Goal: Task Accomplishment & Management: Manage account settings

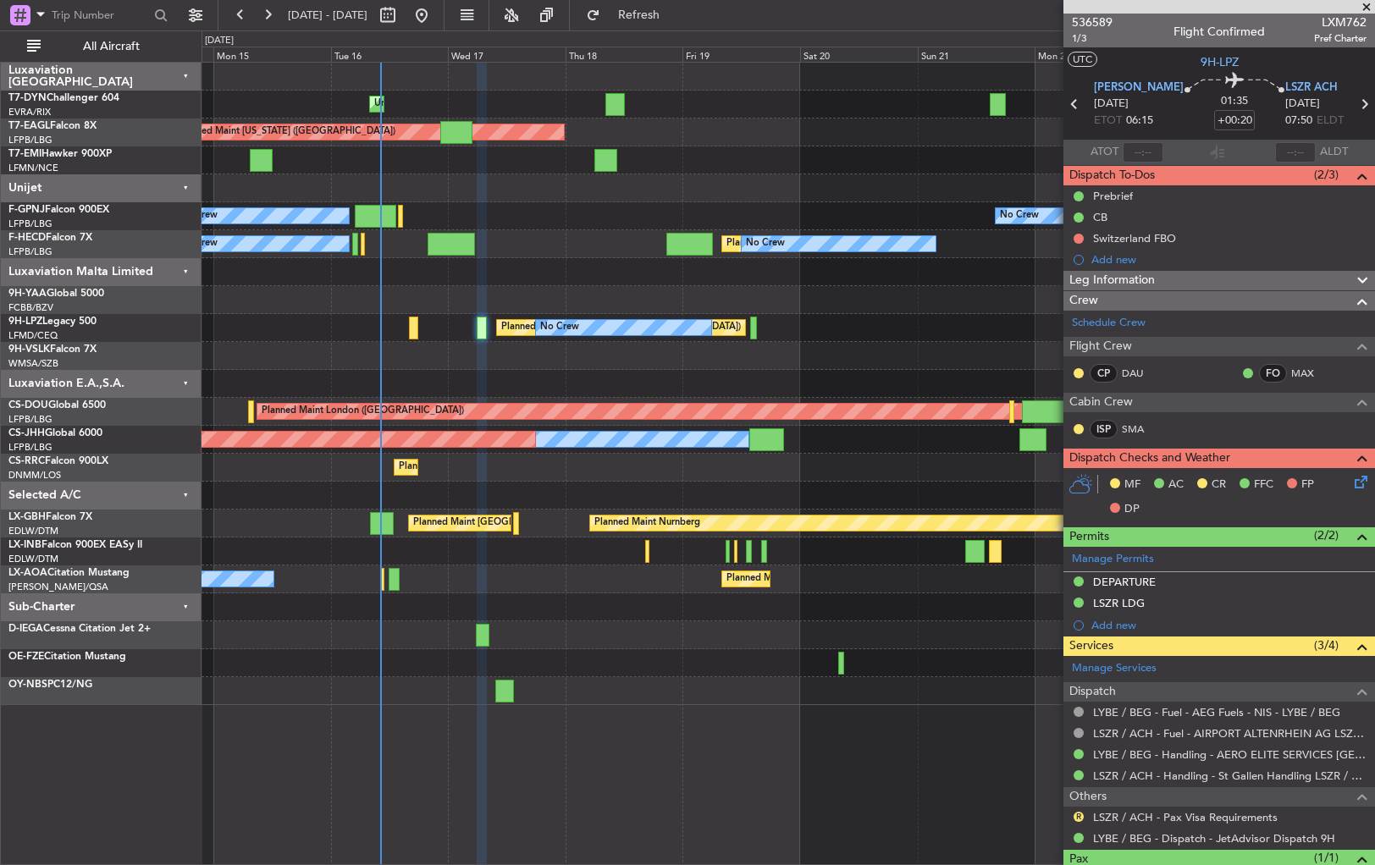
click at [630, 246] on div "Unplanned Maint [GEOGRAPHIC_DATA] (Riga Intl) Planned Maint [US_STATE] ([GEOGRA…" at bounding box center [788, 384] width 1173 height 643
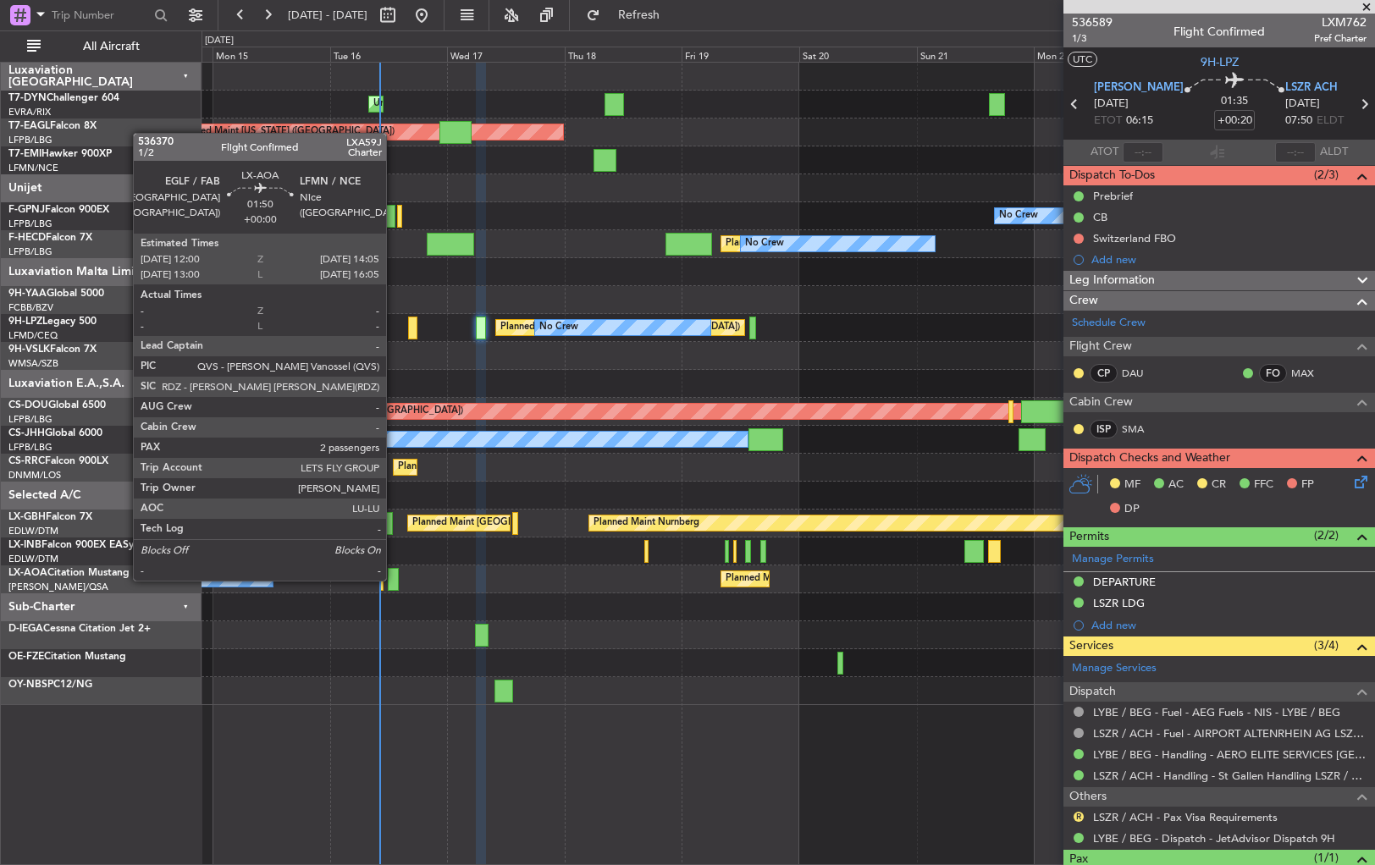
click at [394, 579] on div at bounding box center [393, 579] width 11 height 23
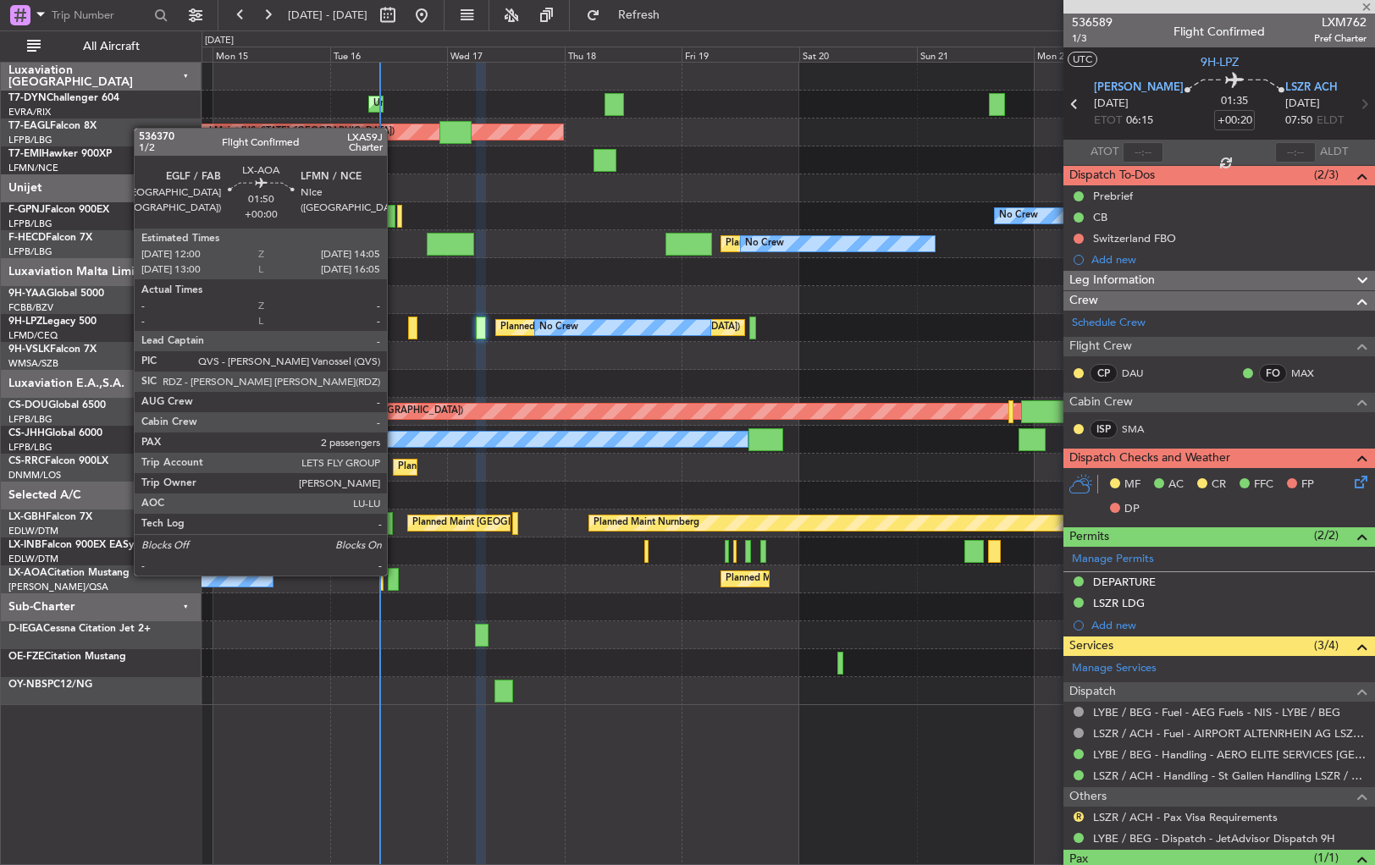
type input "2"
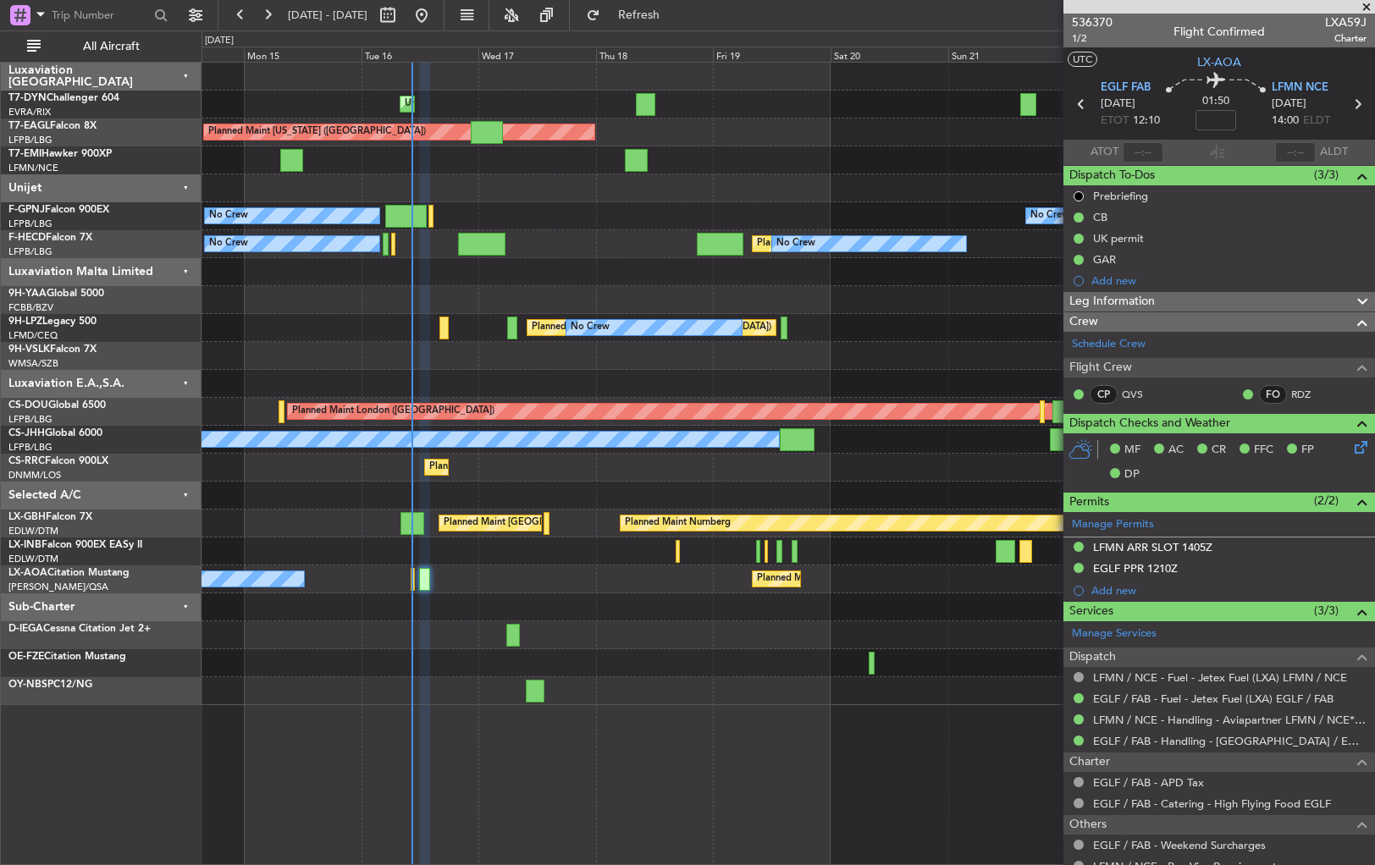
click at [423, 170] on div "Planned Maint [GEOGRAPHIC_DATA]" at bounding box center [788, 160] width 1173 height 28
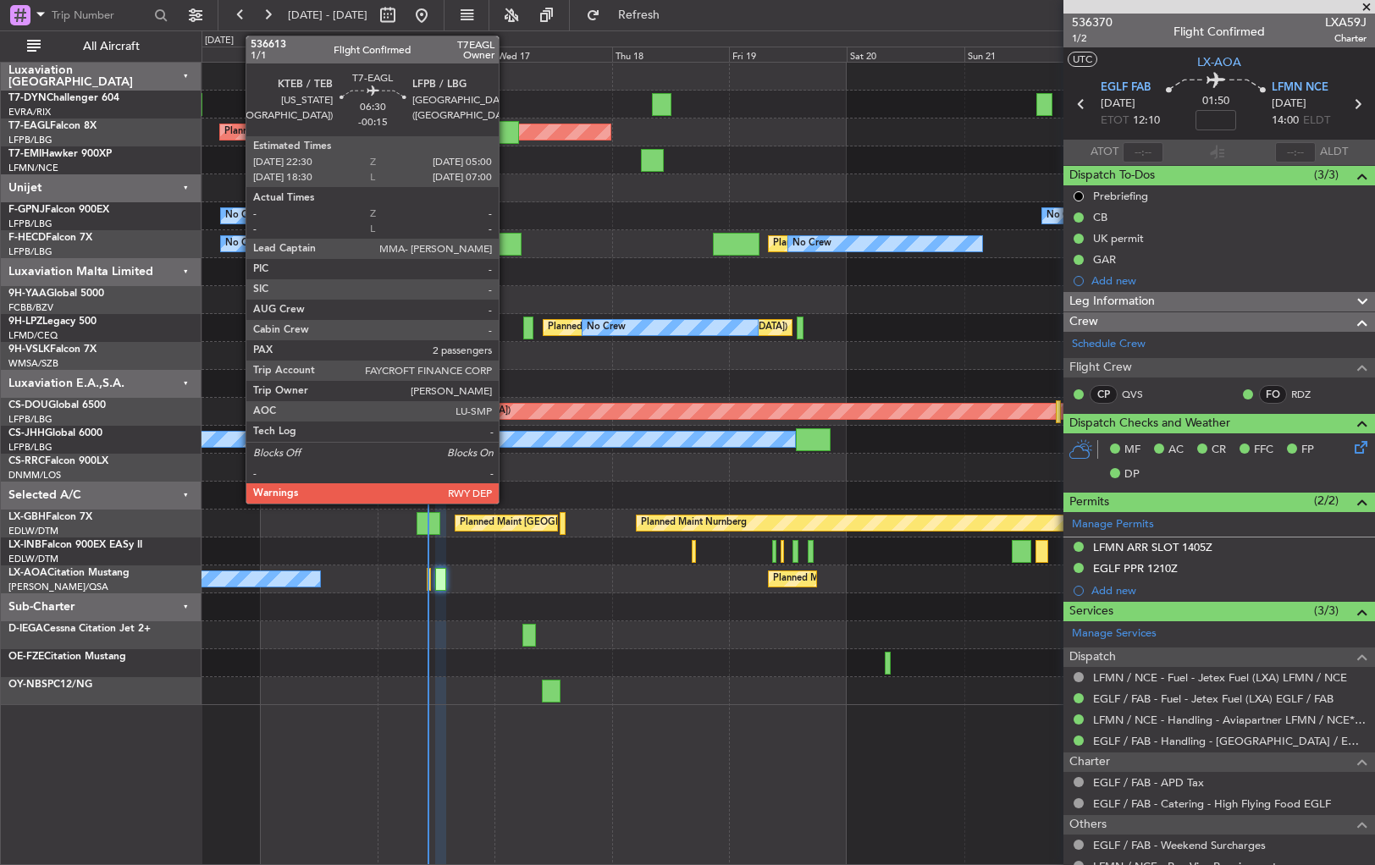
click at [506, 133] on div at bounding box center [503, 132] width 32 height 23
type input "-00:15"
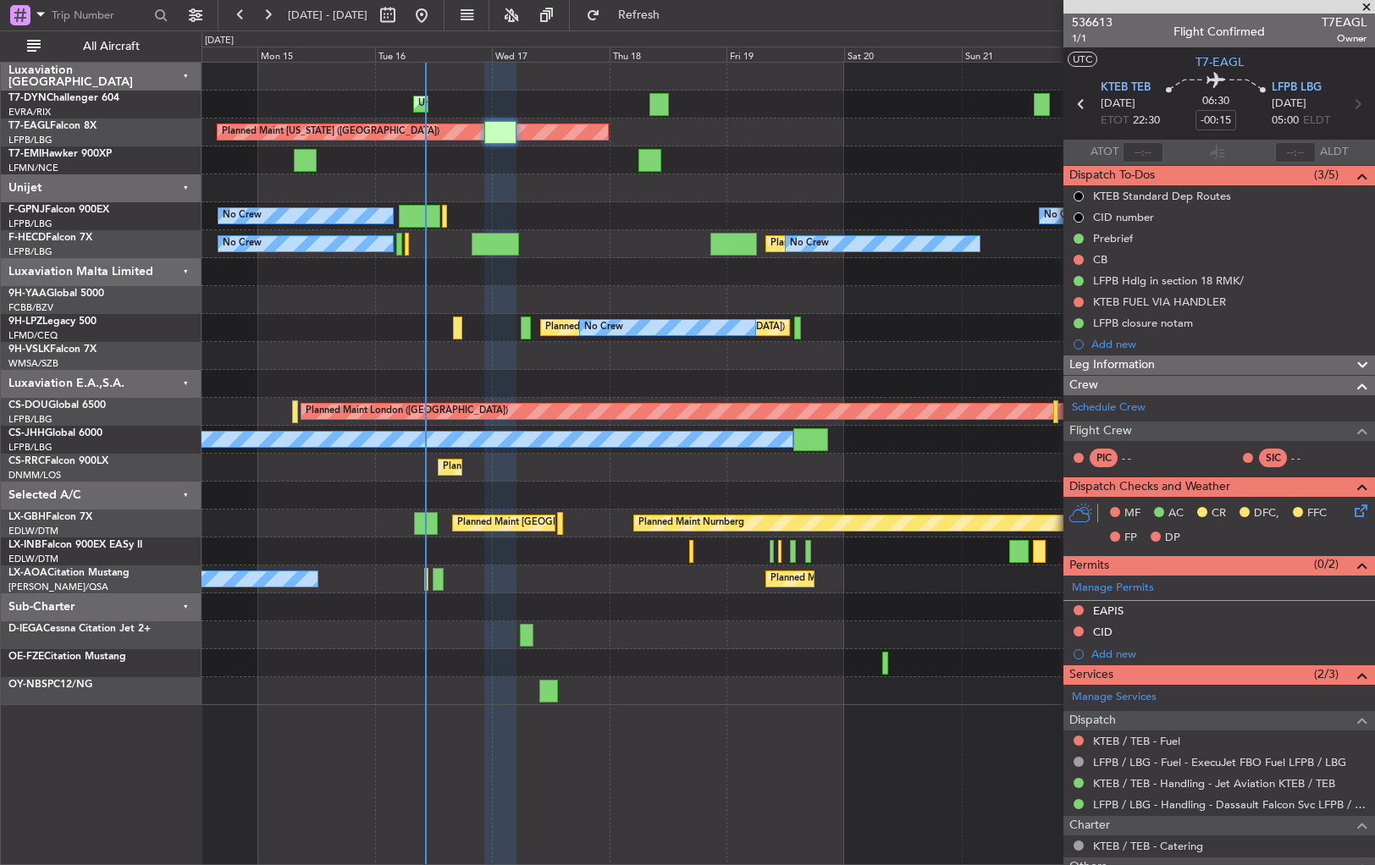
click at [549, 184] on div at bounding box center [788, 188] width 1173 height 28
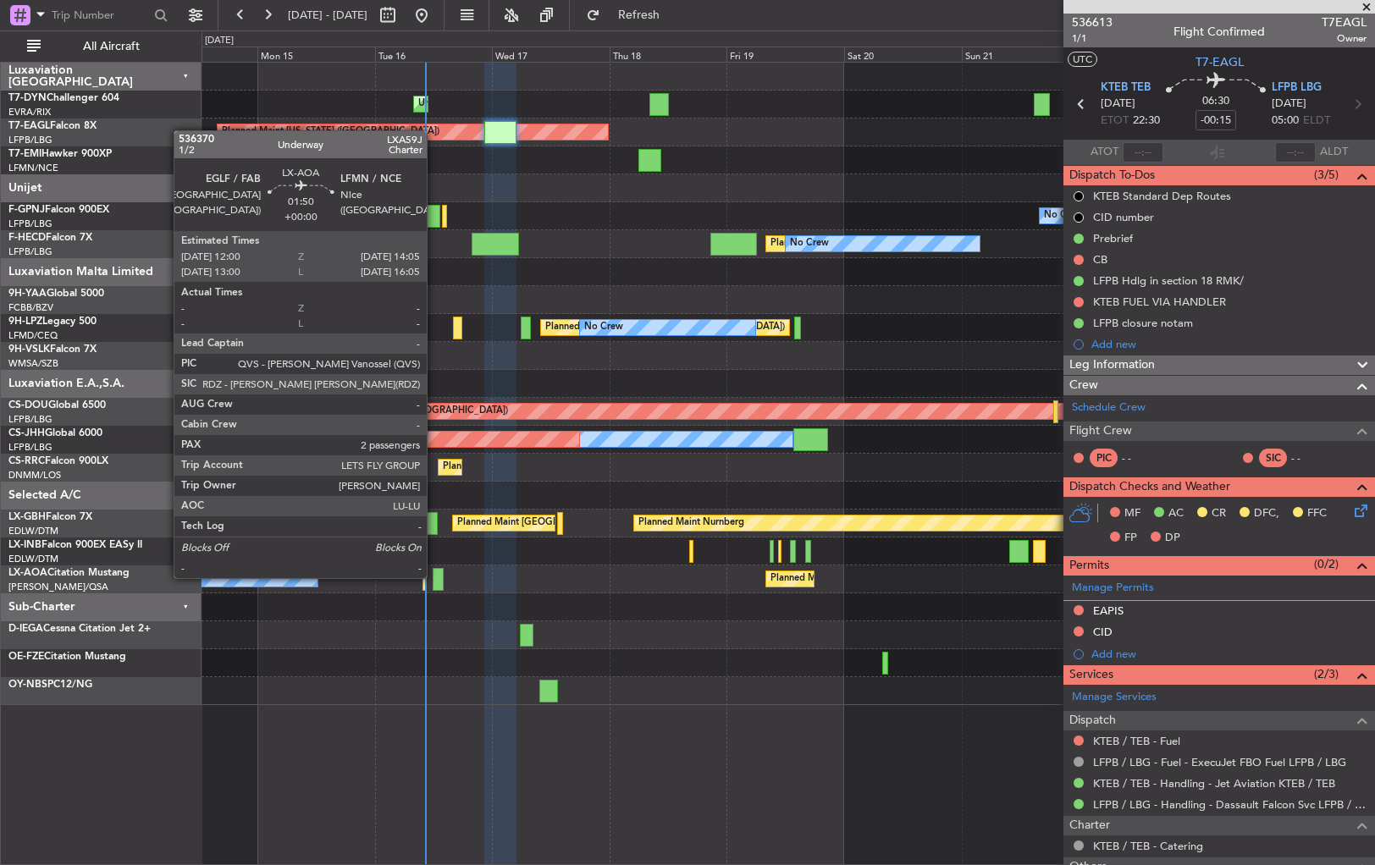
click at [434, 577] on div at bounding box center [438, 579] width 11 height 23
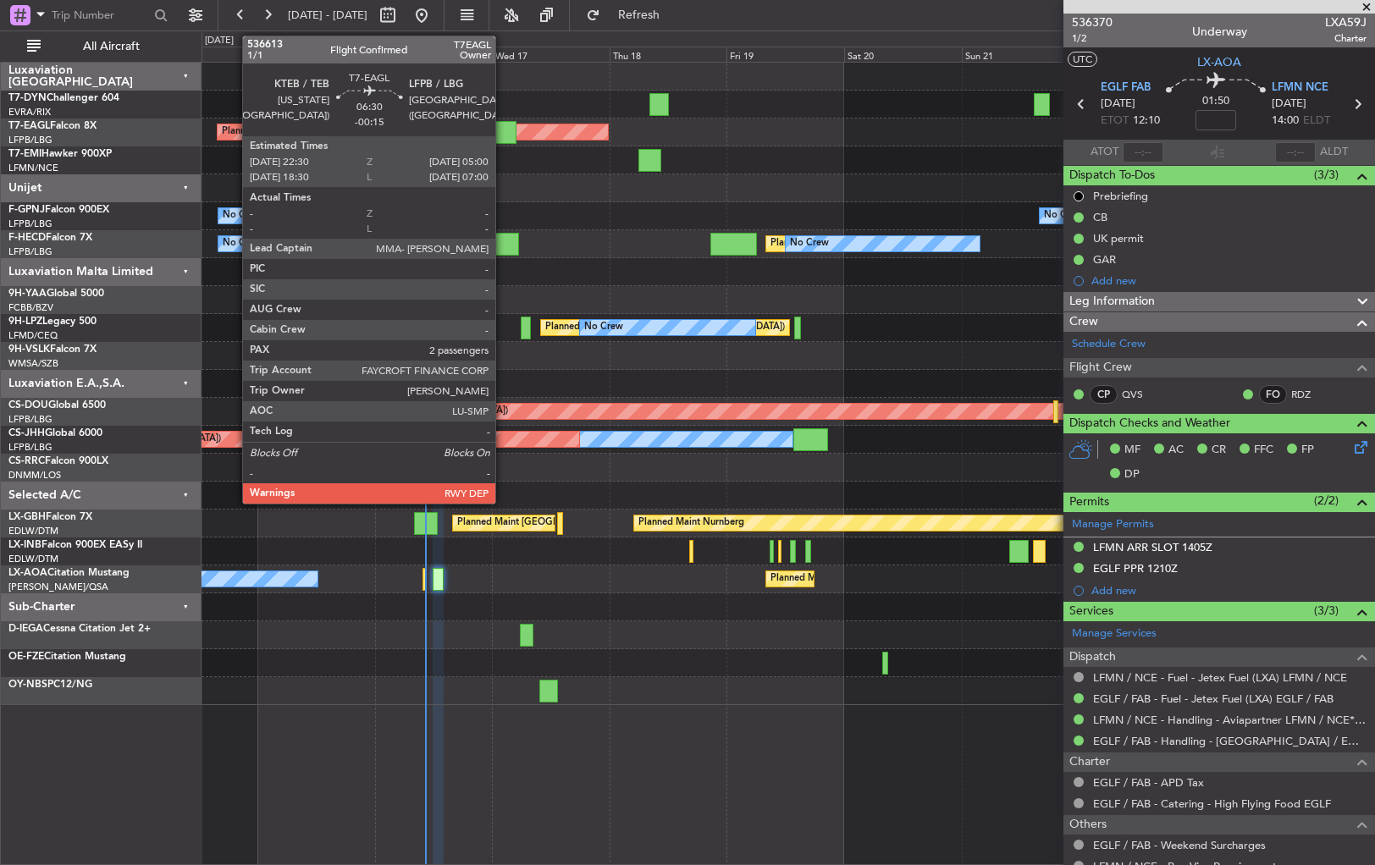
click at [503, 134] on div at bounding box center [500, 132] width 32 height 23
type input "-00:15"
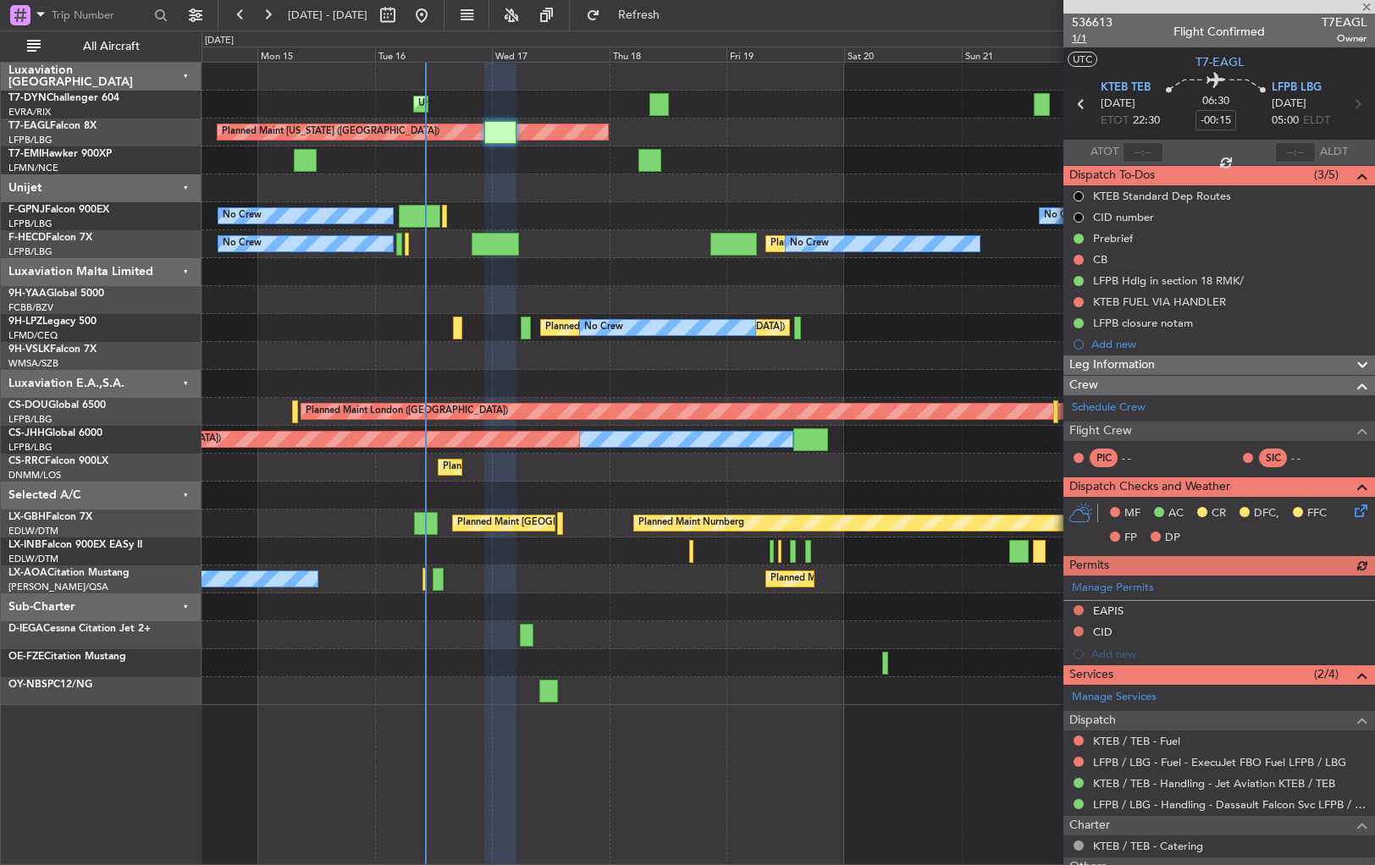
click at [1076, 41] on span "1/1" at bounding box center [1092, 38] width 41 height 14
click at [675, 10] on span "Refresh" at bounding box center [639, 15] width 71 height 12
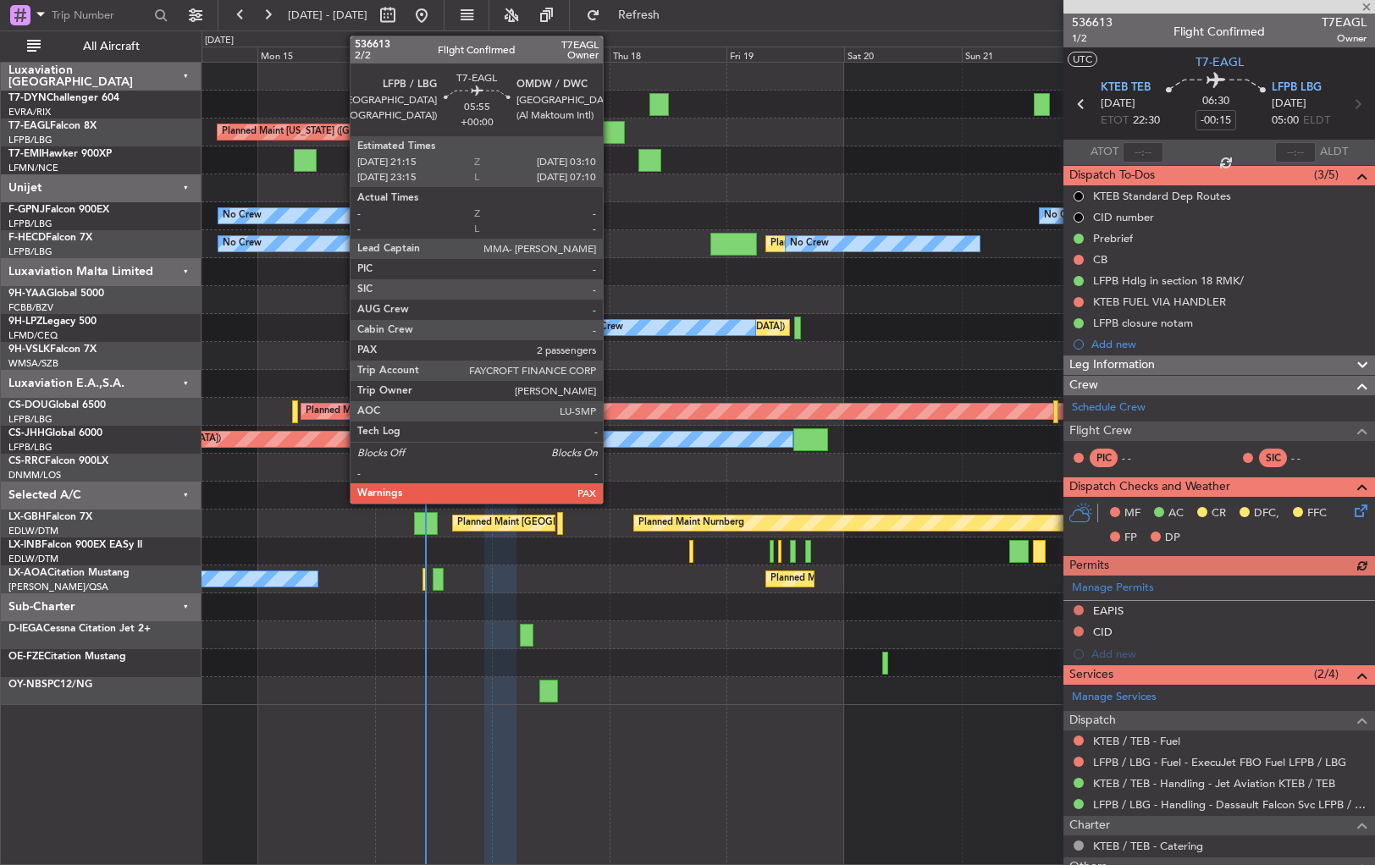
click at [610, 125] on div at bounding box center [610, 132] width 30 height 23
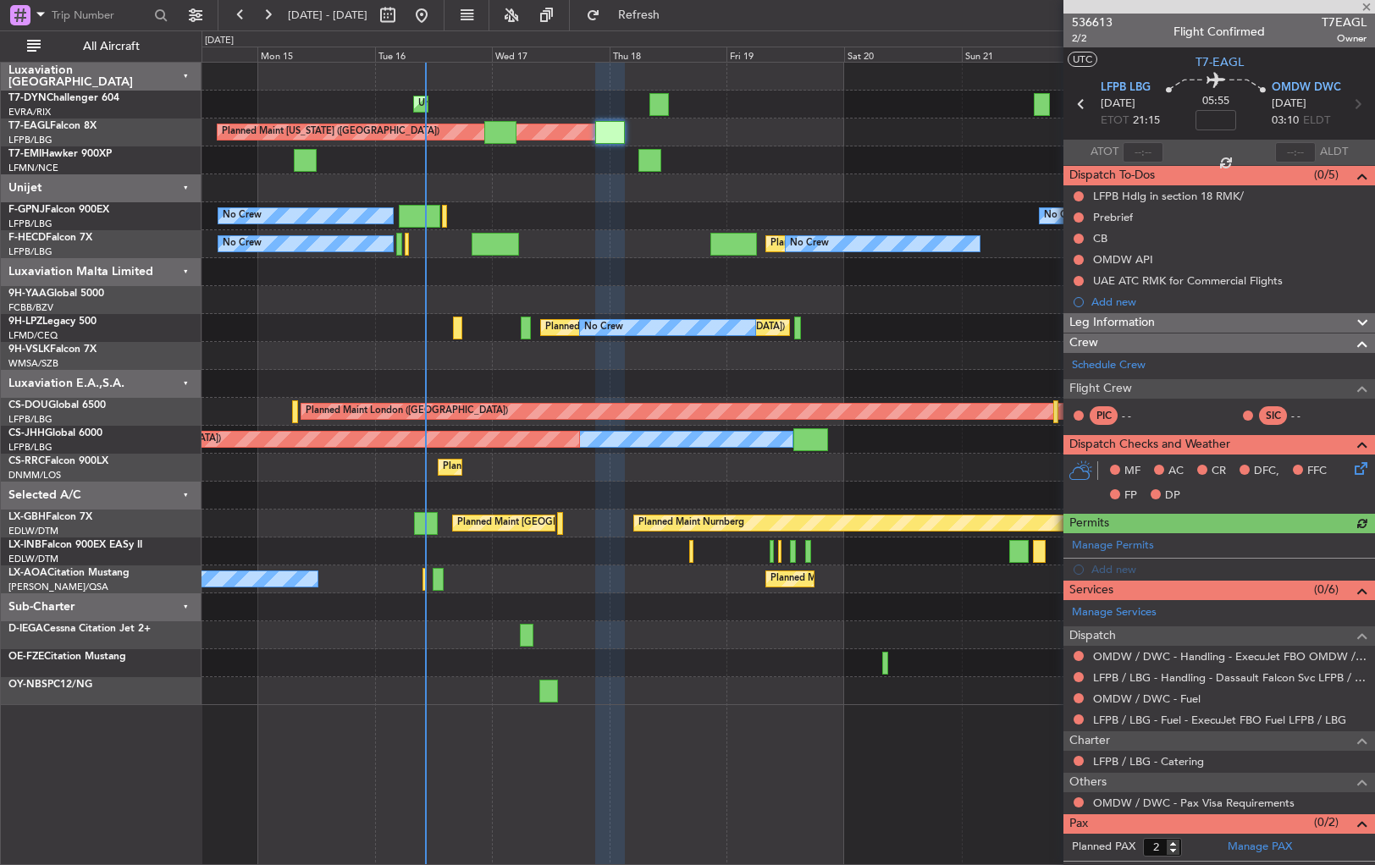
scroll to position [15, 0]
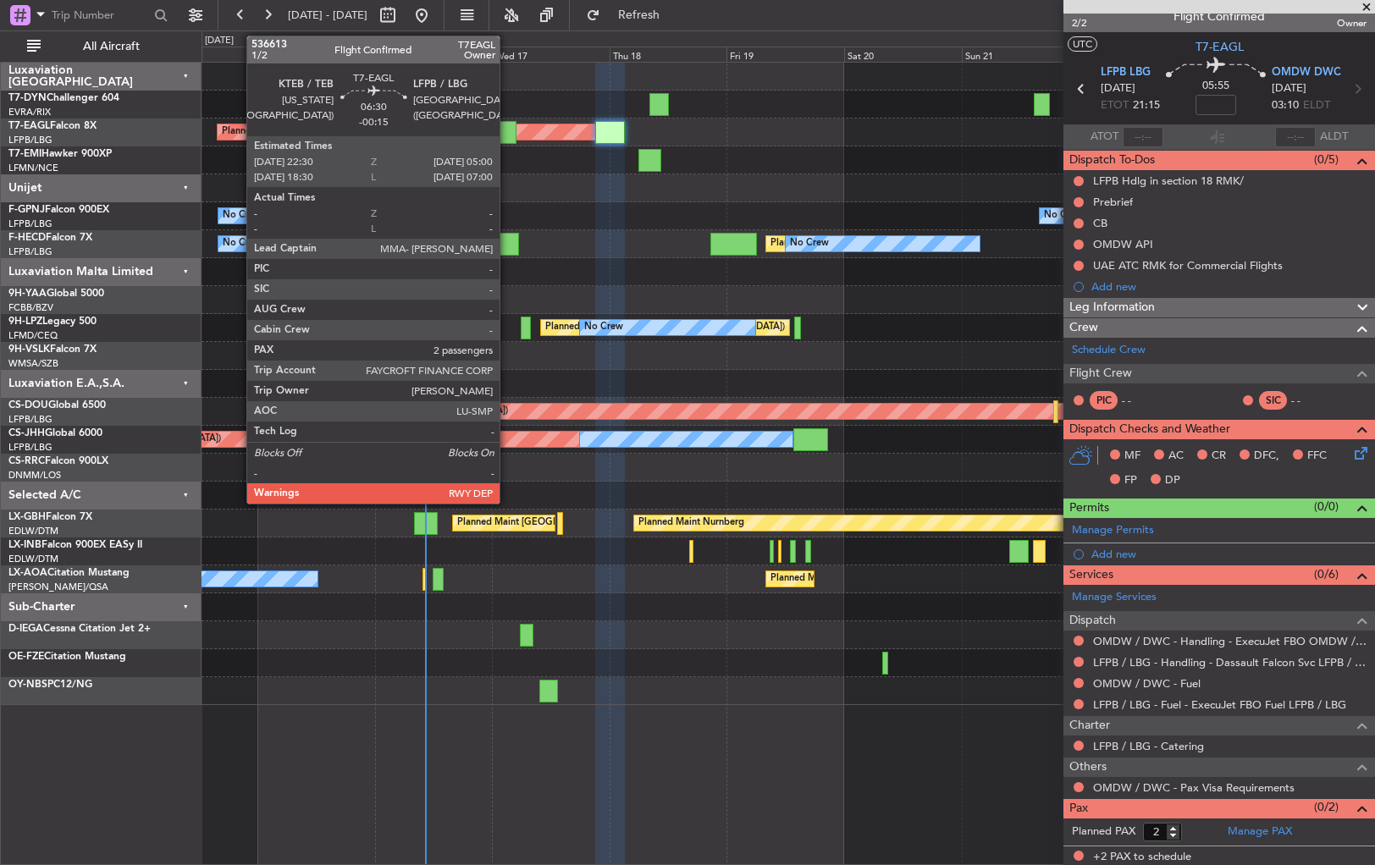
click at [507, 125] on div at bounding box center [500, 132] width 32 height 23
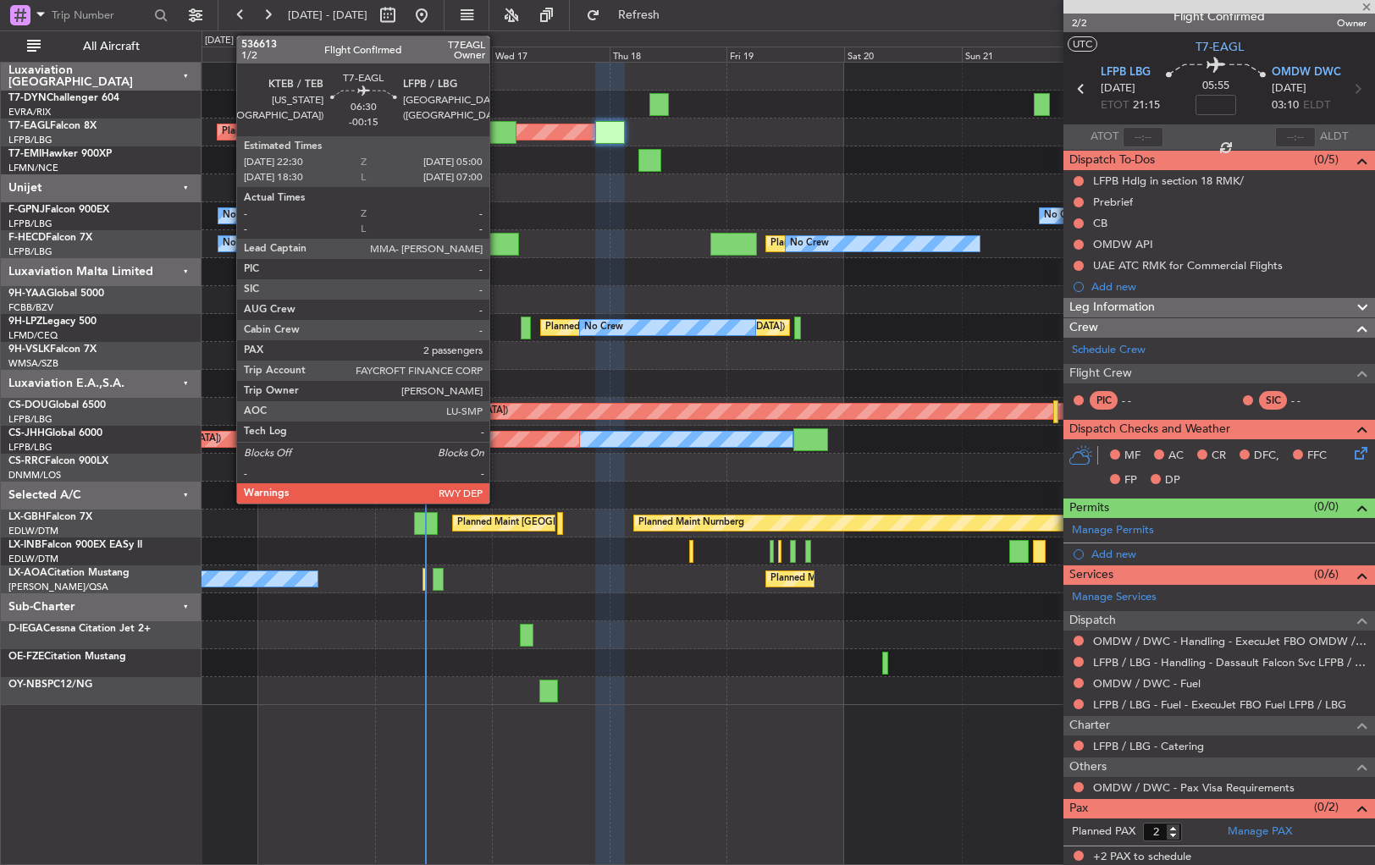
type input "-00:15"
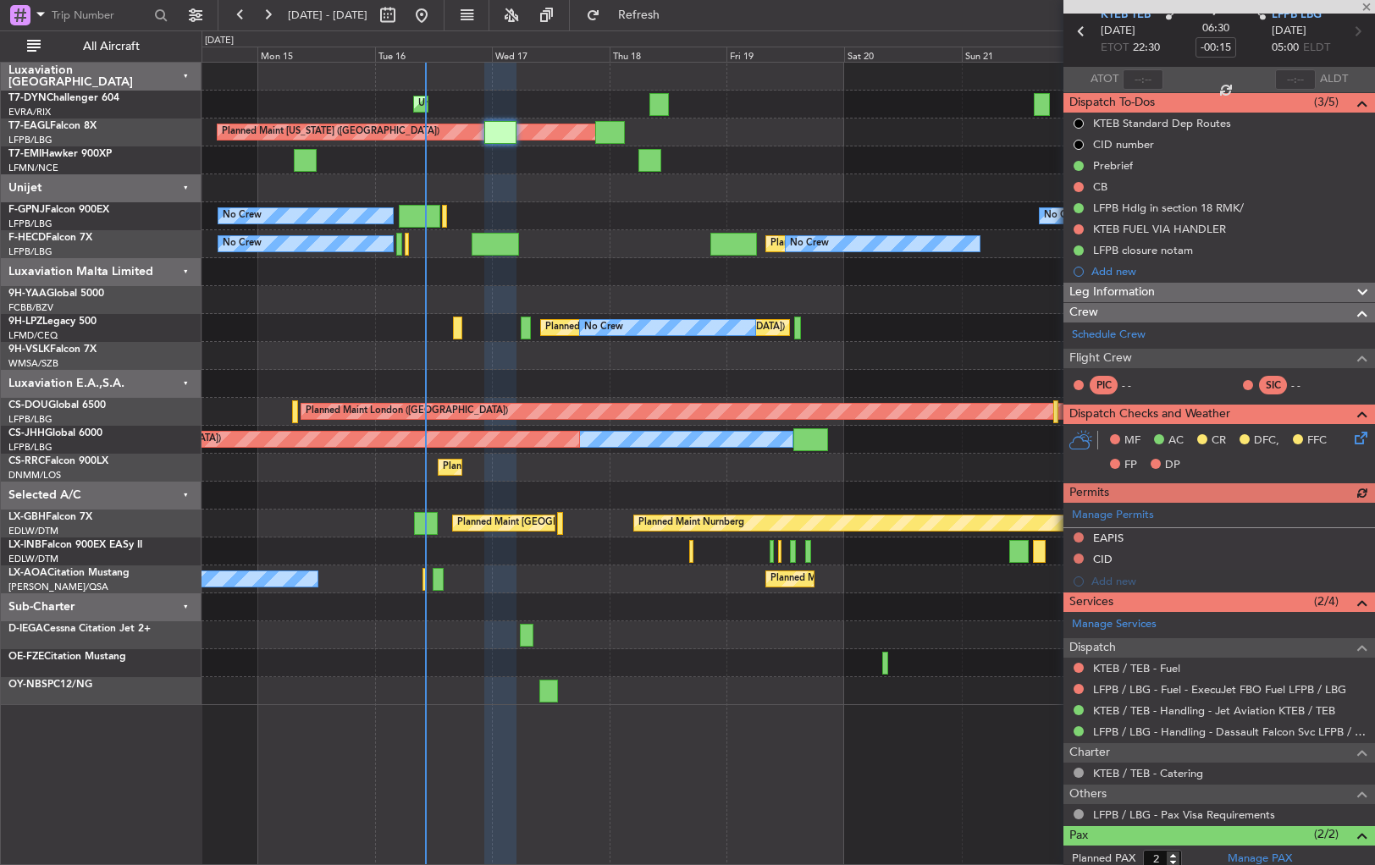
scroll to position [154, 0]
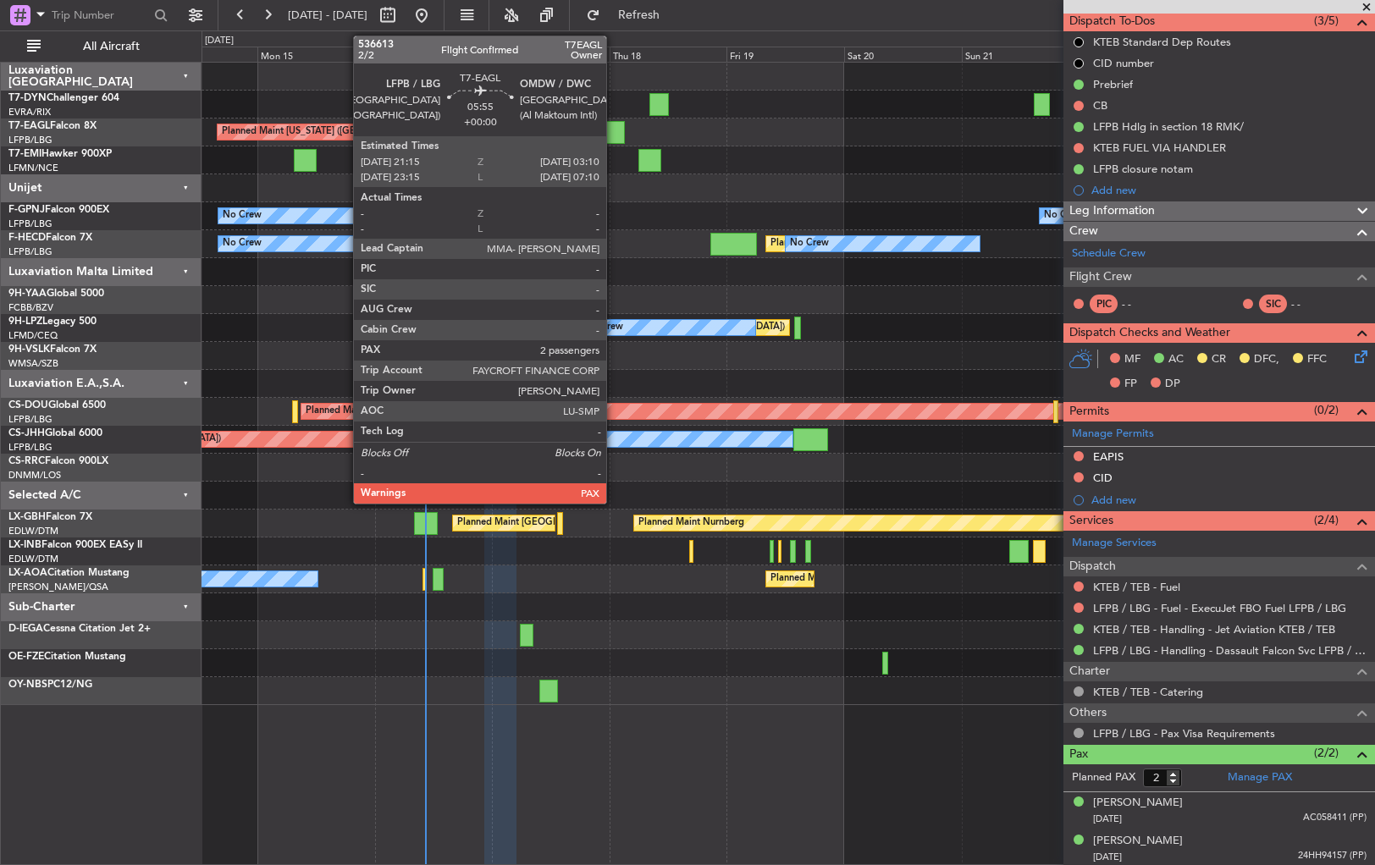
click at [614, 130] on div at bounding box center [610, 132] width 30 height 23
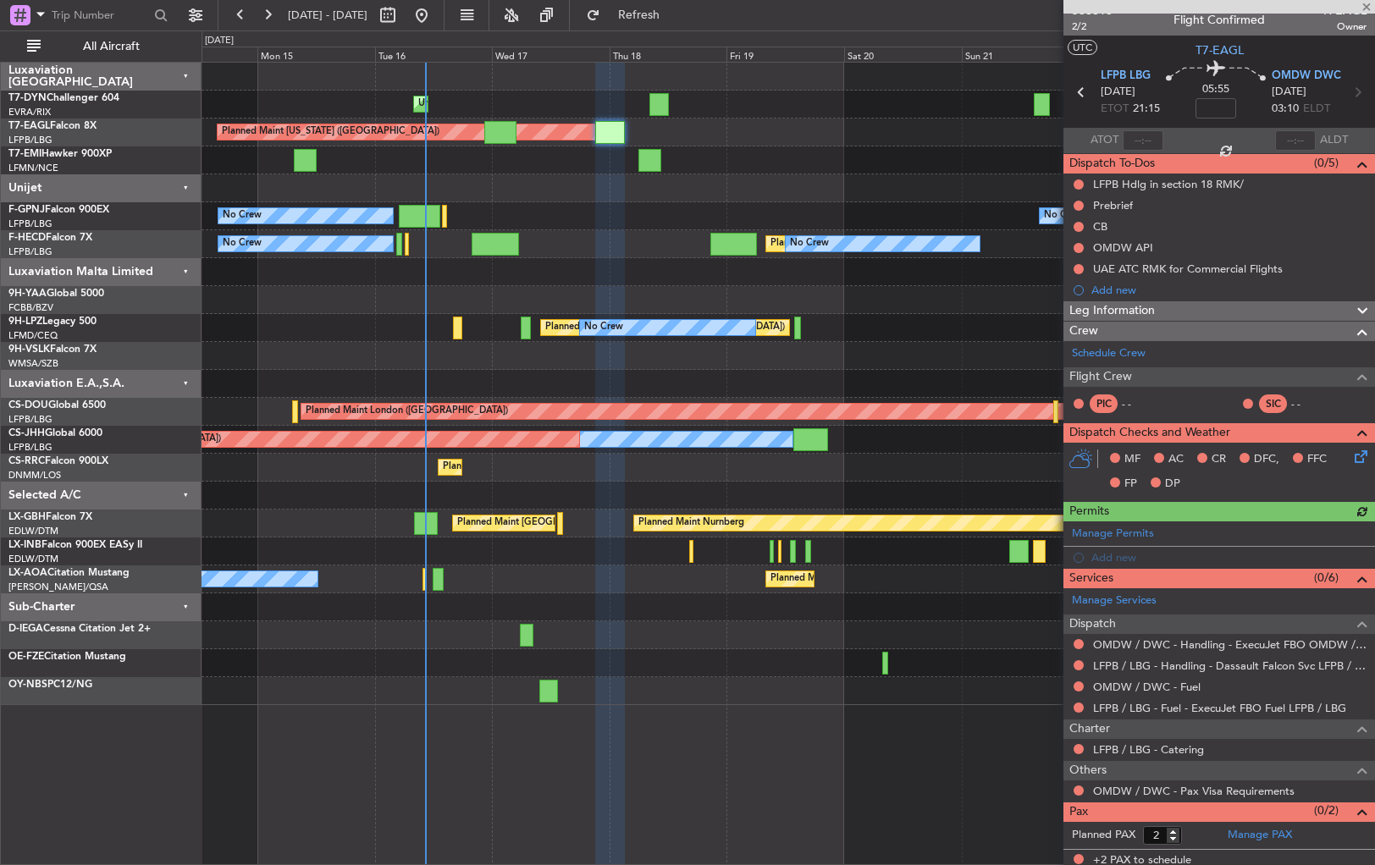
scroll to position [15, 0]
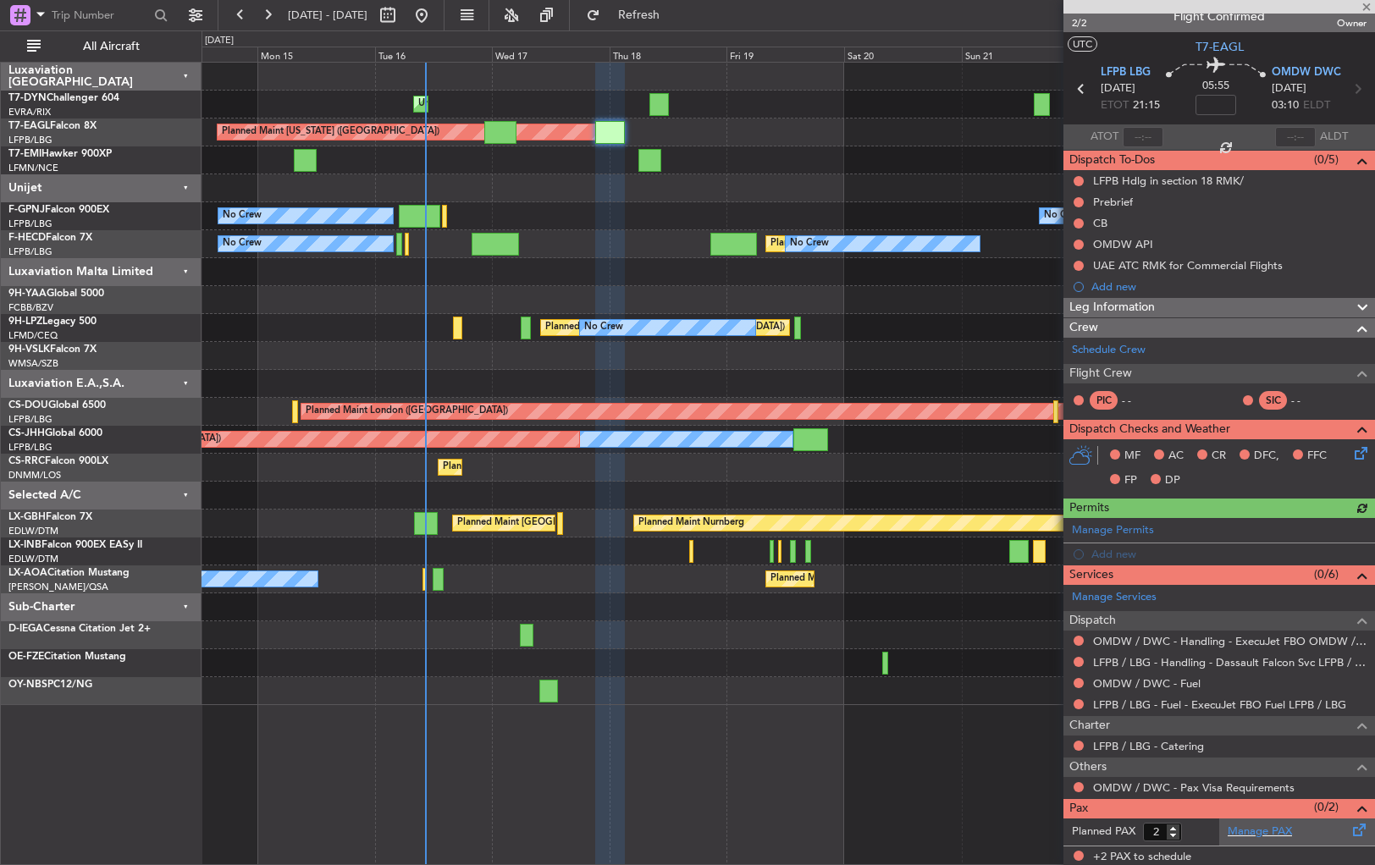
click at [1329, 824] on div "Manage PAX" at bounding box center [1297, 832] width 156 height 27
click at [665, 30] on div "Unplanned Maint Riga (Riga Intl) Planned Maint New York (Teterboro) Planned Mai…" at bounding box center [687, 447] width 1375 height 835
click at [665, 21] on button "Refresh" at bounding box center [629, 15] width 102 height 27
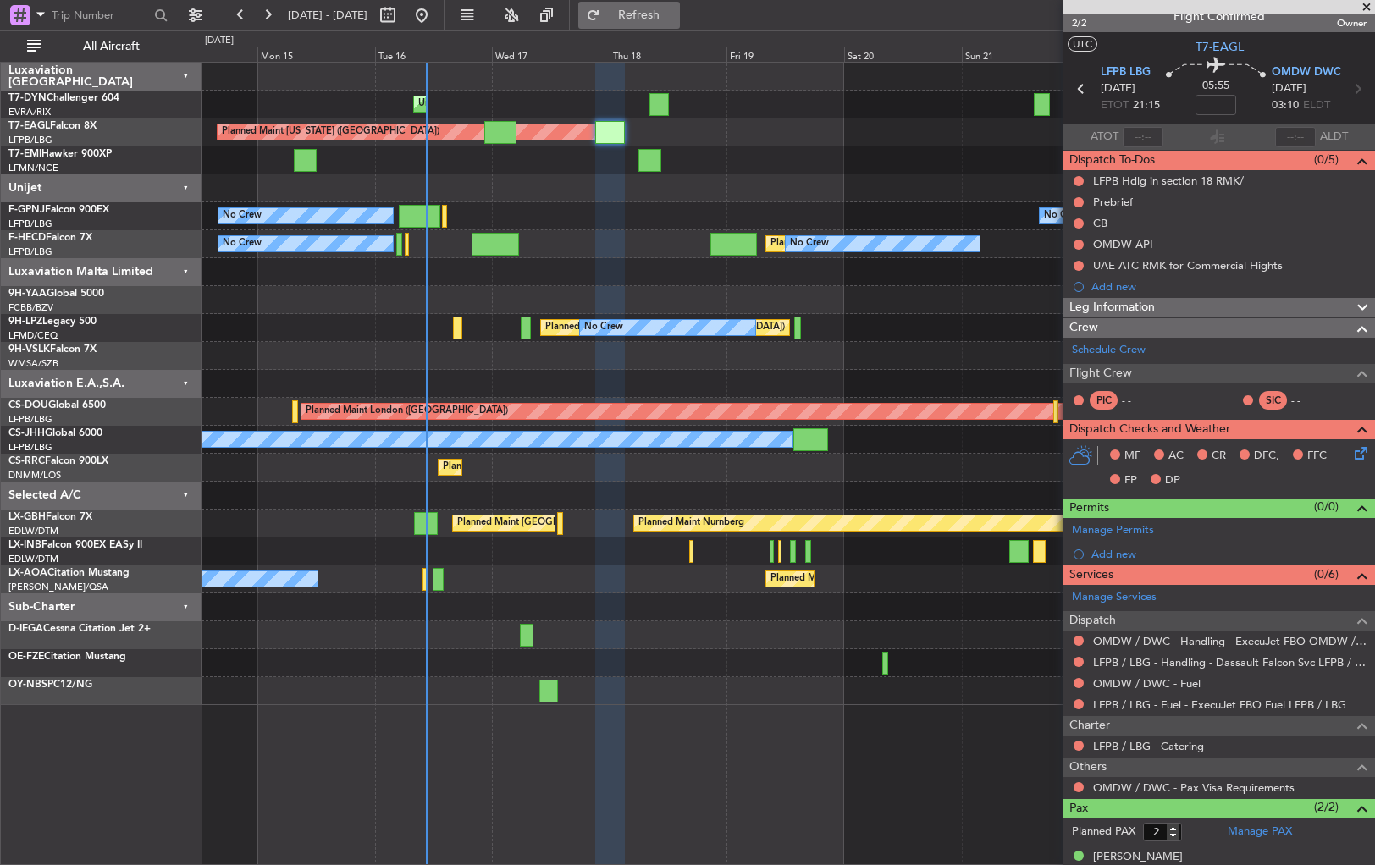
click at [675, 16] on span "Refresh" at bounding box center [639, 15] width 71 height 12
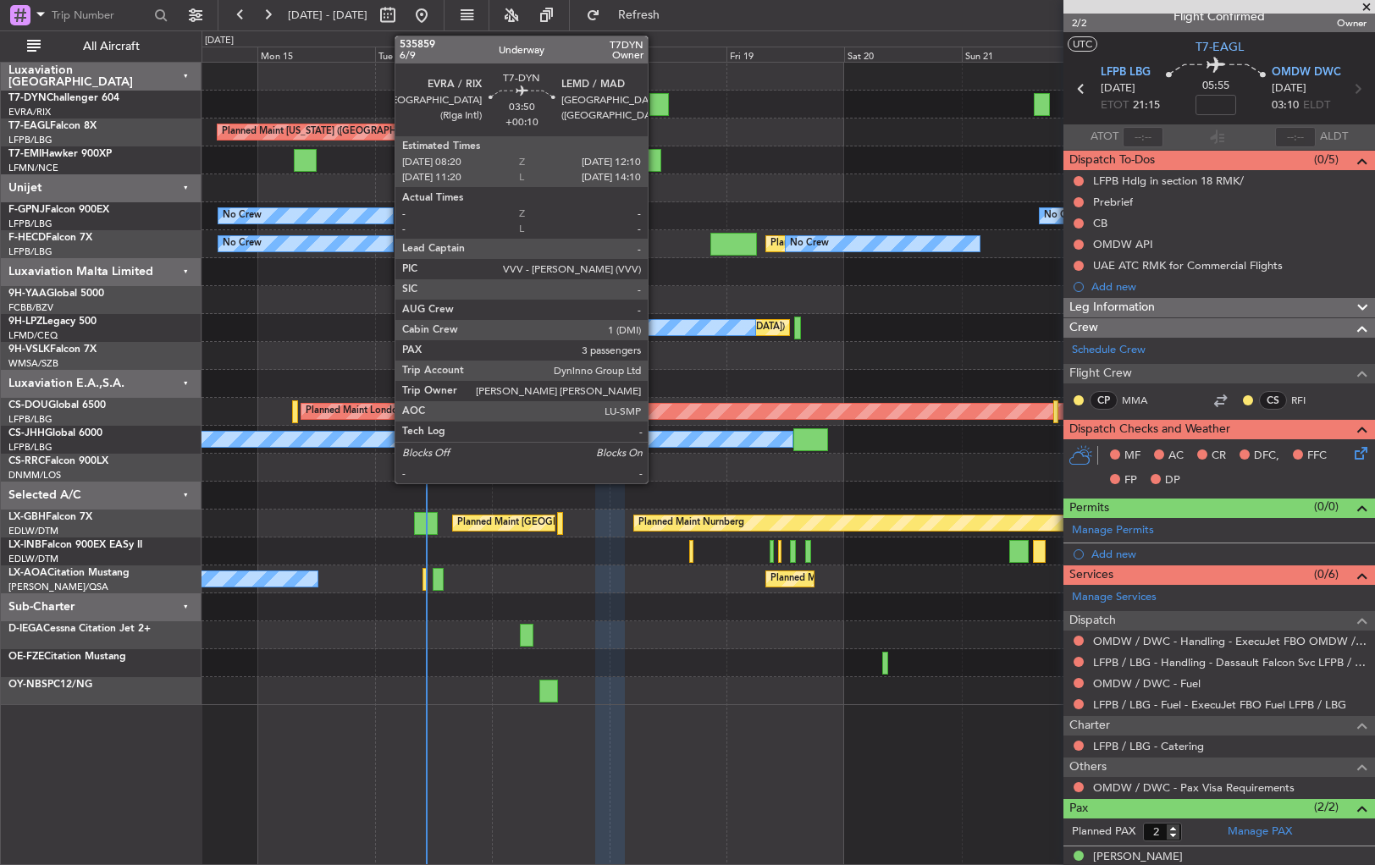
click at [655, 102] on div at bounding box center [658, 104] width 19 height 23
type input "+00:10"
type input "3"
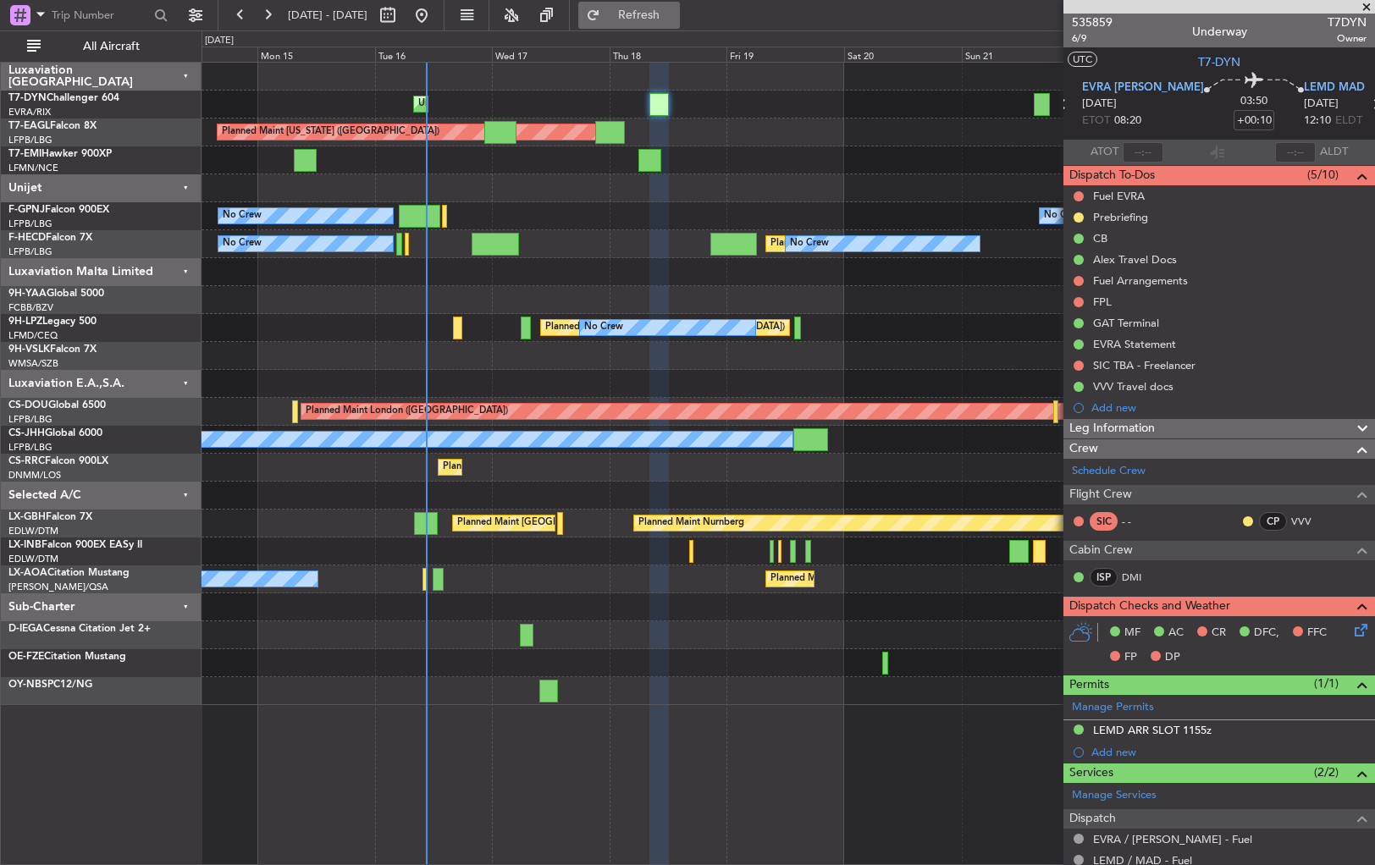
click at [667, 23] on button "Refresh" at bounding box center [629, 15] width 102 height 27
drag, startPoint x: 665, startPoint y: 12, endPoint x: 667, endPoint y: 21, distance: 9.7
click at [665, 12] on span "Refresh" at bounding box center [639, 15] width 71 height 12
click at [675, 12] on span "Refresh" at bounding box center [639, 15] width 71 height 12
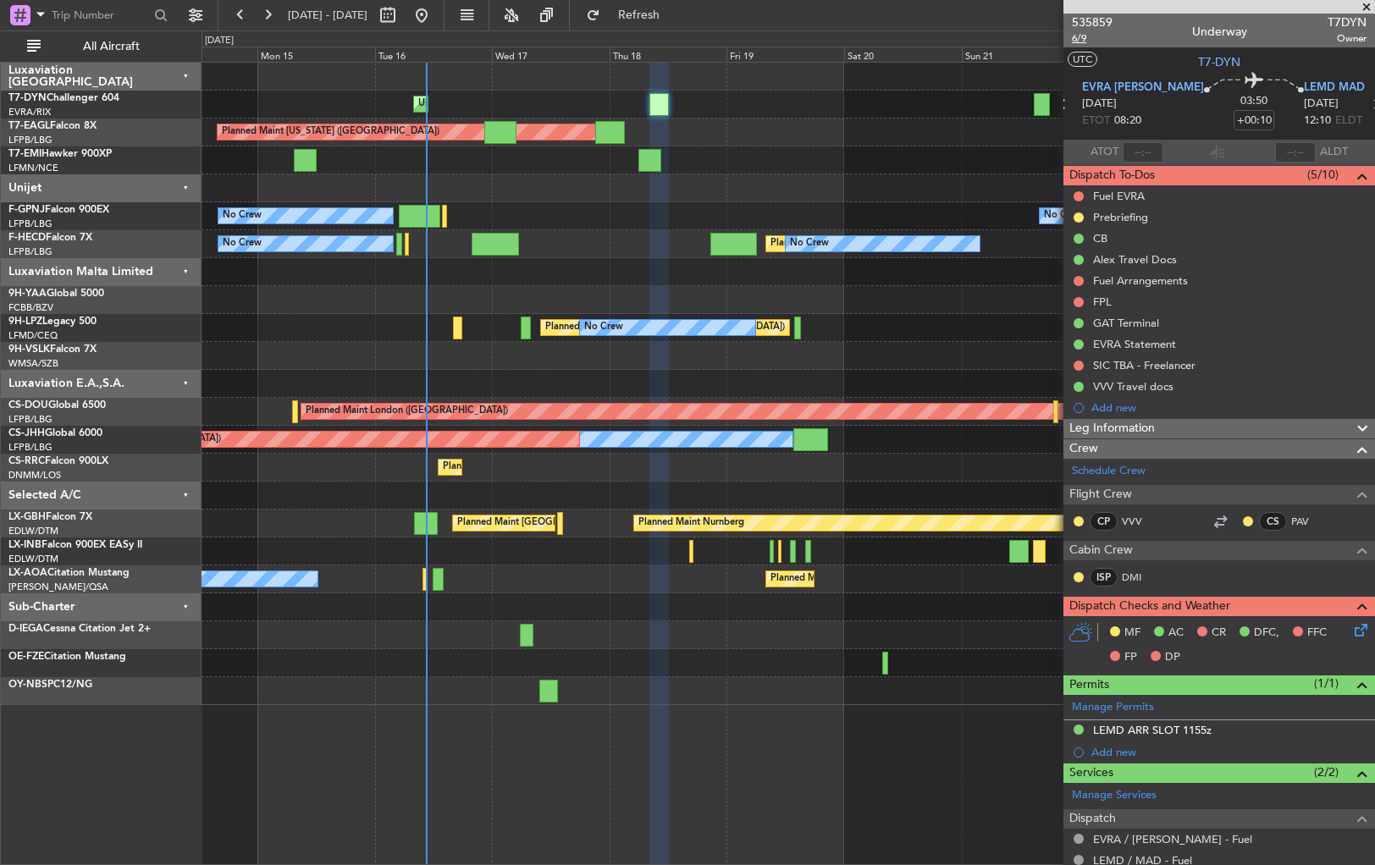
click at [1076, 33] on span "6/9" at bounding box center [1092, 38] width 41 height 14
click at [1096, 20] on span "535859" at bounding box center [1092, 23] width 41 height 18
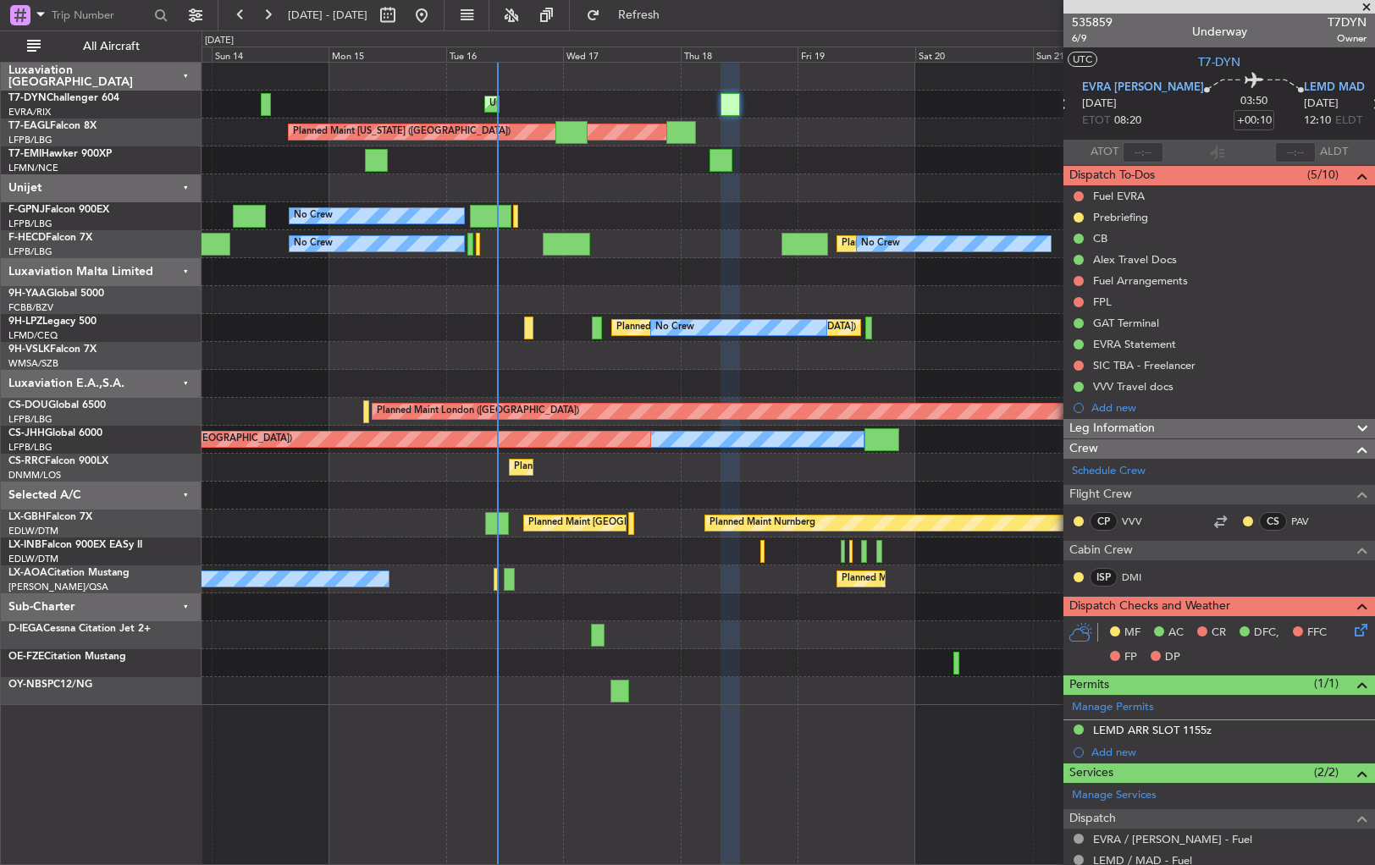
click at [867, 159] on div "Planned Maint [GEOGRAPHIC_DATA]" at bounding box center [788, 160] width 1173 height 28
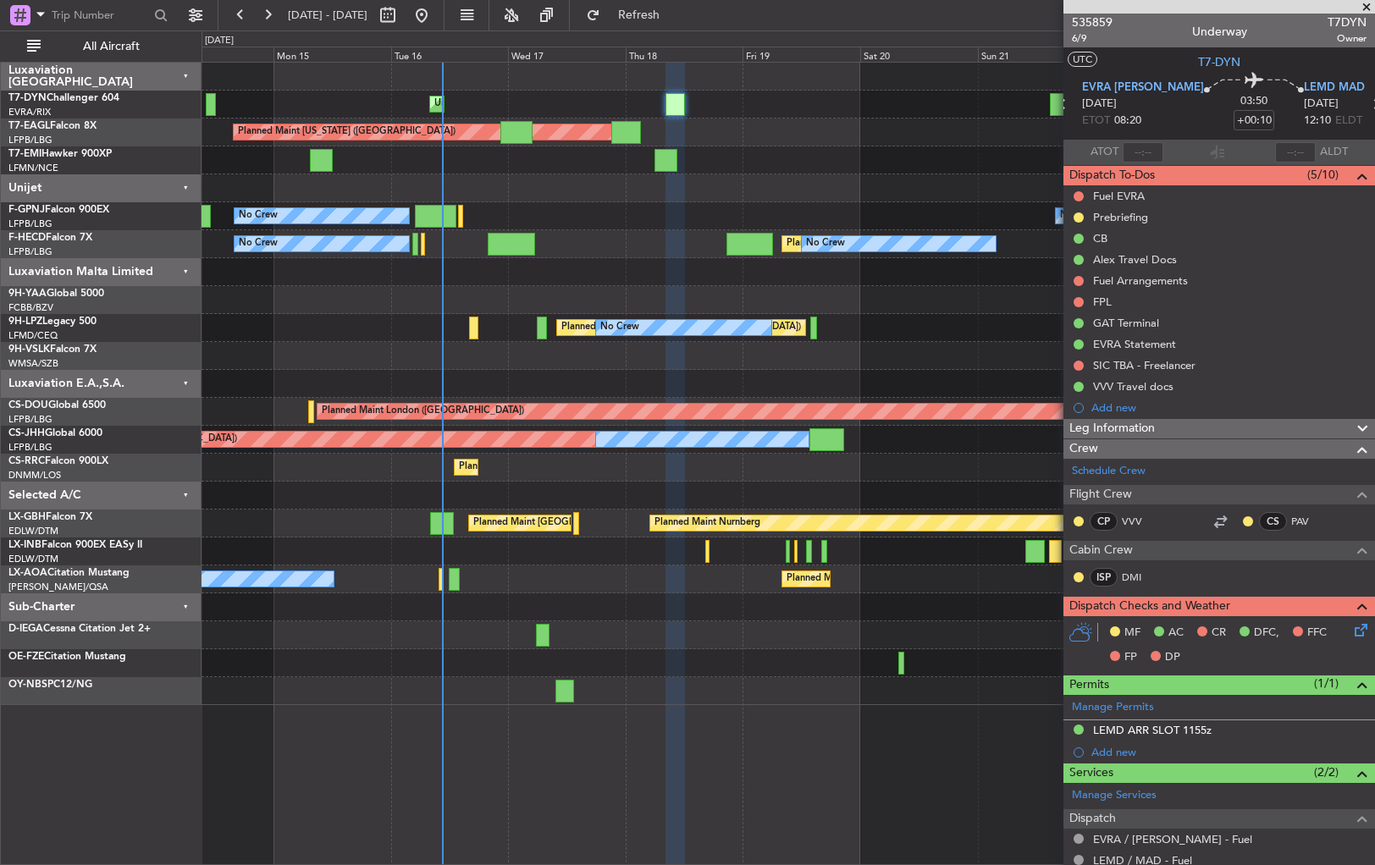
click at [559, 217] on div "No Crew No Crew AOG Maint Paris (Le Bourget)" at bounding box center [788, 216] width 1173 height 28
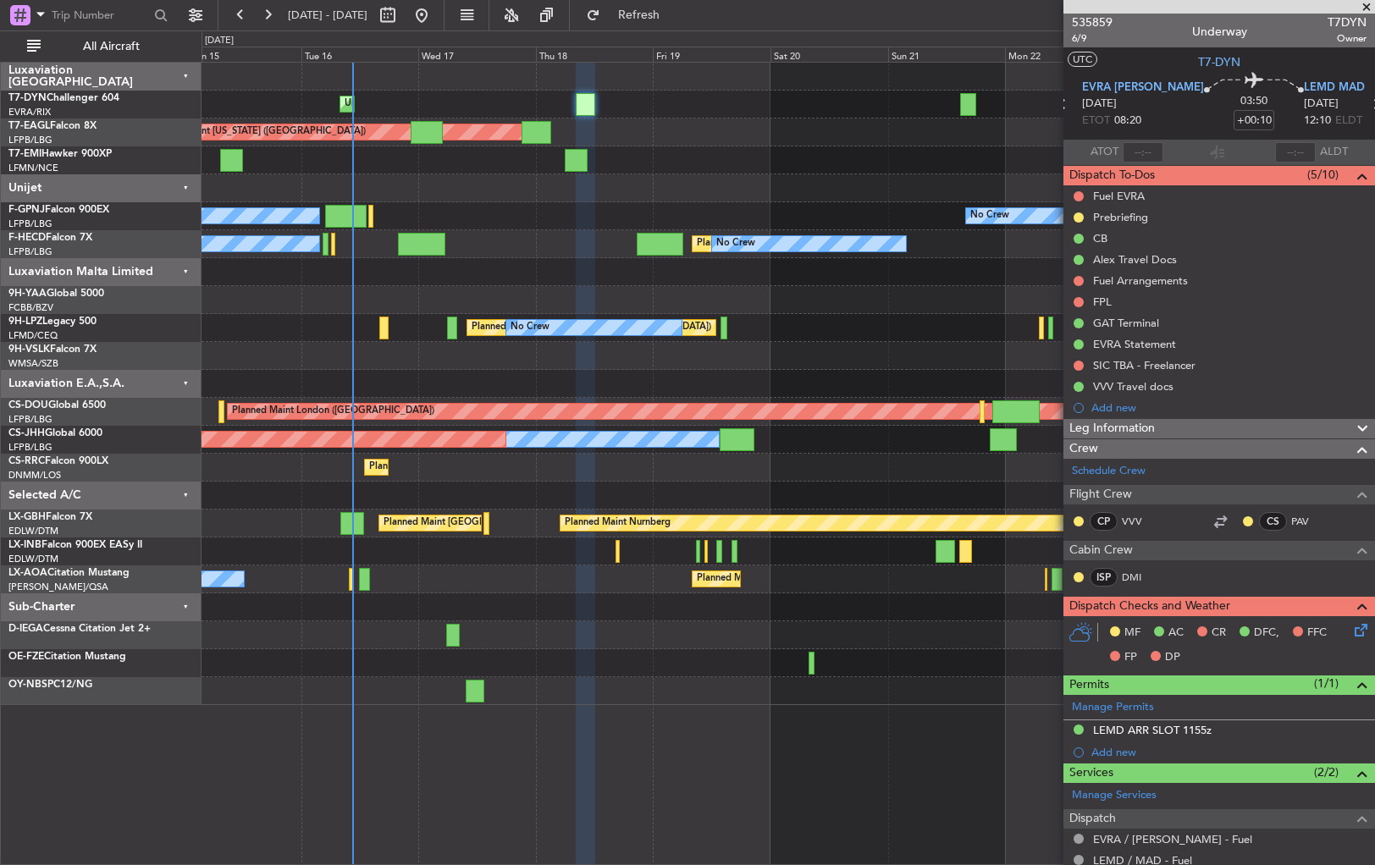
click at [471, 270] on div at bounding box center [788, 272] width 1173 height 28
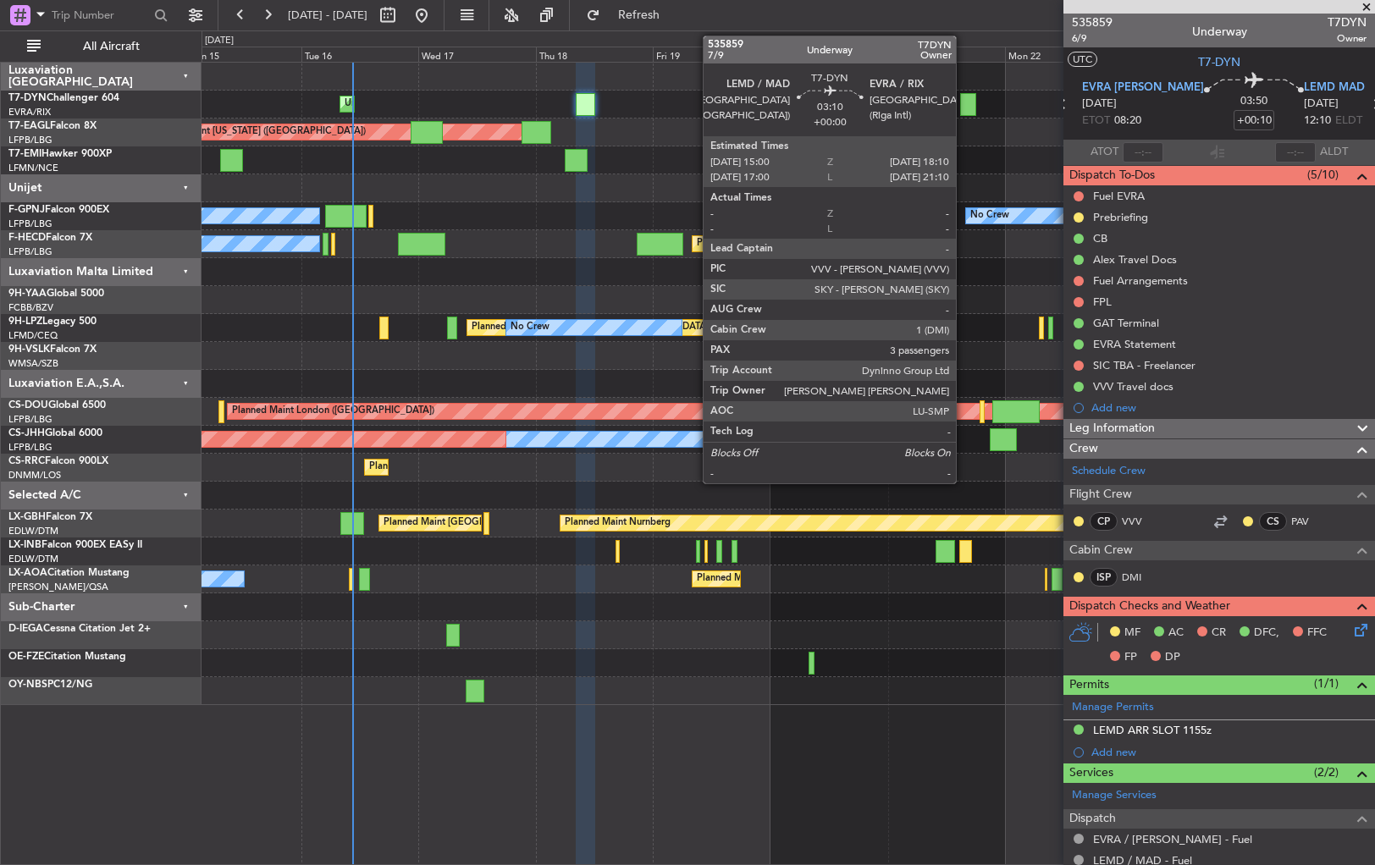
click at [964, 106] on div at bounding box center [968, 104] width 16 height 23
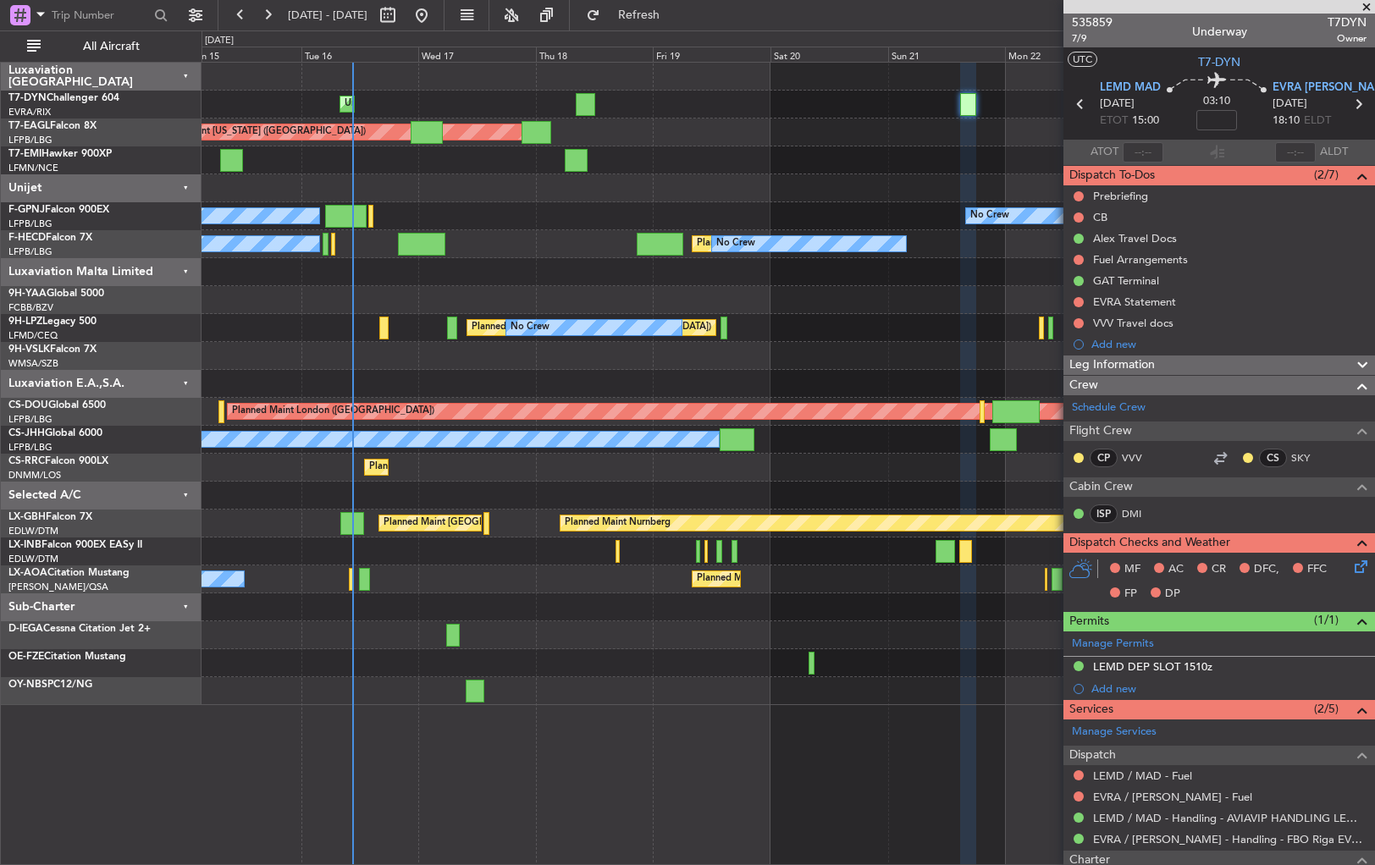
click at [738, 639] on div "Unplanned Maint Riga (Riga Intl) Planned Maint New York (Teterboro) Planned Mai…" at bounding box center [788, 384] width 1173 height 643
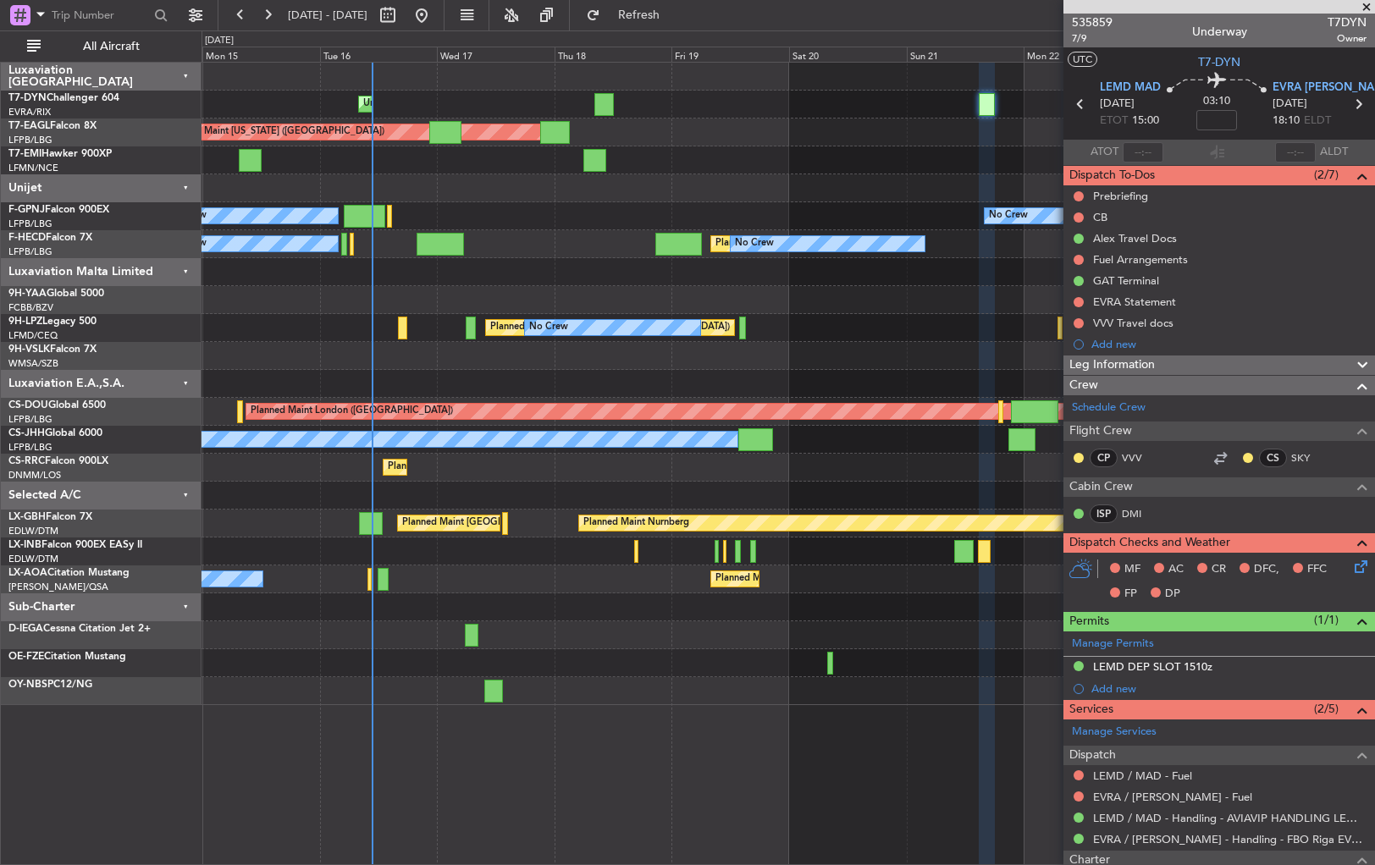
click at [545, 616] on div "Unplanned Maint Riga (Riga Intl) Planned Maint New York (Teterboro) Planned Mai…" at bounding box center [788, 384] width 1173 height 643
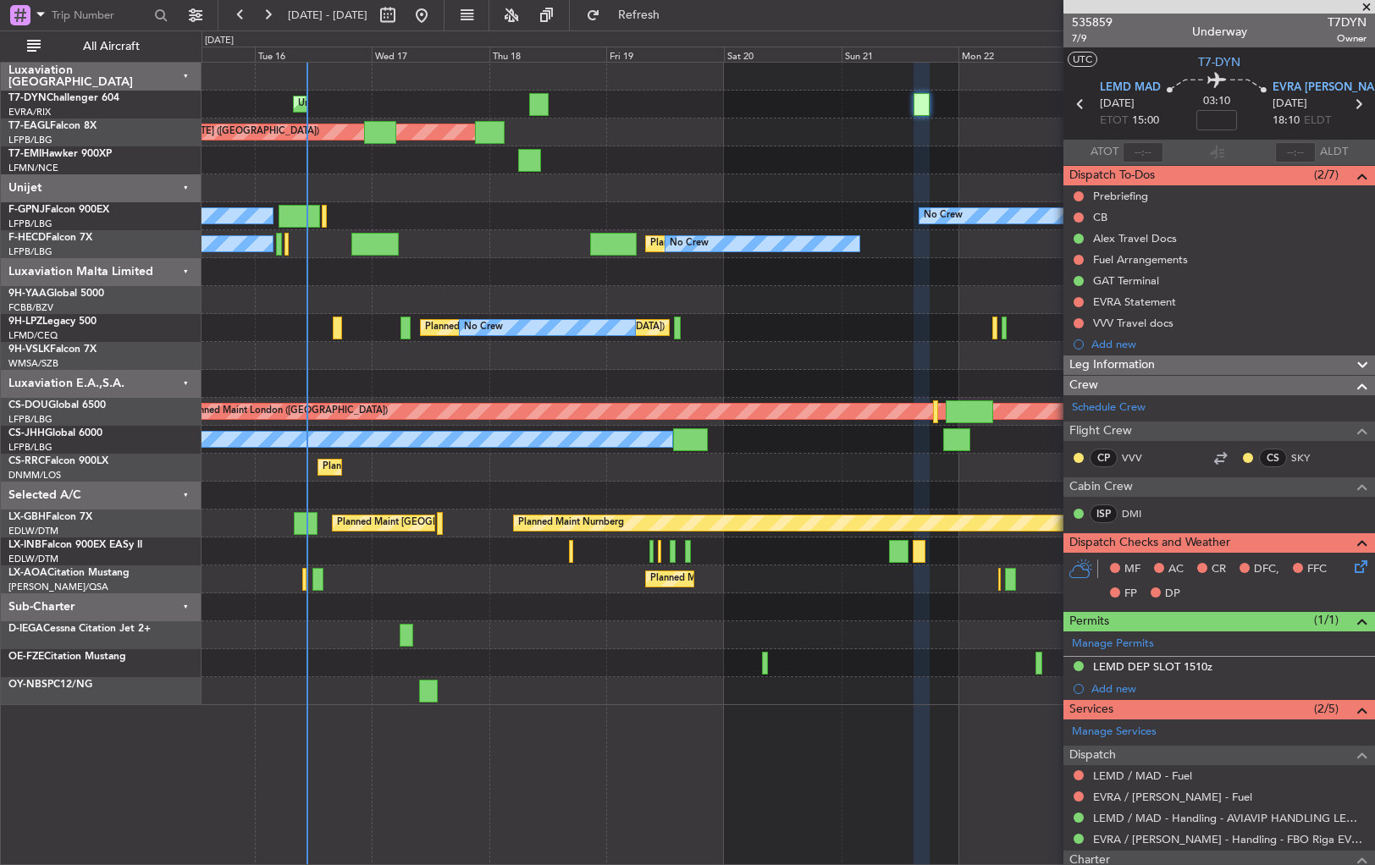
click at [479, 193] on div "Unplanned Maint Riga (Riga Intl) Planned Maint New York (Teterboro) Planned Mai…" at bounding box center [788, 384] width 1173 height 643
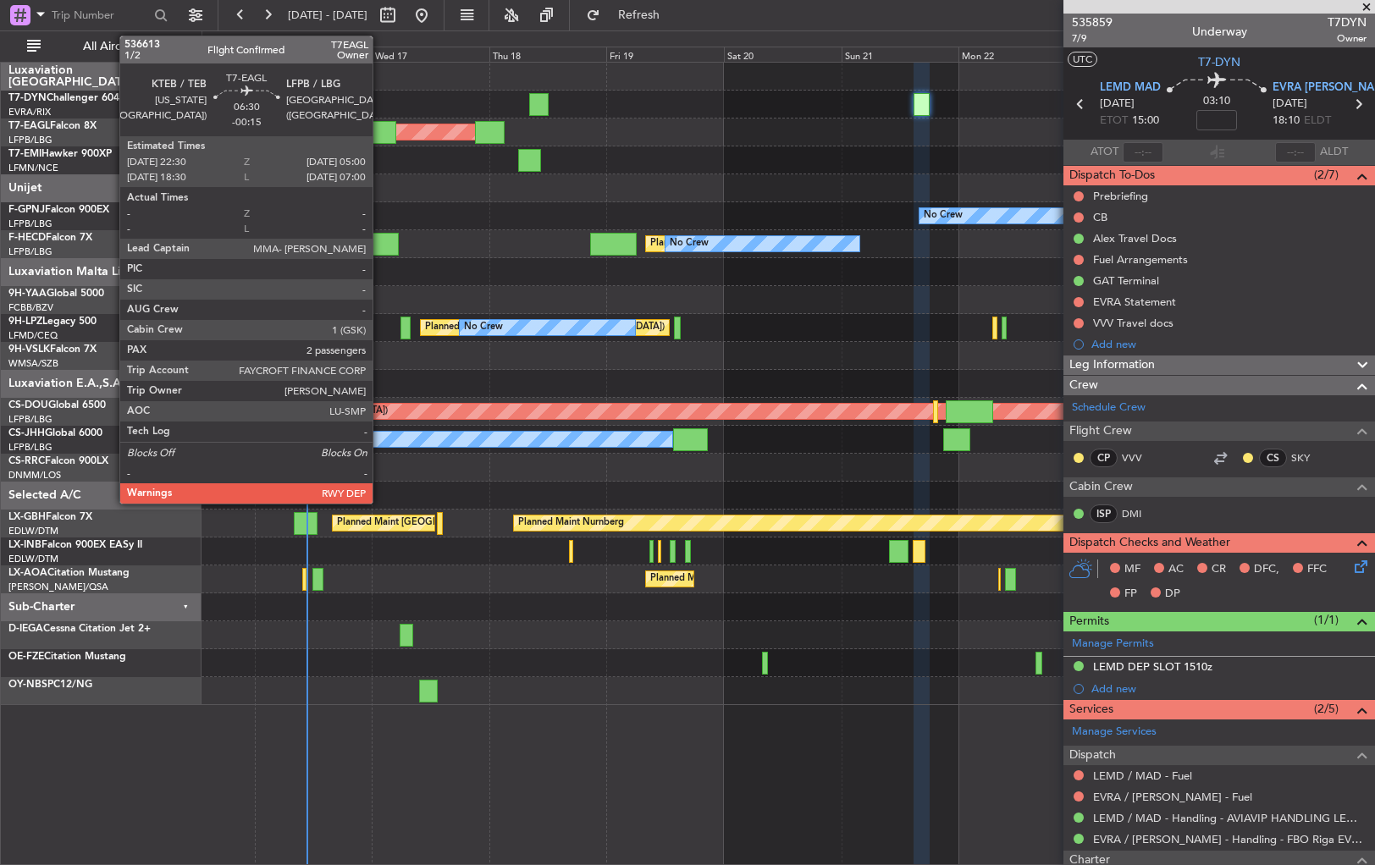
click at [380, 134] on div at bounding box center [380, 132] width 32 height 23
type input "-00:15"
type input "2"
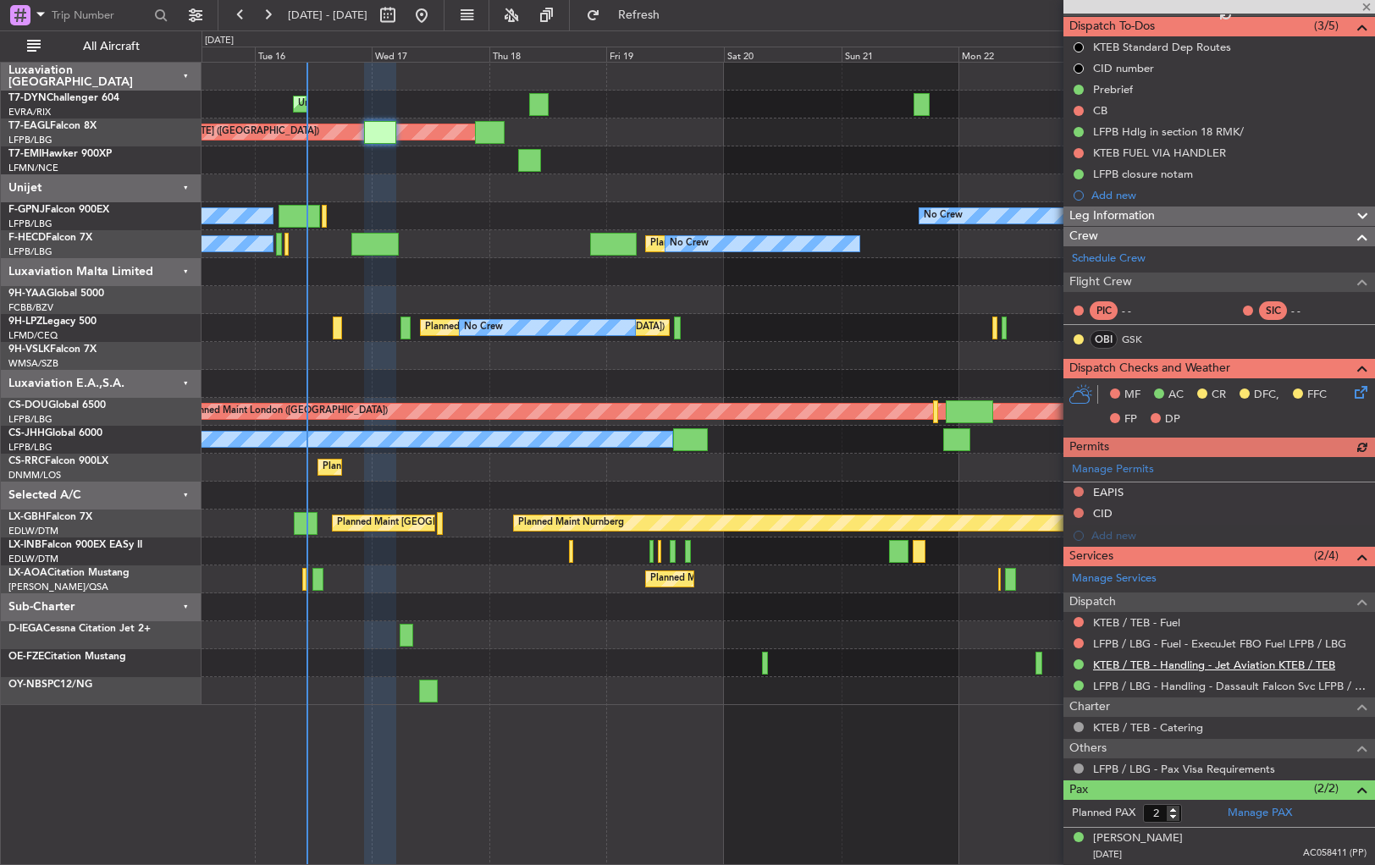
scroll to position [185, 0]
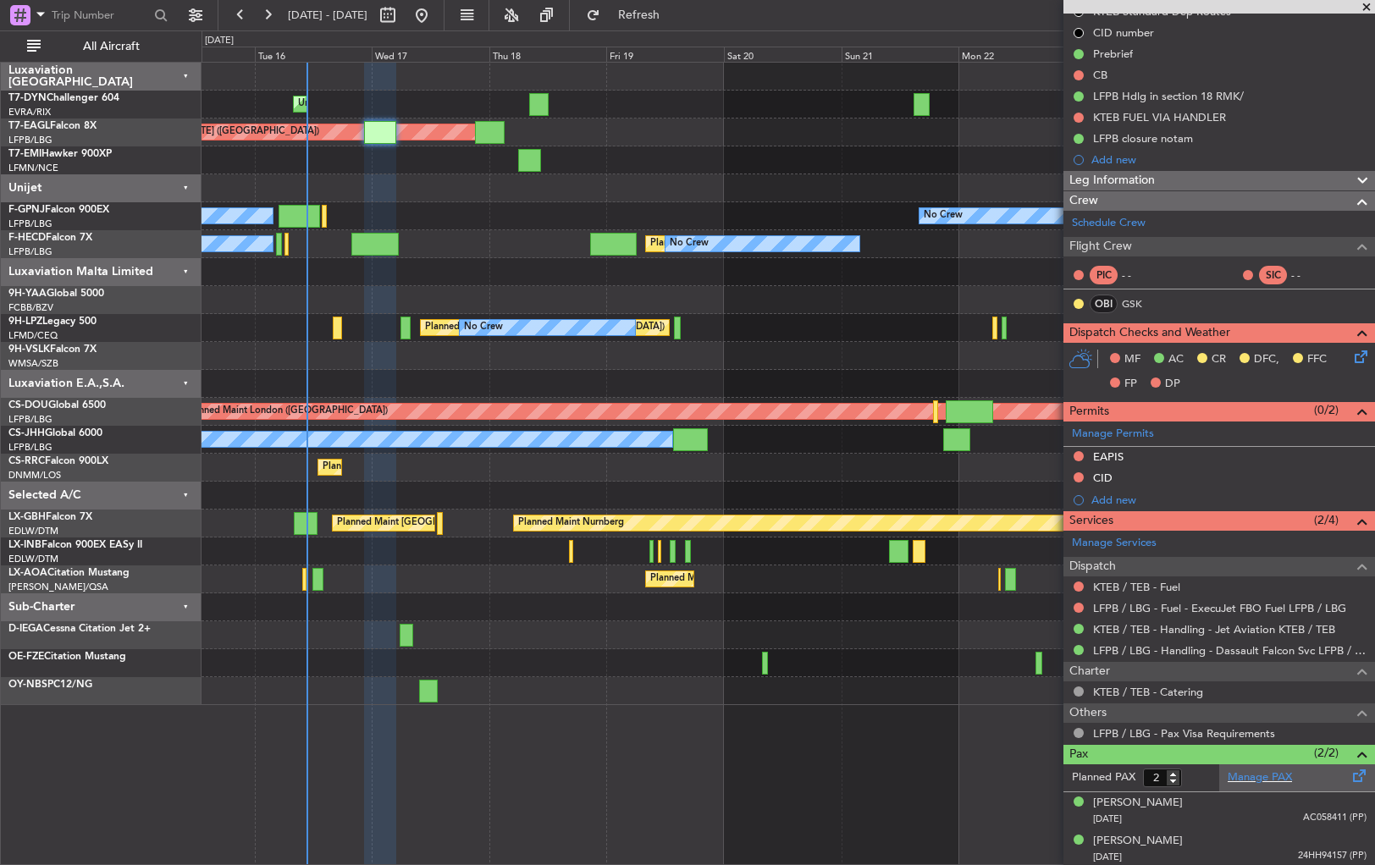
click at [1247, 765] on div "Manage PAX" at bounding box center [1297, 778] width 156 height 27
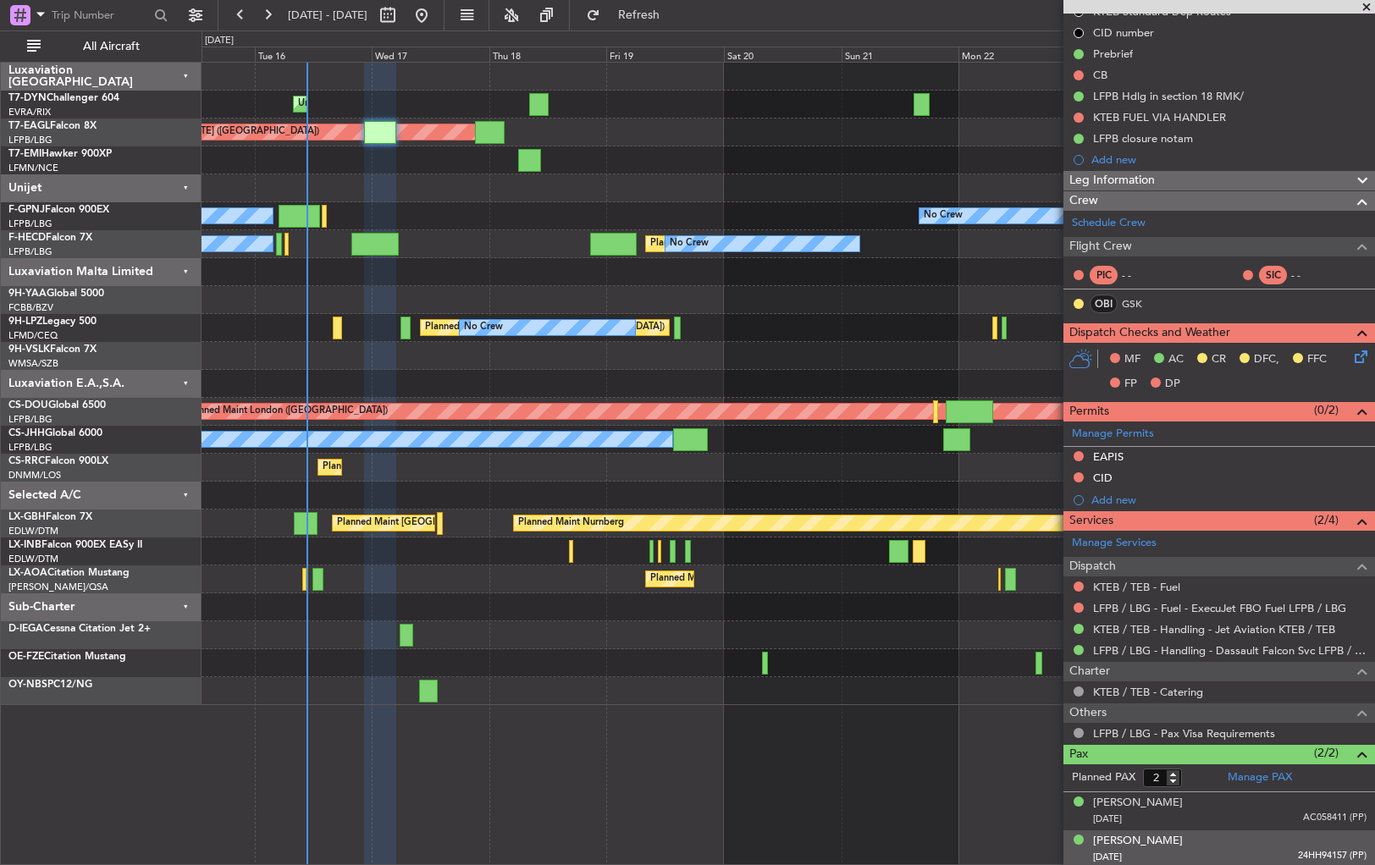
click at [1215, 840] on div "[PERSON_NAME] [DATE] 24HH94157 (PP)" at bounding box center [1229, 849] width 273 height 33
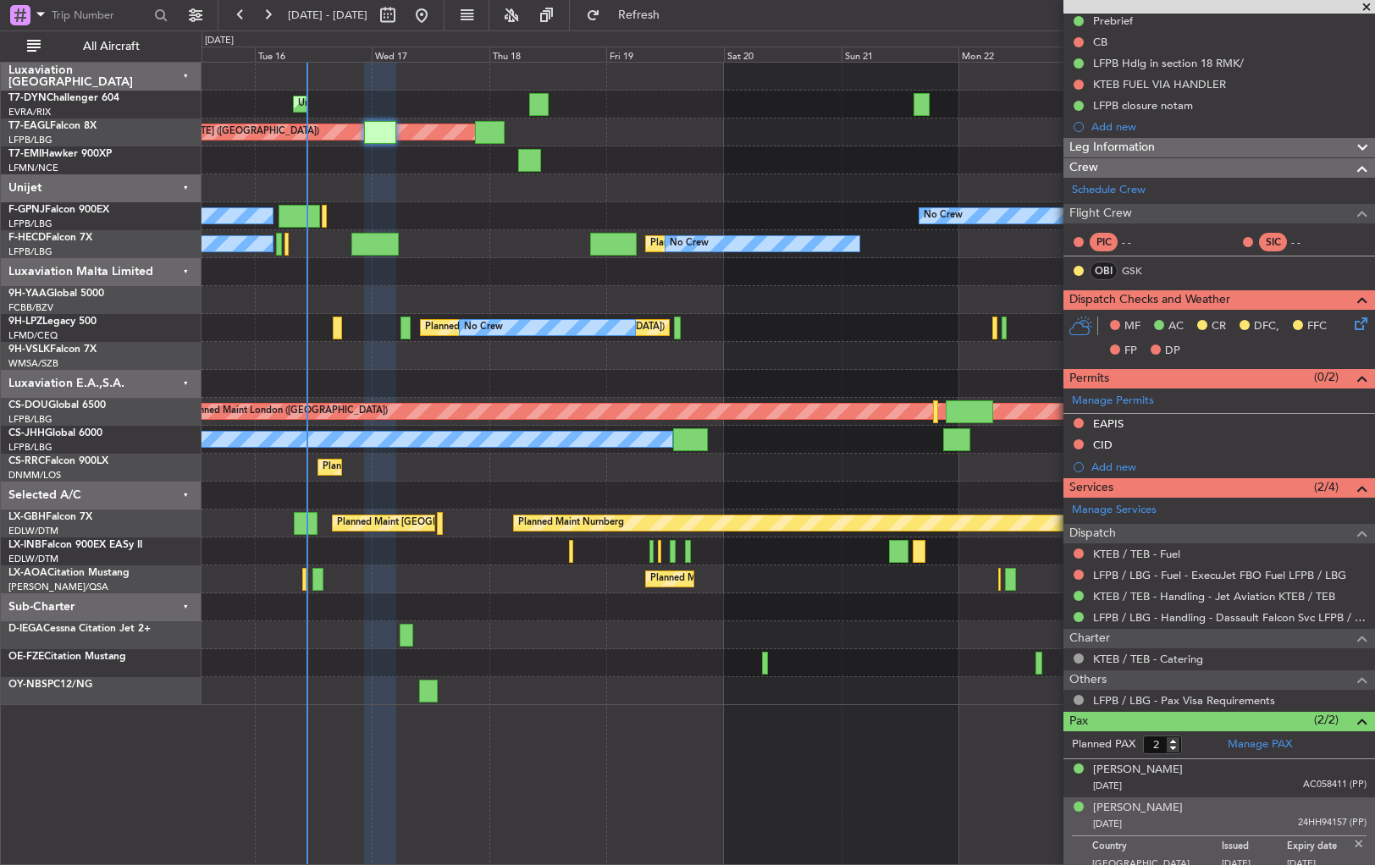
scroll to position [226, 0]
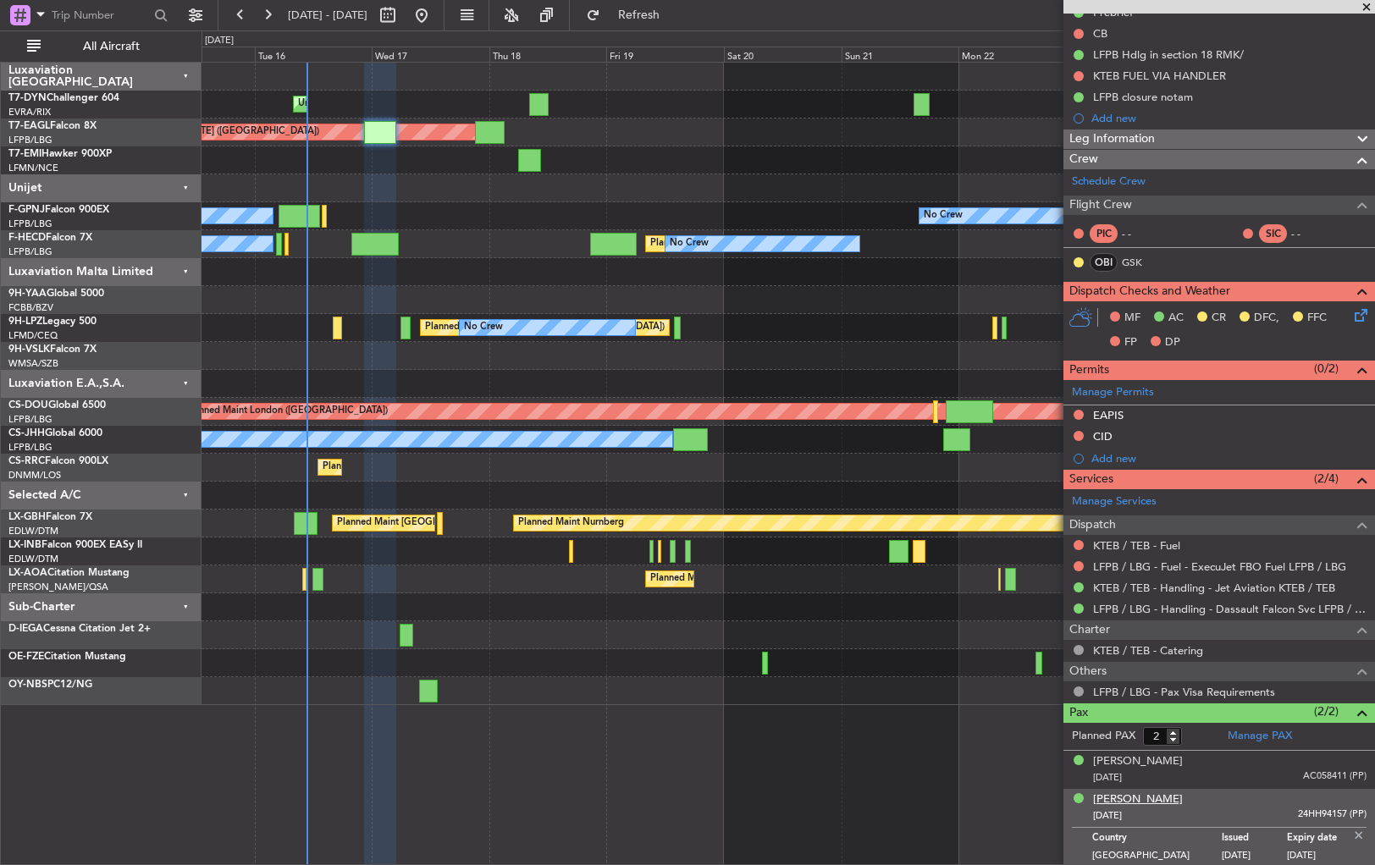
click at [1151, 792] on div "[PERSON_NAME]" at bounding box center [1138, 800] width 90 height 17
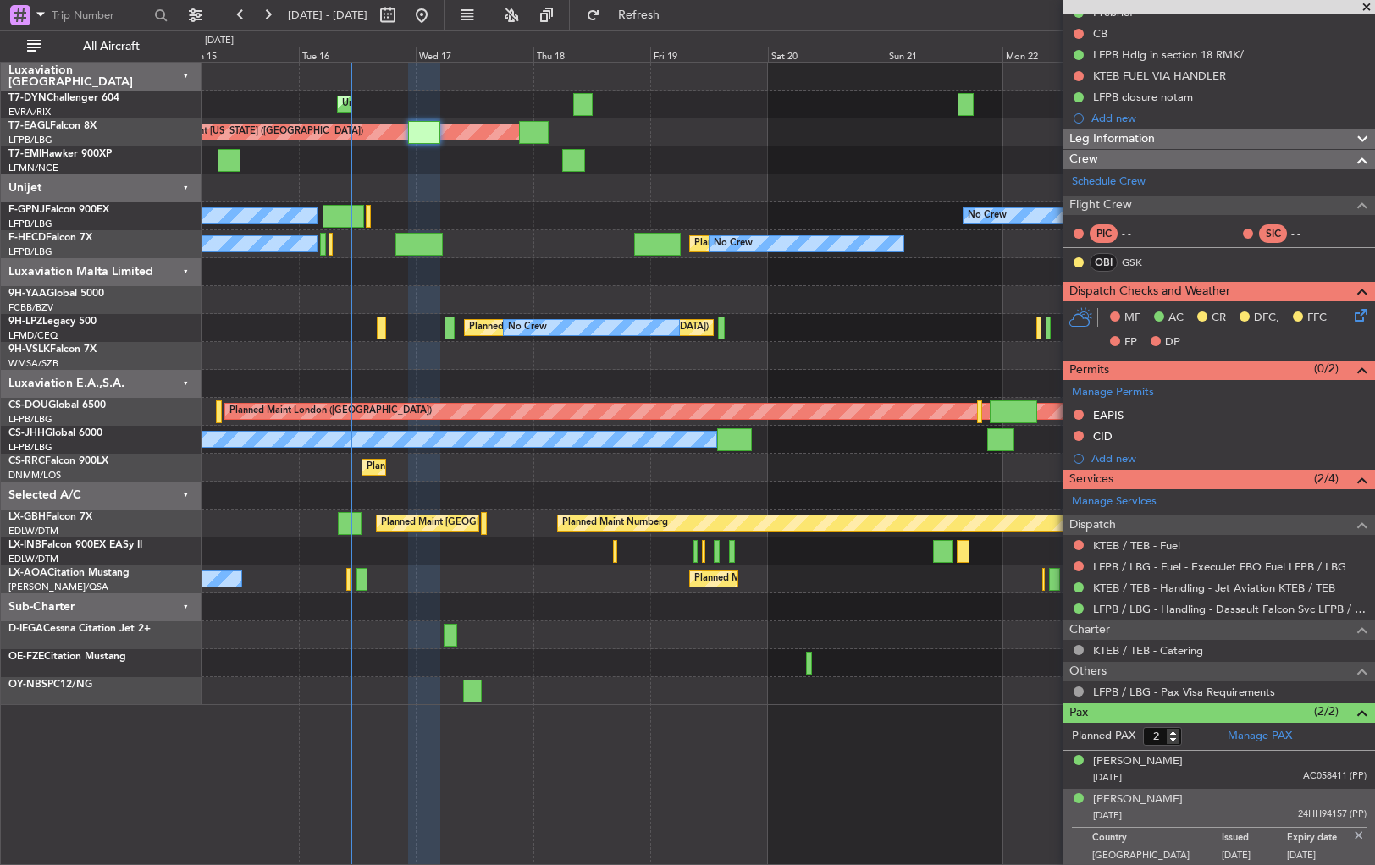
click at [569, 207] on div "Unplanned Maint Riga (Riga Intl) Planned Maint New York (Teterboro) Planned Mai…" at bounding box center [788, 384] width 1173 height 643
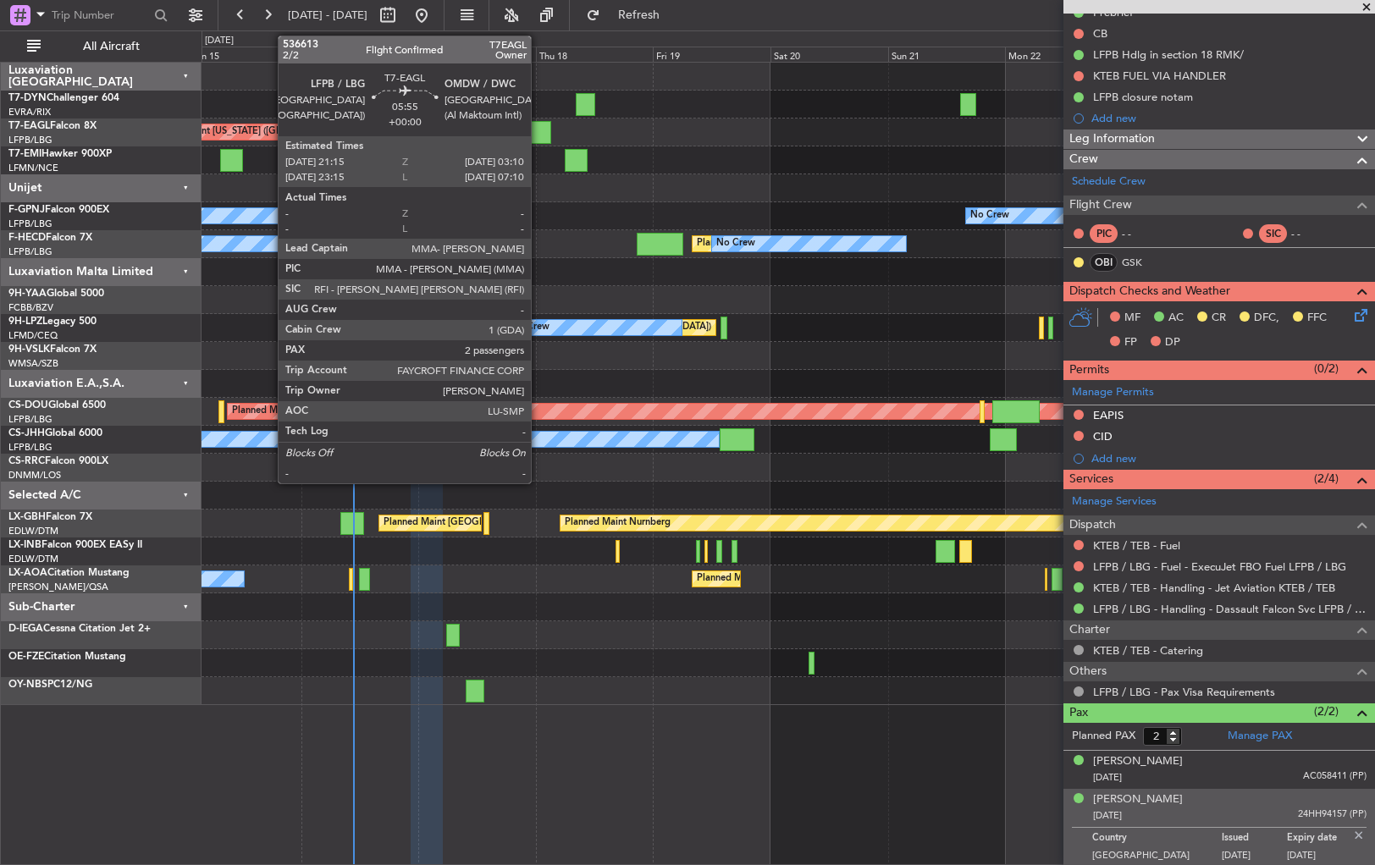
click at [538, 130] on div at bounding box center [537, 132] width 30 height 23
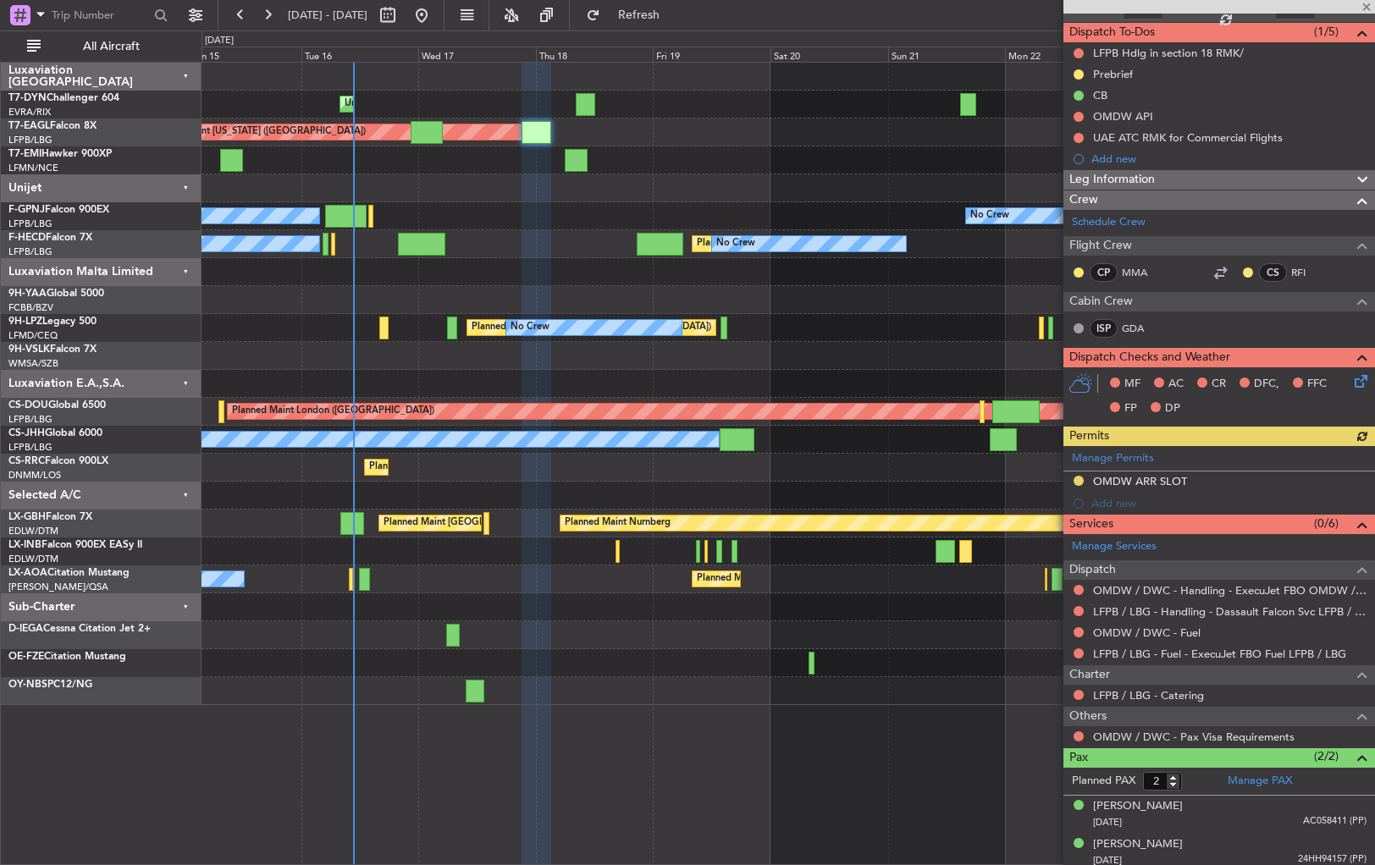
scroll to position [146, 0]
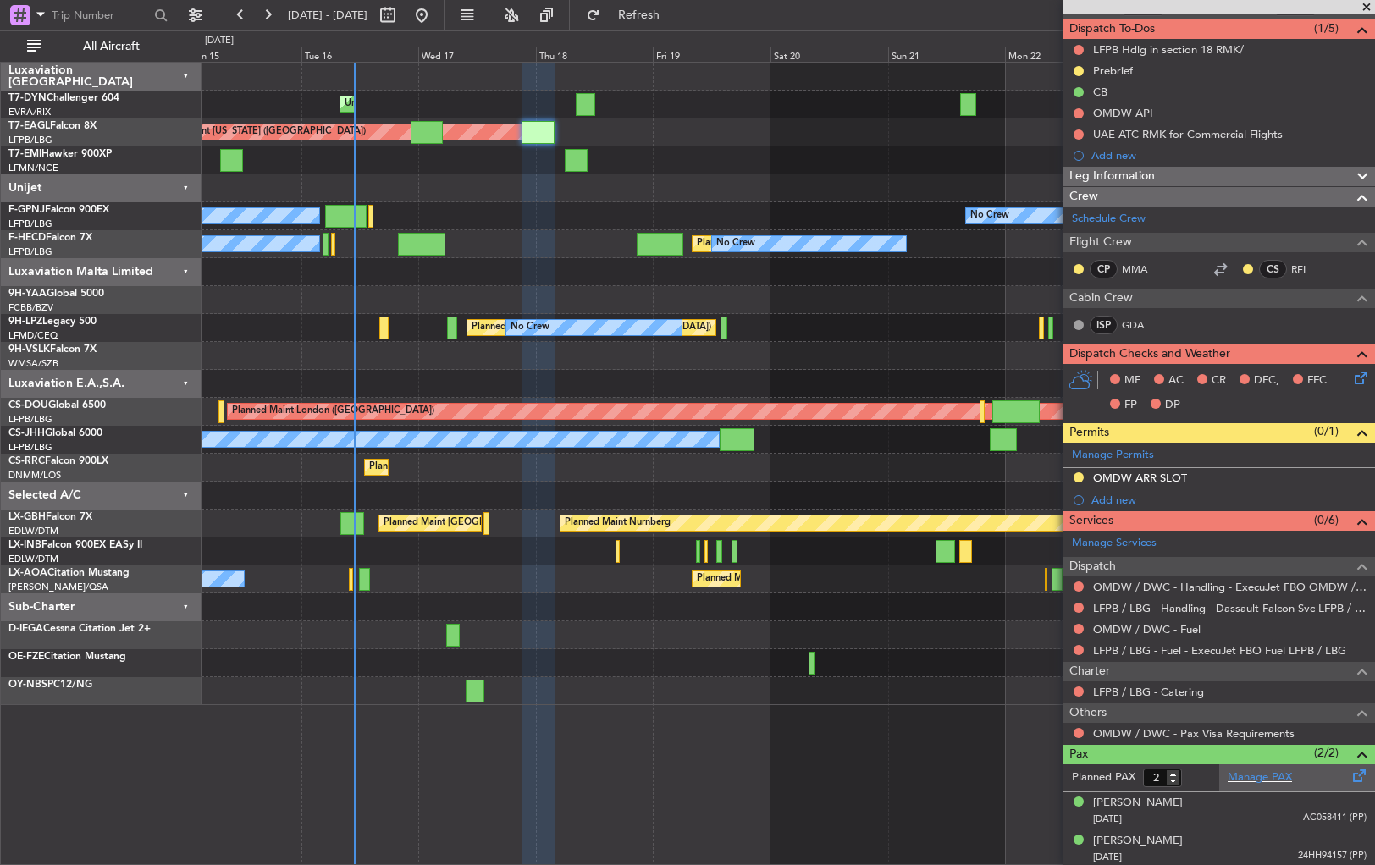
click at [1350, 775] on span at bounding box center [1360, 772] width 20 height 13
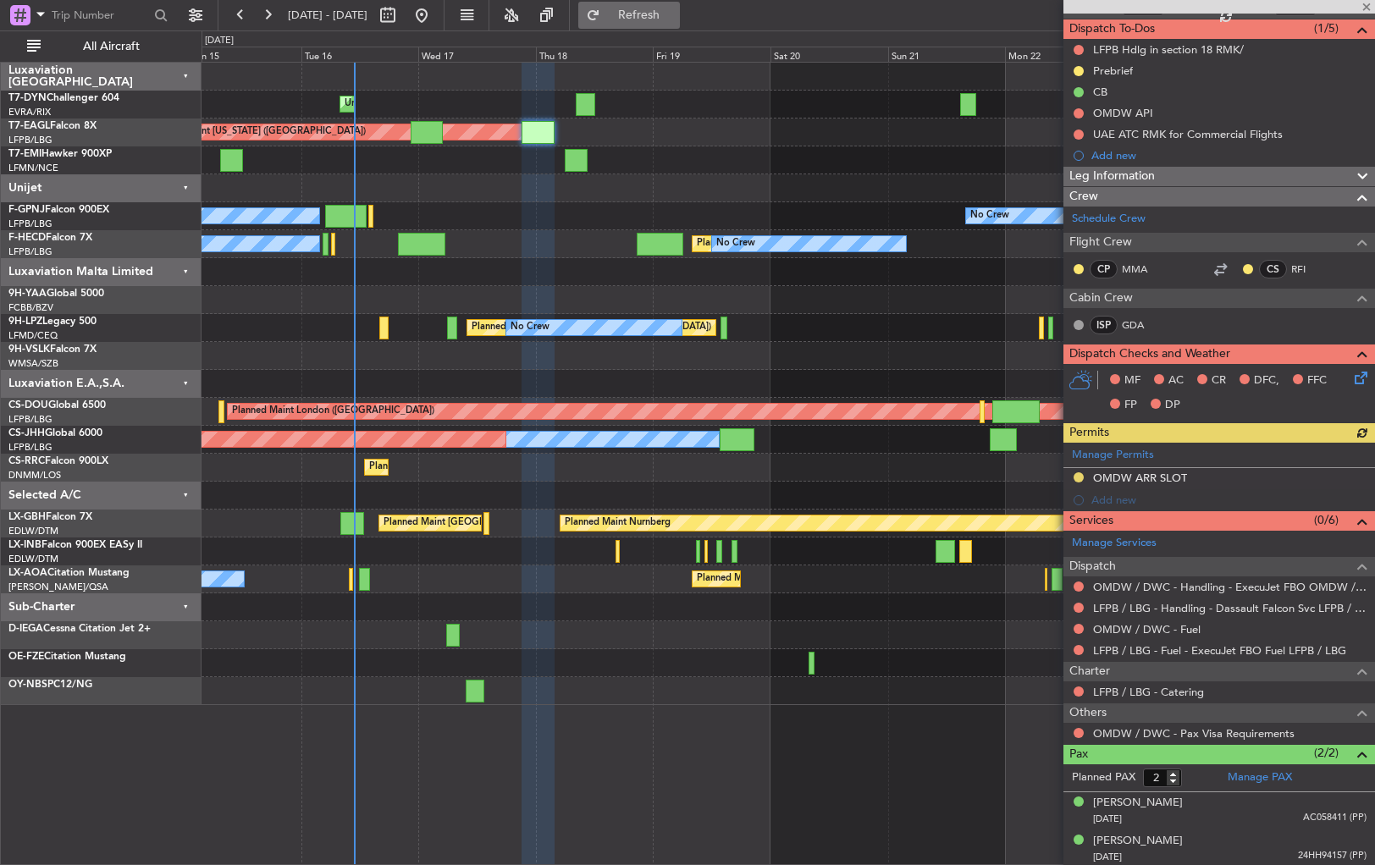
click at [675, 20] on span "Refresh" at bounding box center [639, 15] width 71 height 12
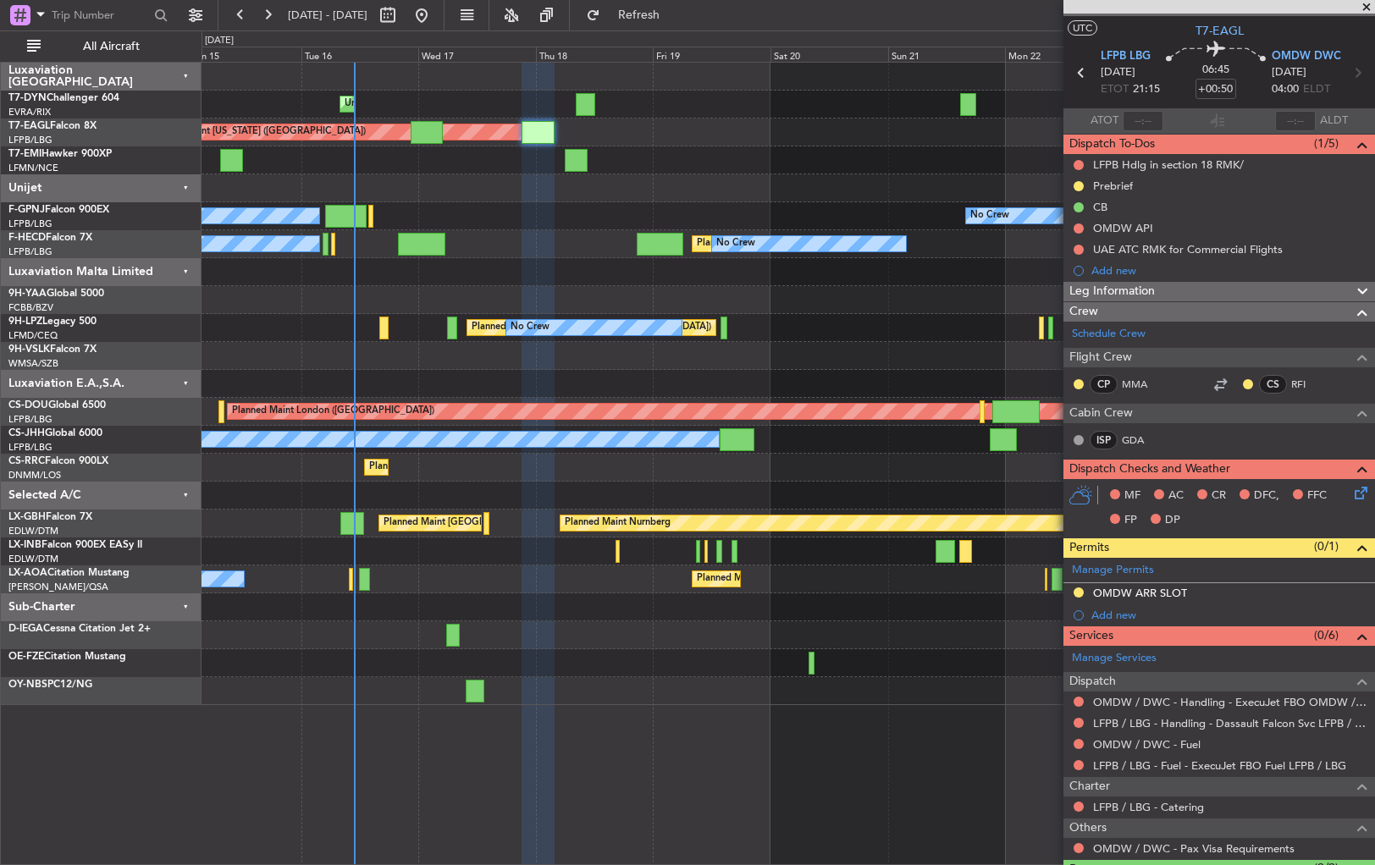
scroll to position [0, 0]
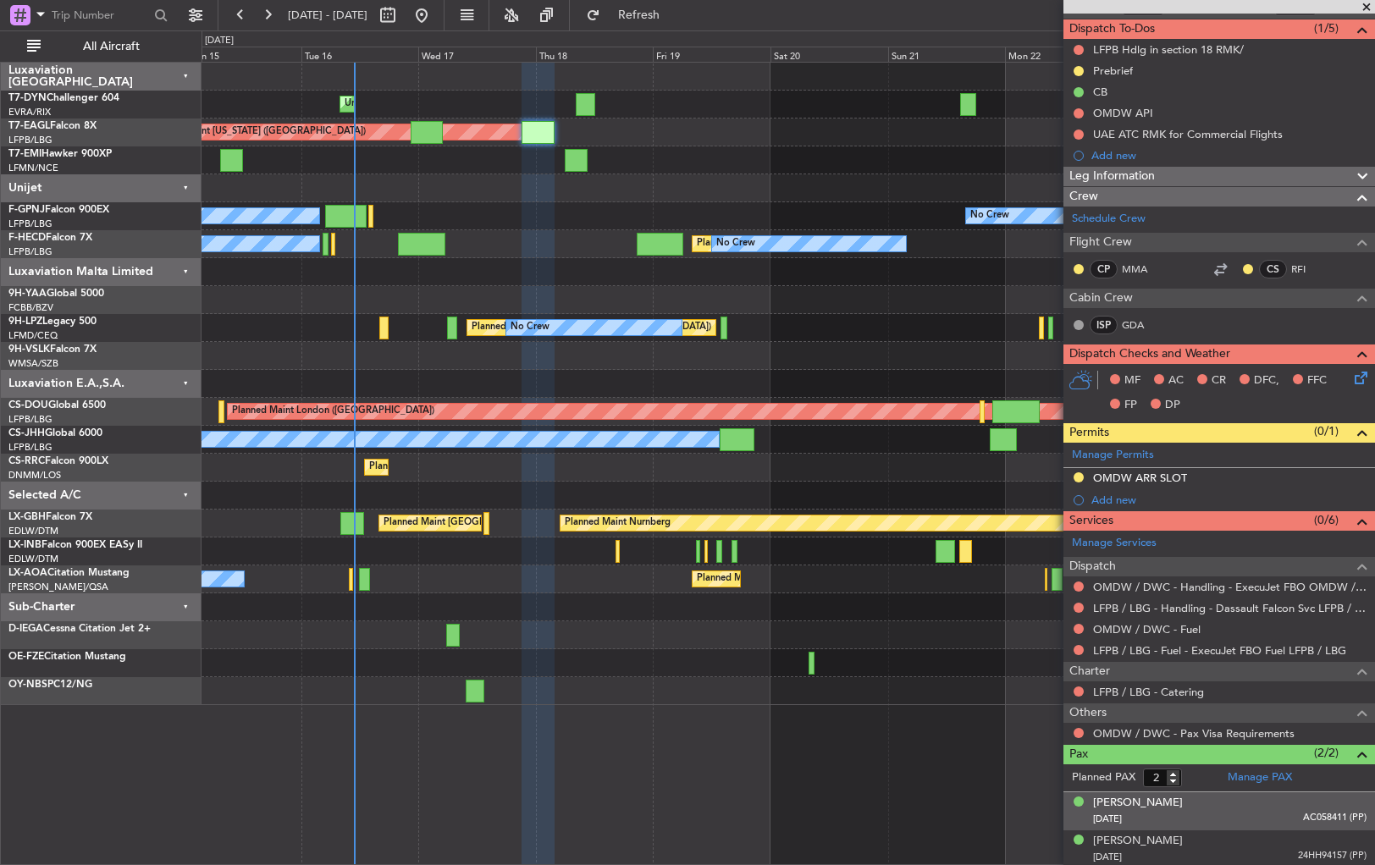
click at [1240, 796] on div "Abbas Abdulaziz 23/11/1943 AC058411 (PP)" at bounding box center [1229, 811] width 273 height 33
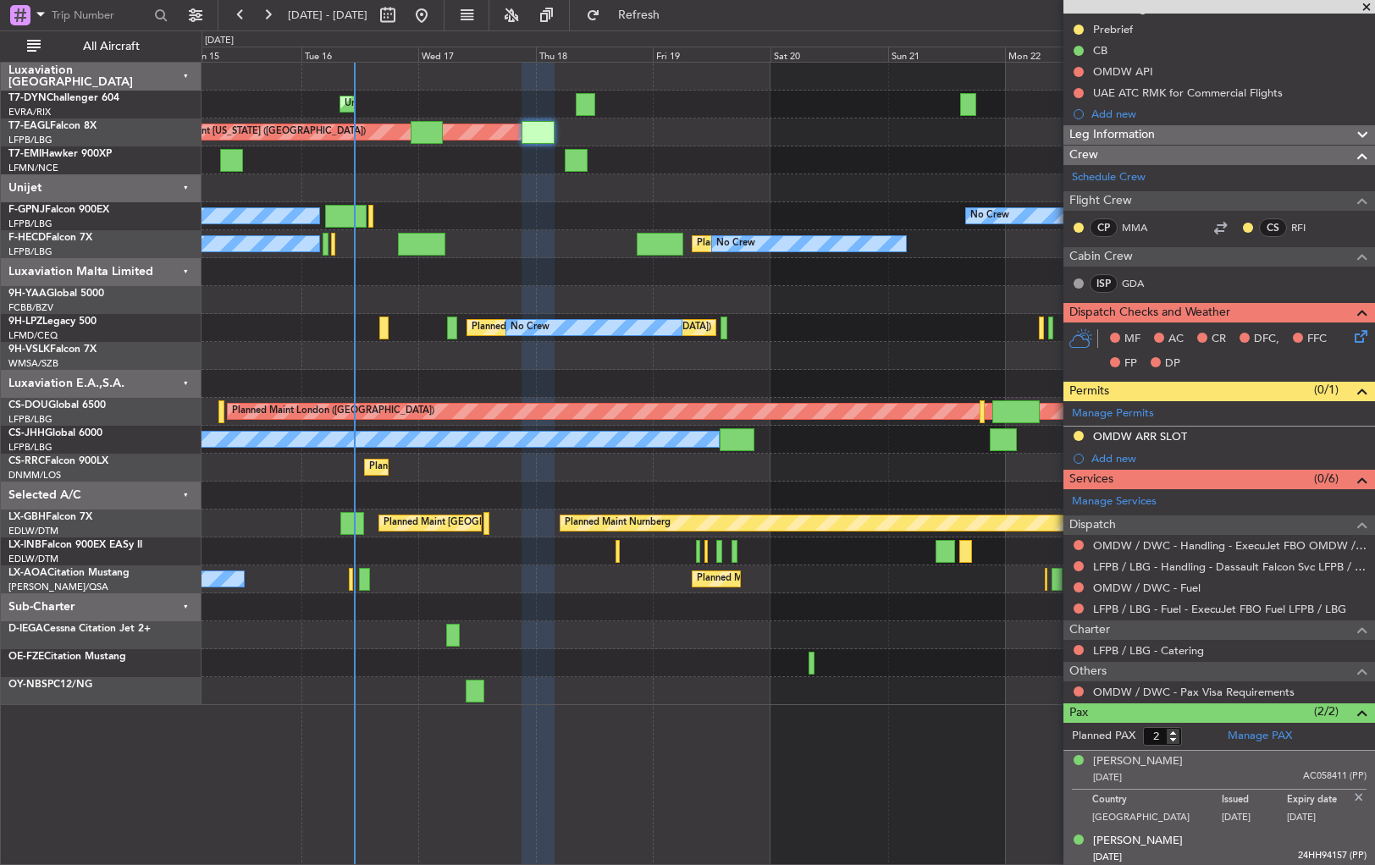
click at [1240, 839] on div "[PERSON_NAME] [DATE] 24HH94157 (PP)" at bounding box center [1229, 849] width 273 height 33
click at [1251, 782] on div "23/11/1943 AC058411 (PP)" at bounding box center [1229, 778] width 273 height 17
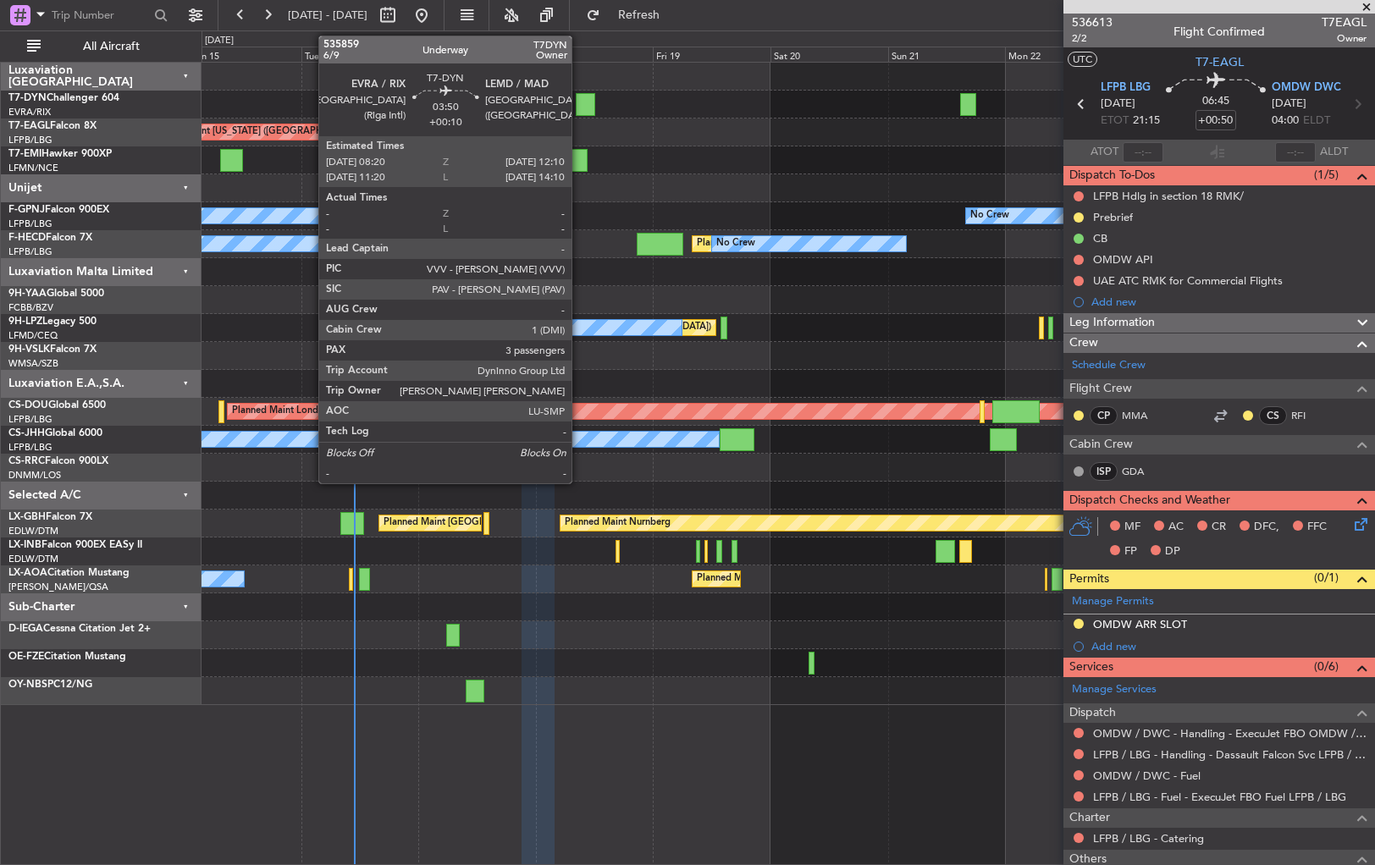
click at [579, 104] on div at bounding box center [585, 104] width 19 height 23
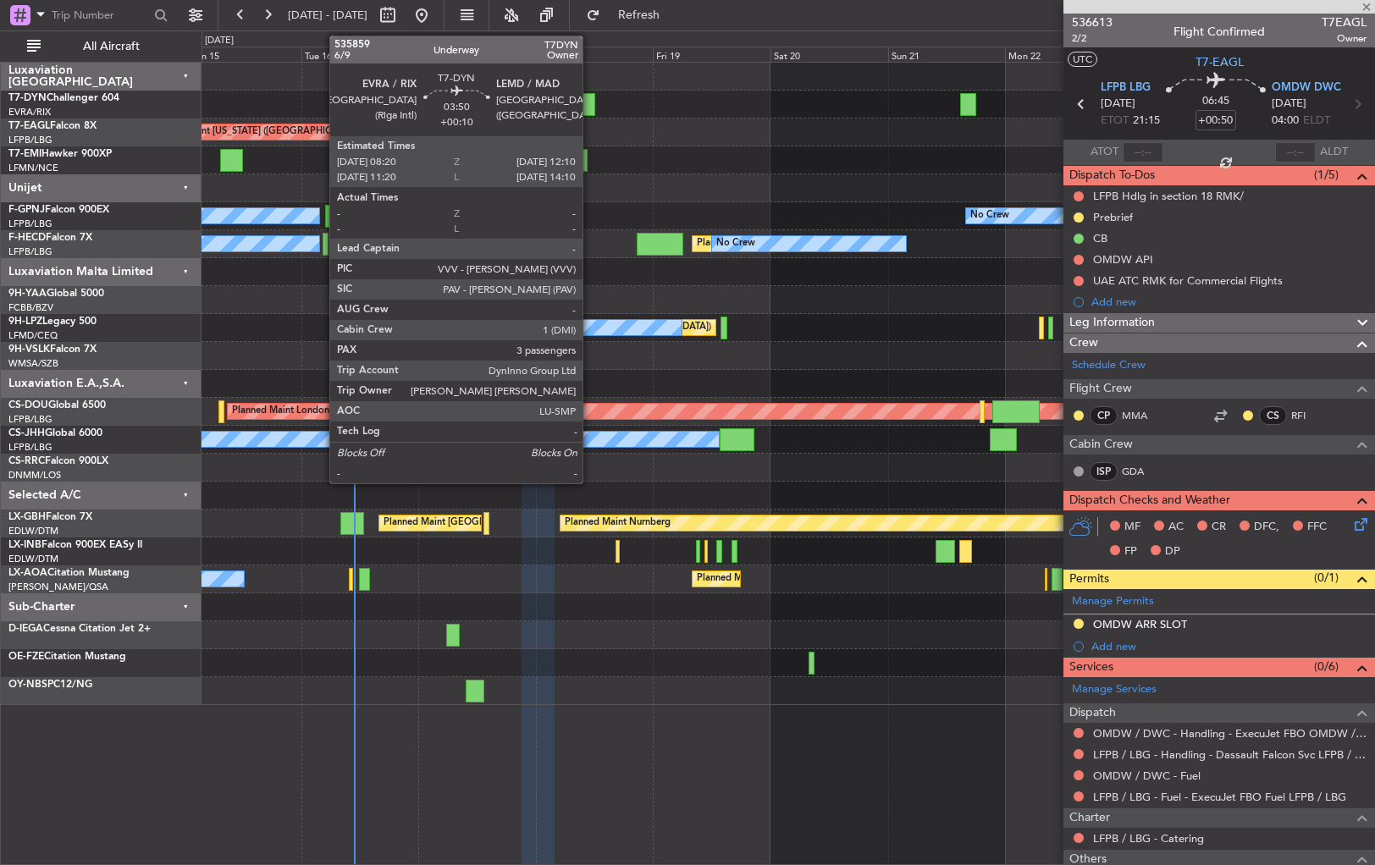
type input "+00:10"
type input "3"
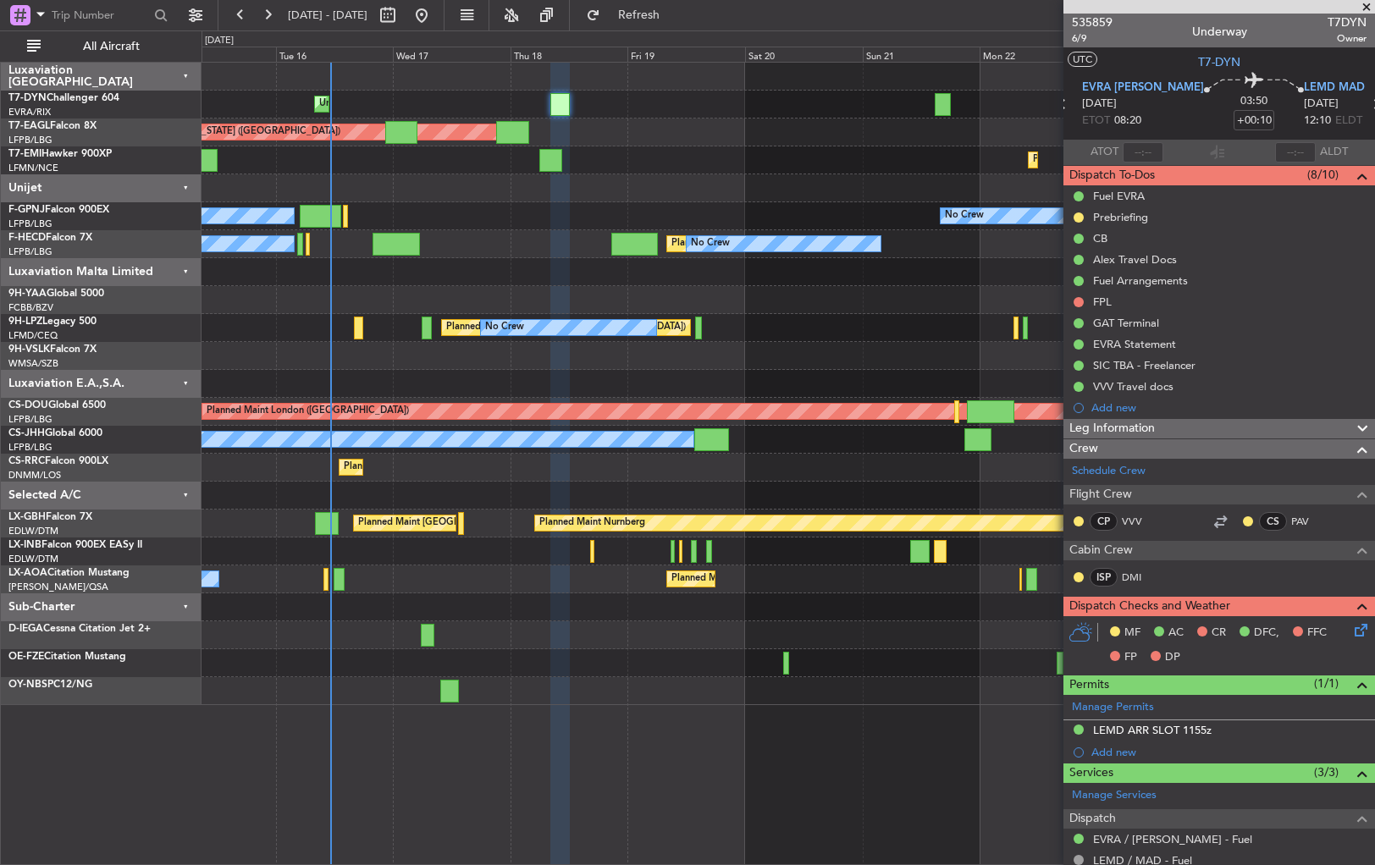
click at [498, 132] on div "Planned Maint [US_STATE] ([GEOGRAPHIC_DATA])" at bounding box center [788, 133] width 1173 height 28
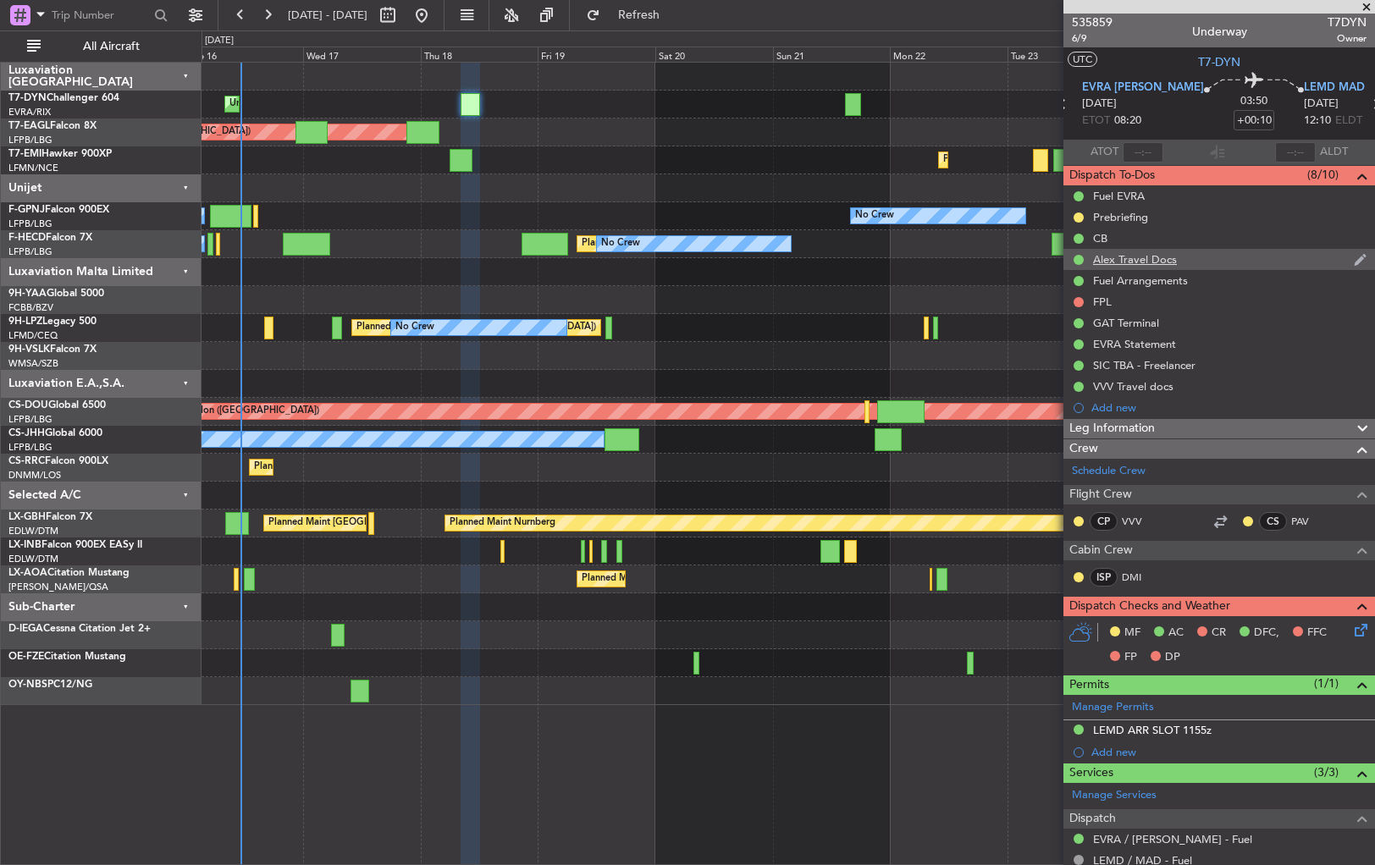
click at [1265, 255] on div "Alex Travel Docs" at bounding box center [1219, 259] width 312 height 21
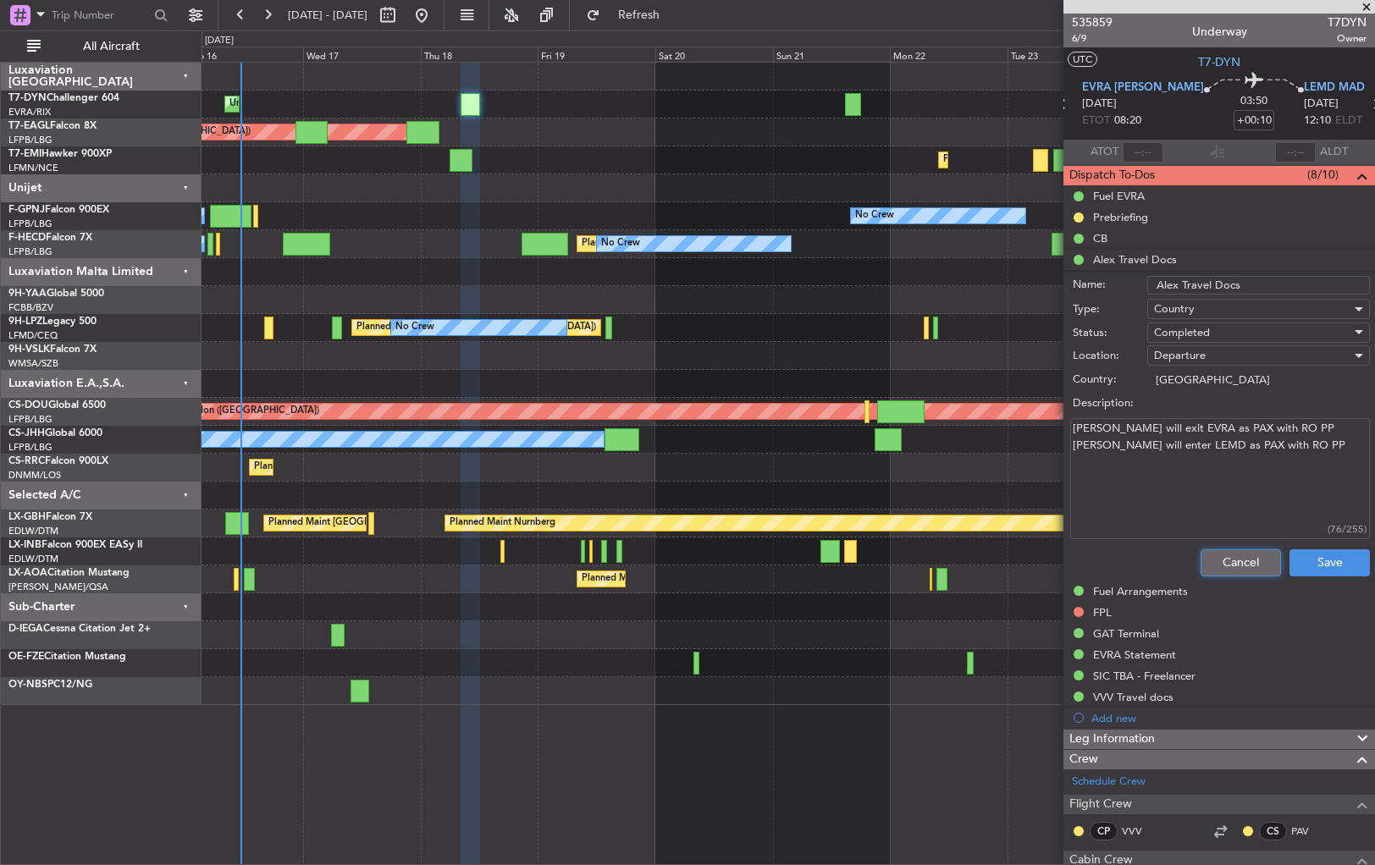
click at [1240, 557] on button "Cancel" at bounding box center [1241, 562] width 80 height 27
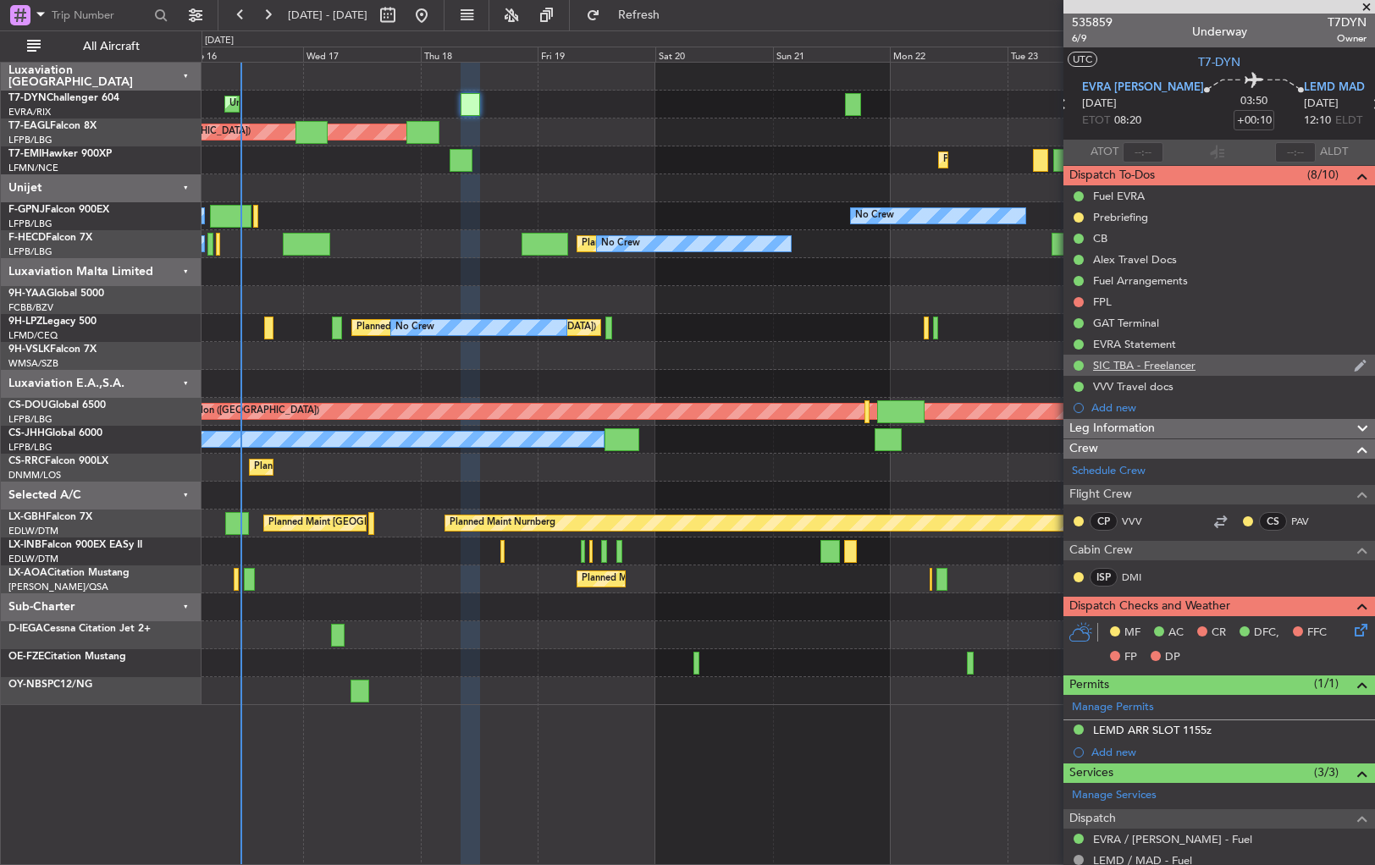
click at [1255, 360] on div "SIC TBA - Freelancer" at bounding box center [1219, 365] width 312 height 21
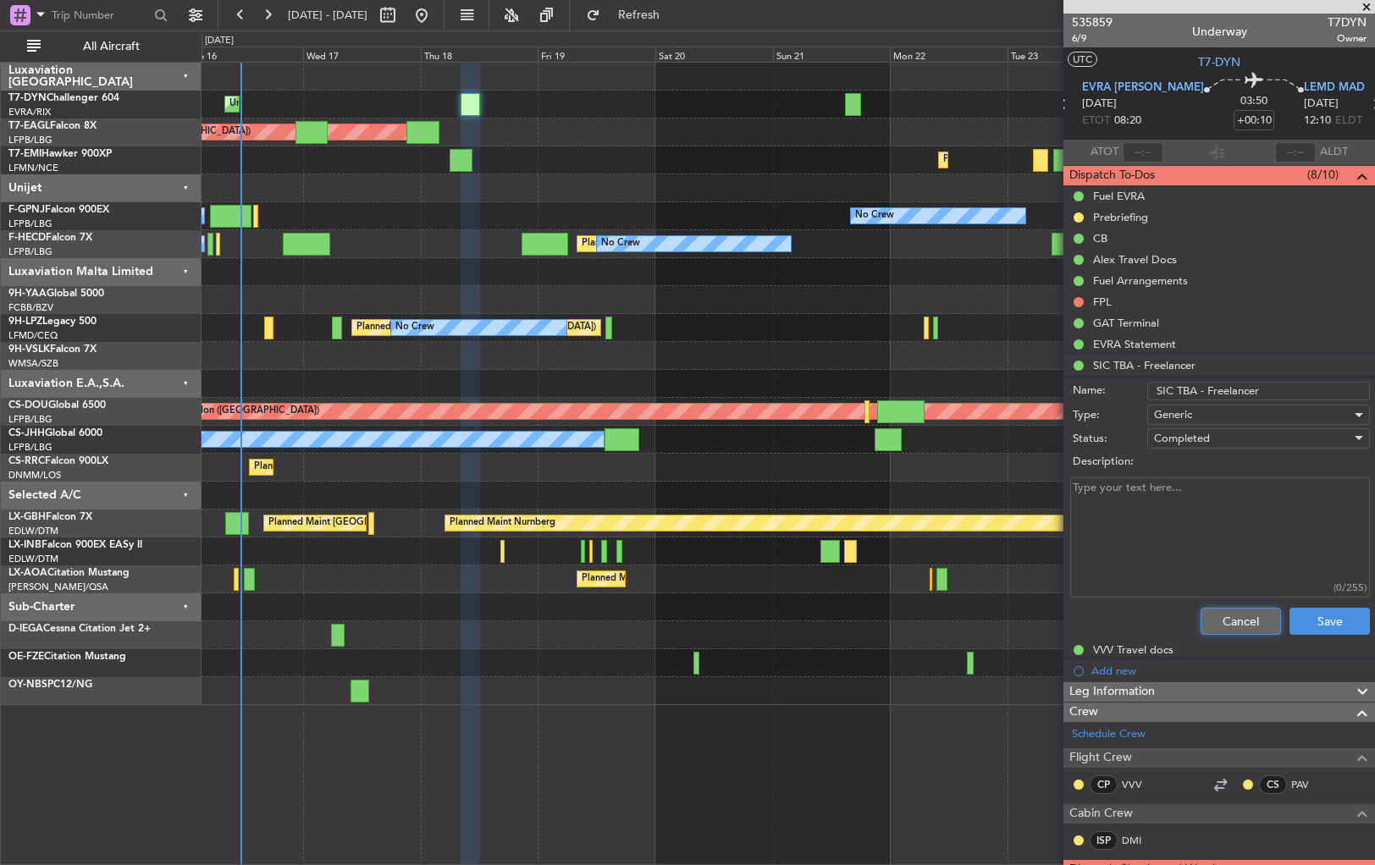
click at [1240, 630] on button "Cancel" at bounding box center [1241, 621] width 80 height 27
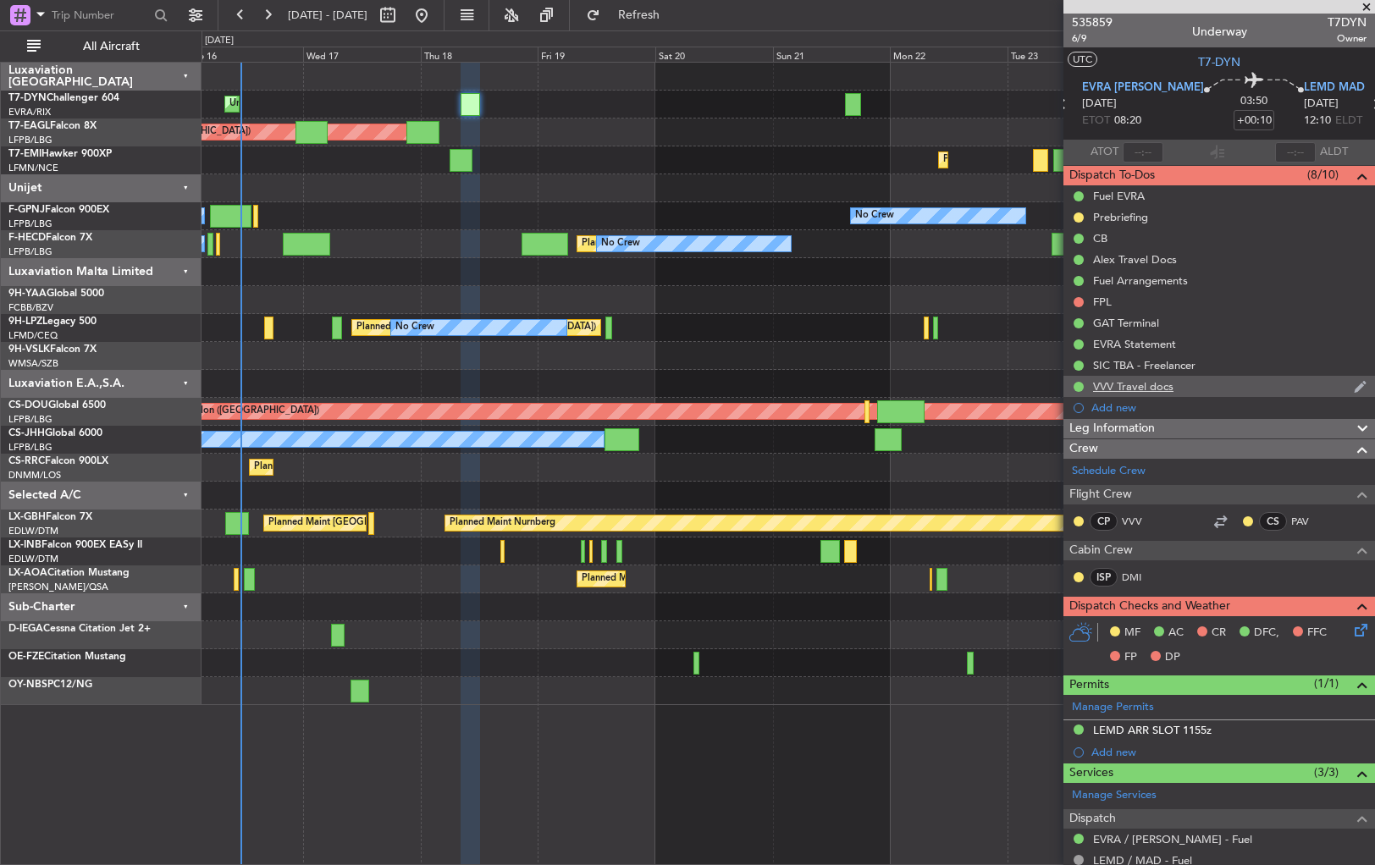
click at [1229, 380] on div "VVV Travel docs" at bounding box center [1219, 386] width 312 height 21
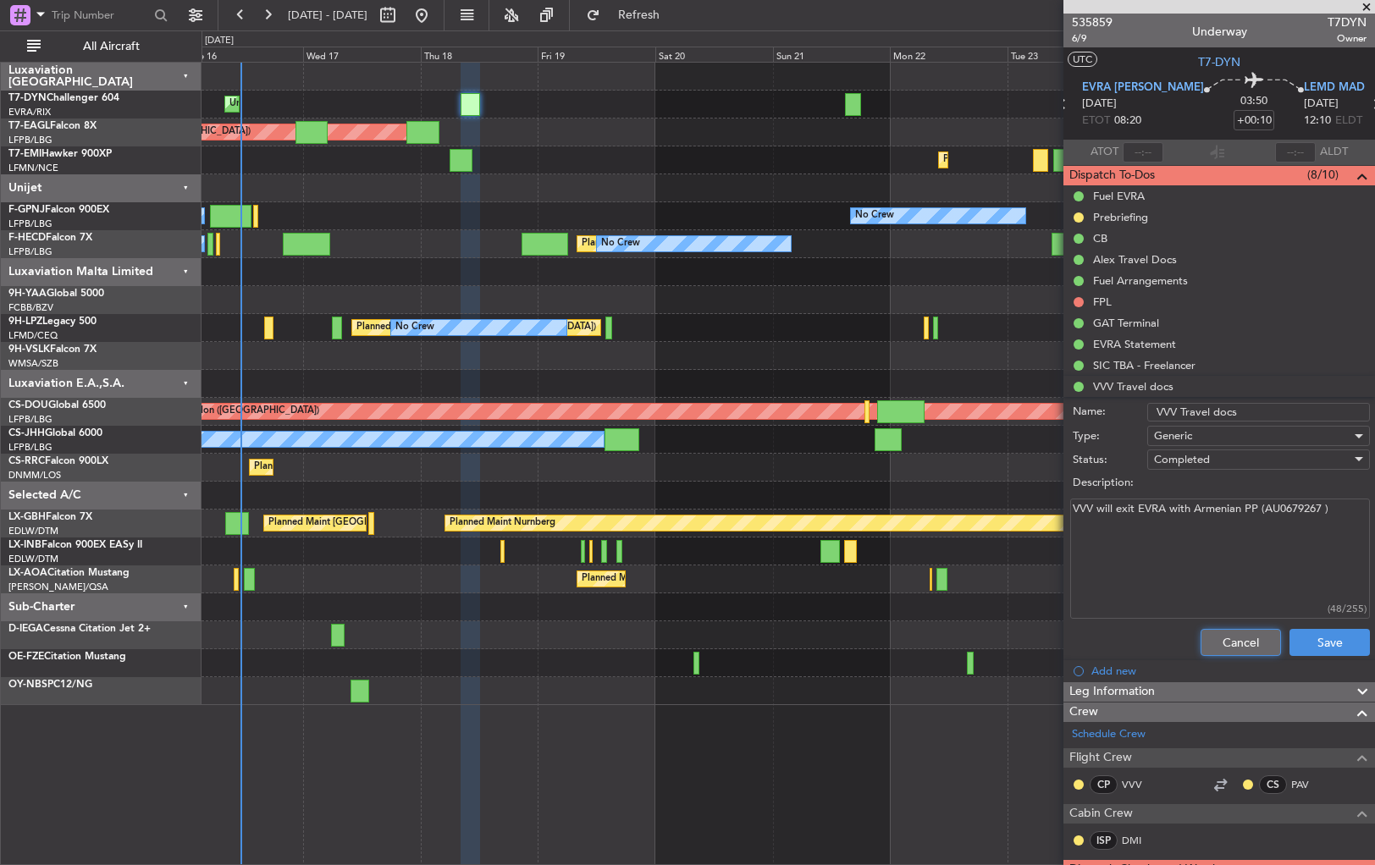
click at [1226, 638] on button "Cancel" at bounding box center [1241, 642] width 80 height 27
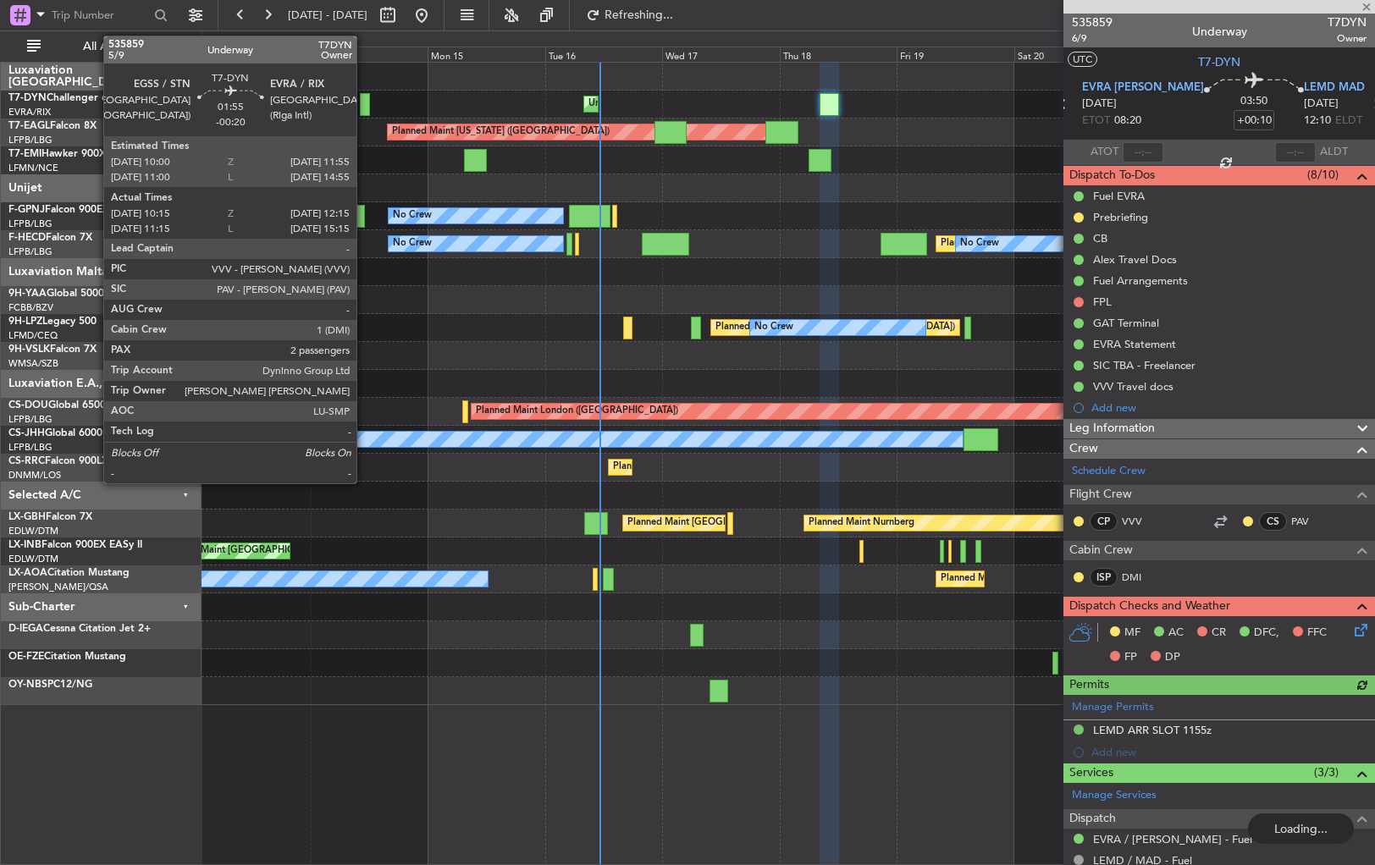
click at [364, 106] on div at bounding box center [365, 104] width 10 height 23
type input "-00:20"
type input "10:15"
type input "12:15"
type input "2"
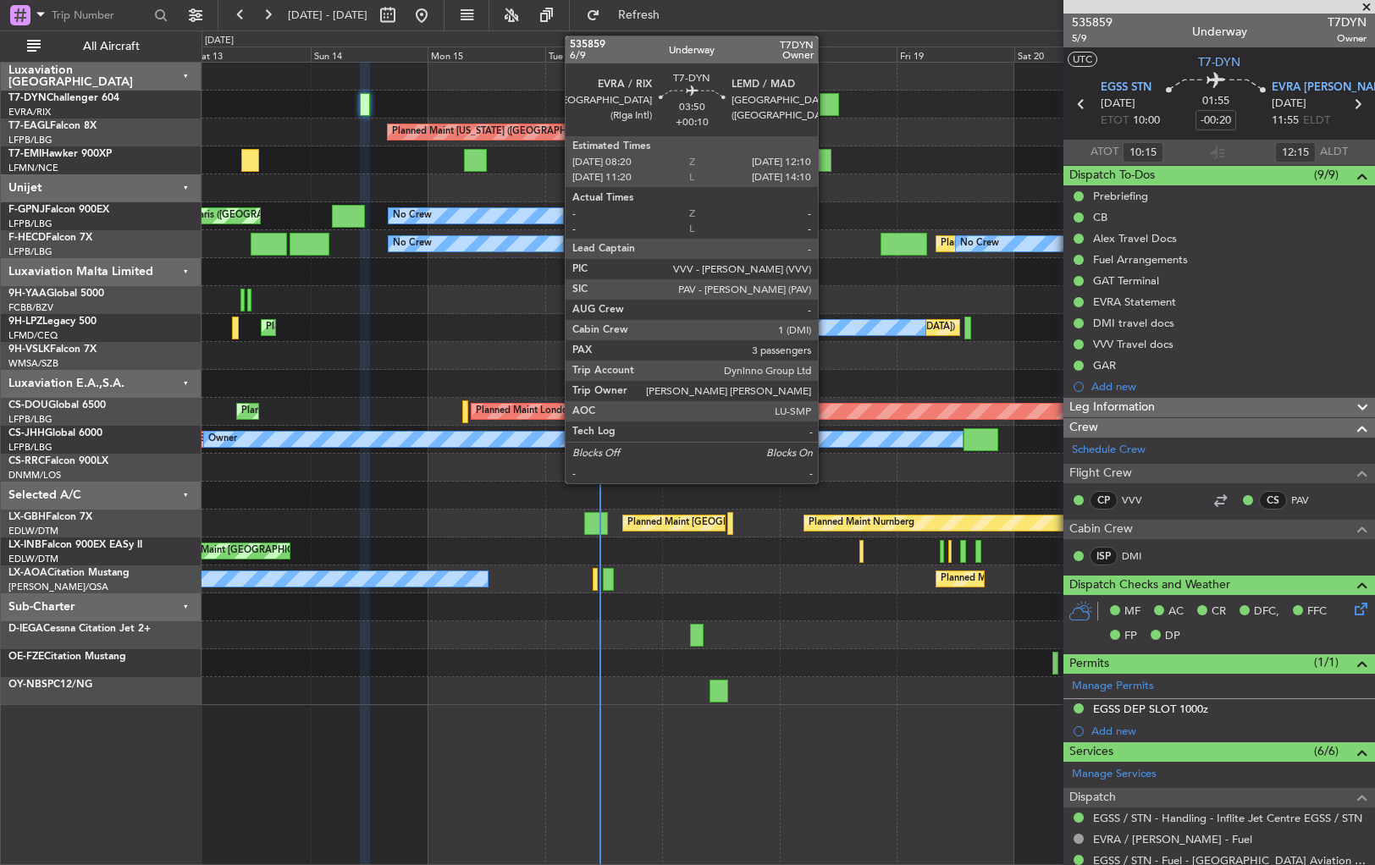
click at [826, 102] on div at bounding box center [829, 104] width 19 height 23
type input "+00:10"
type input "3"
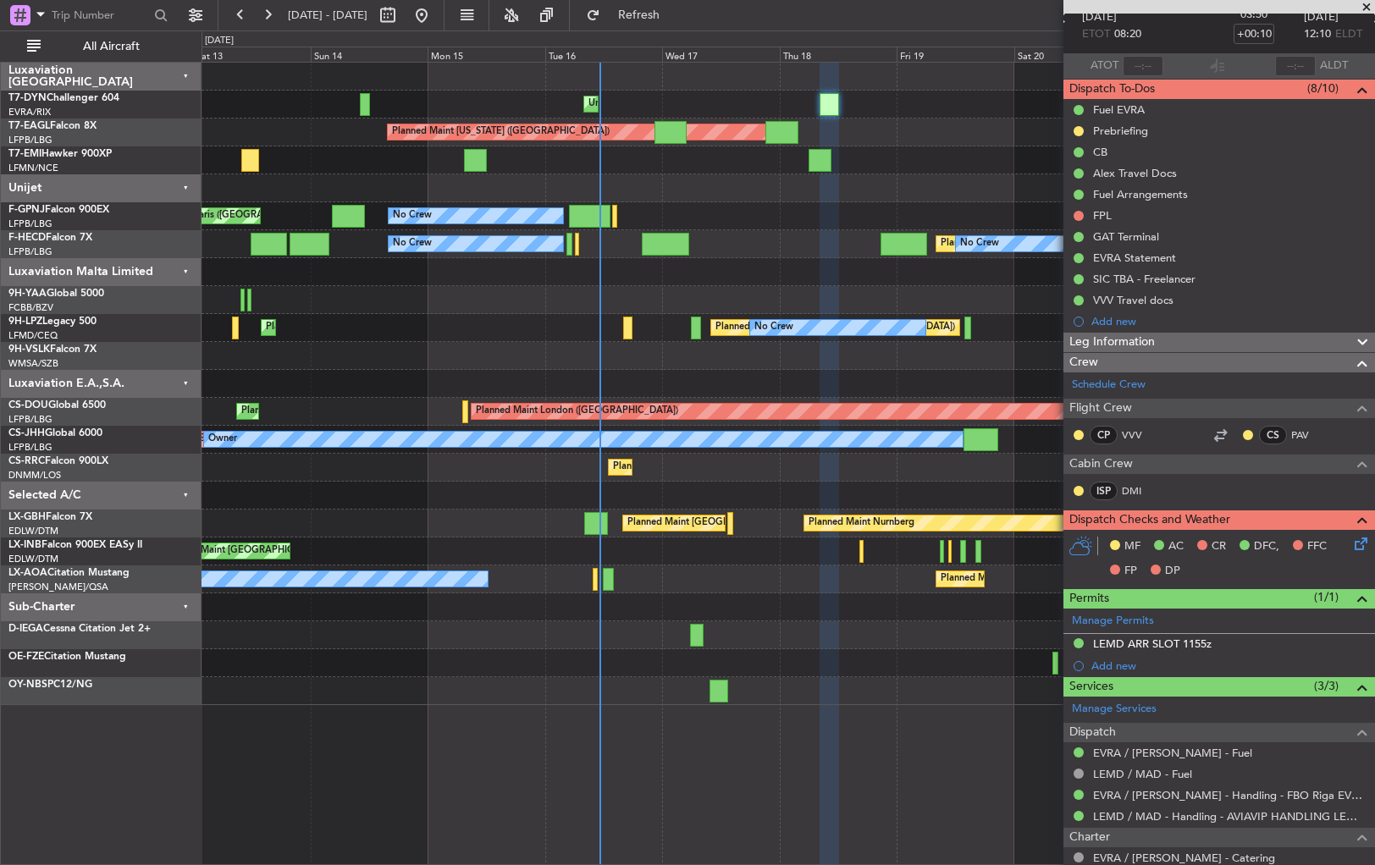
scroll to position [290, 0]
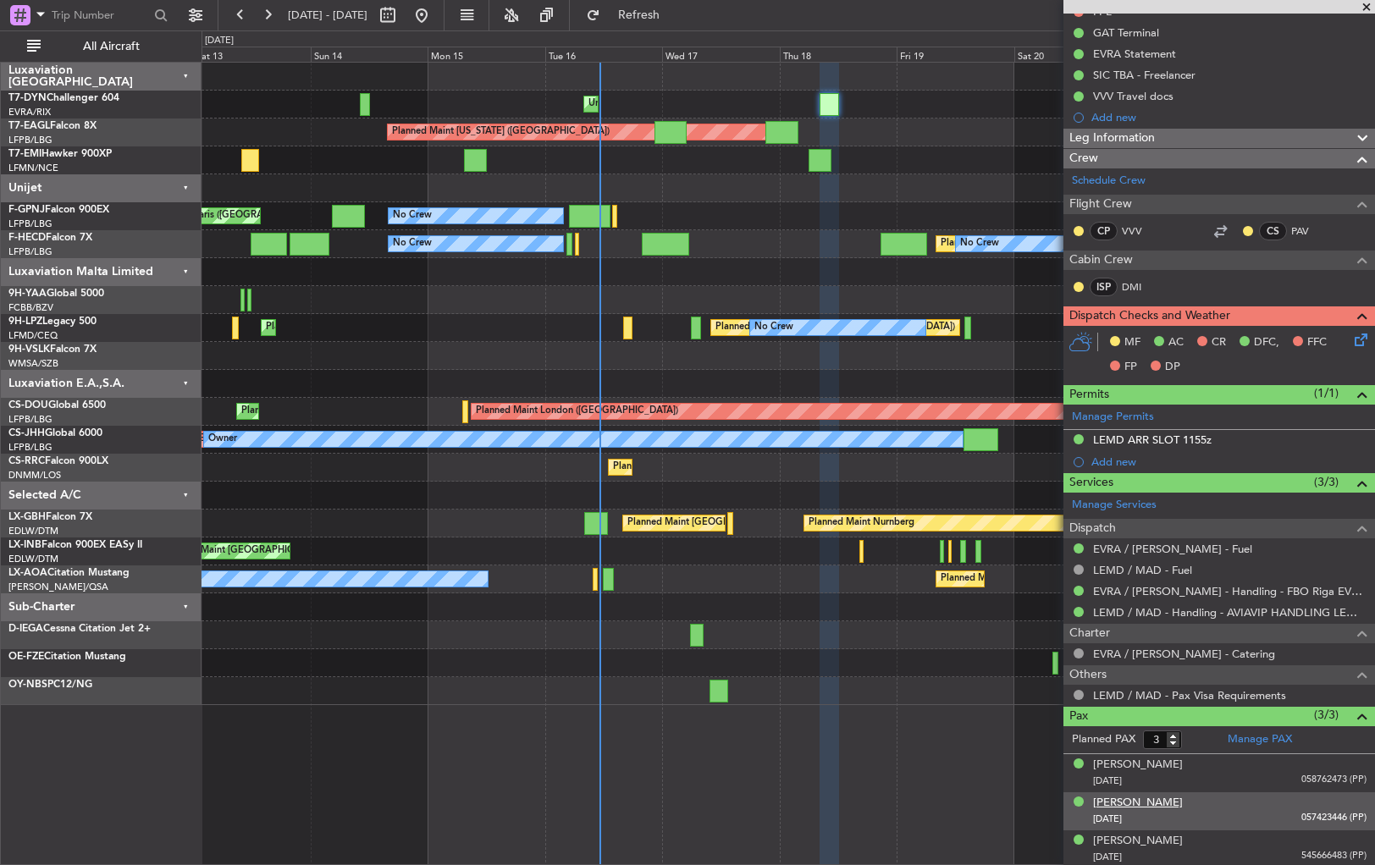
click at [1141, 800] on div "[PERSON_NAME]" at bounding box center [1138, 803] width 90 height 17
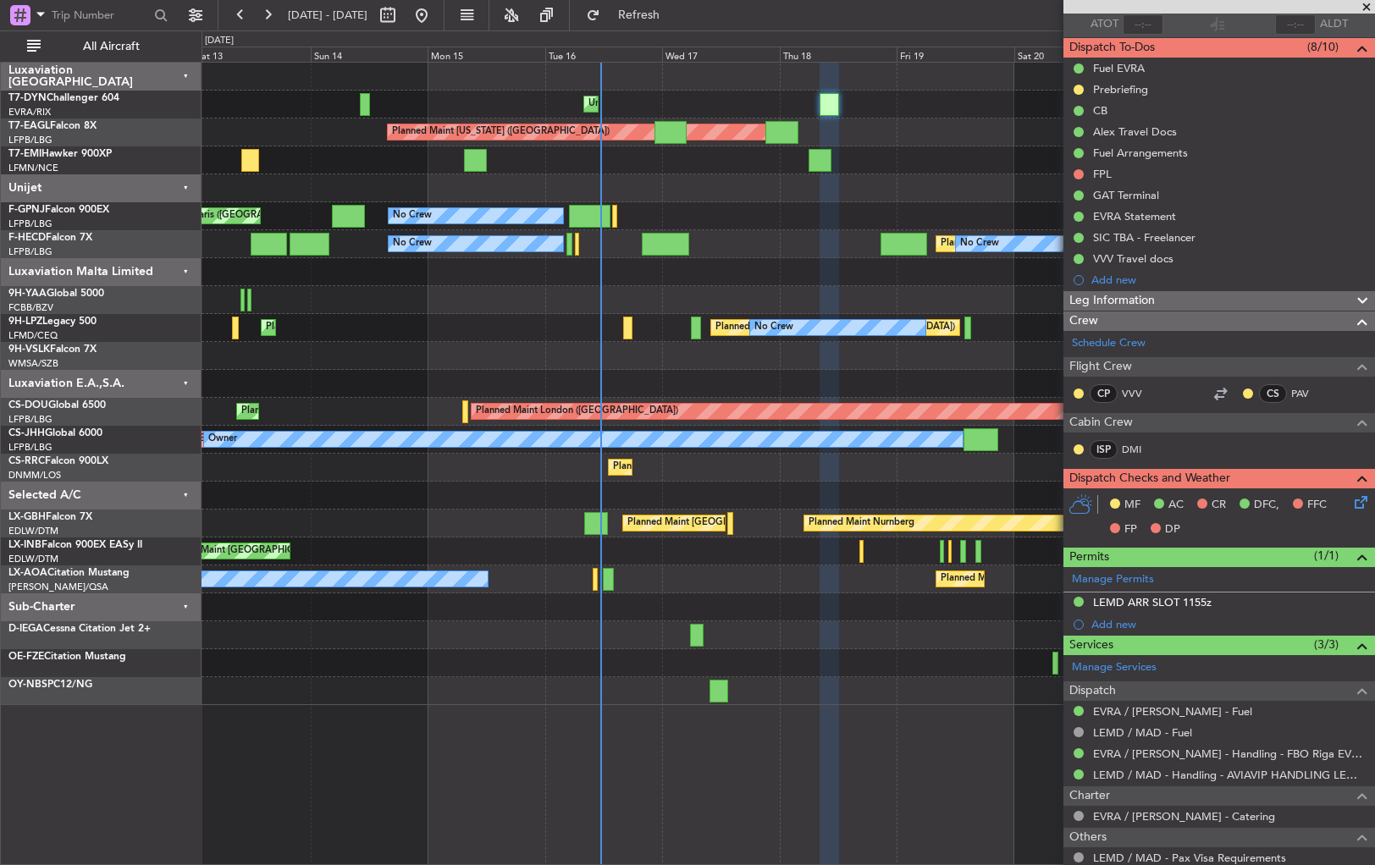
scroll to position [0, 0]
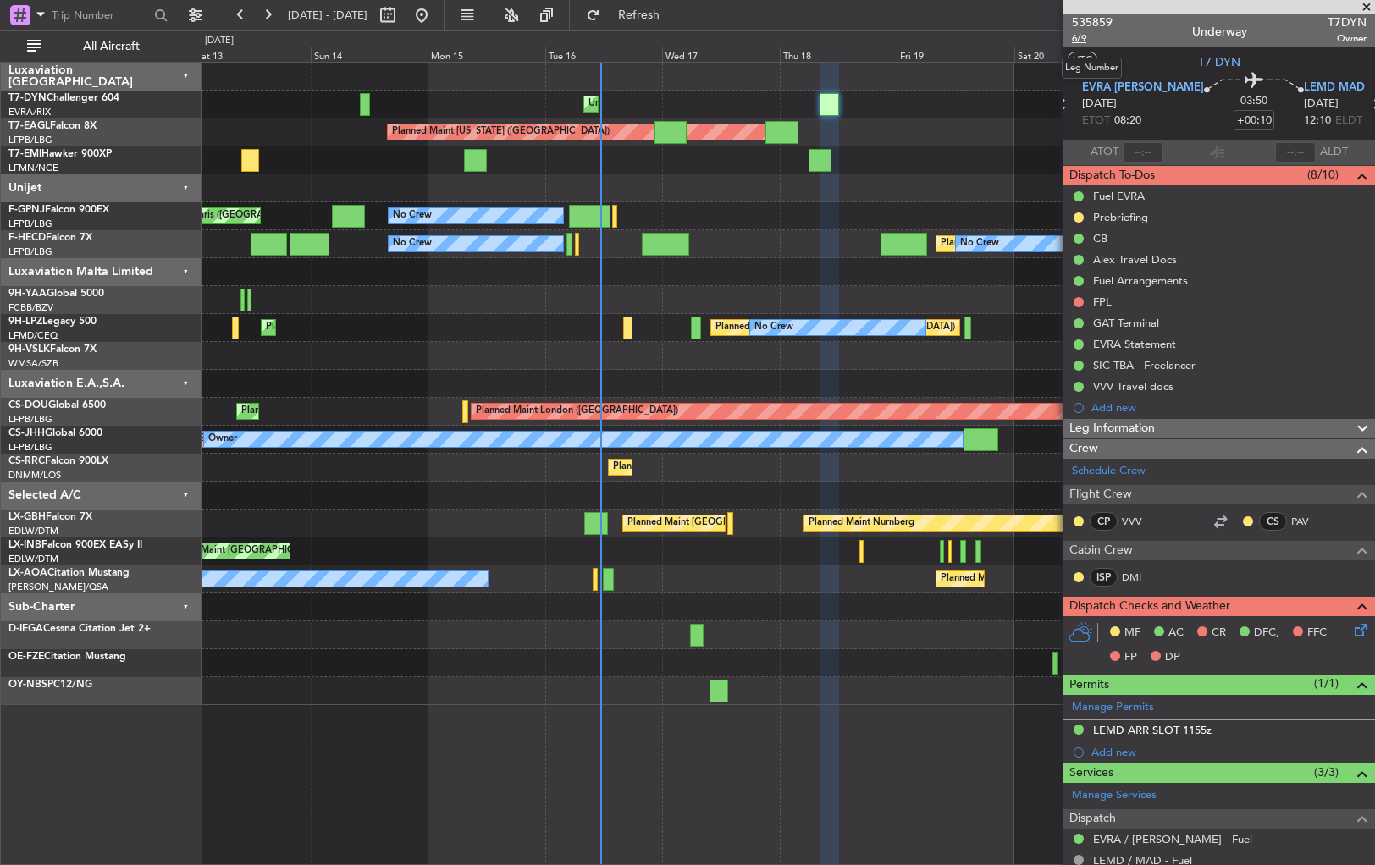
click at [1086, 36] on span "6/9" at bounding box center [1092, 38] width 41 height 14
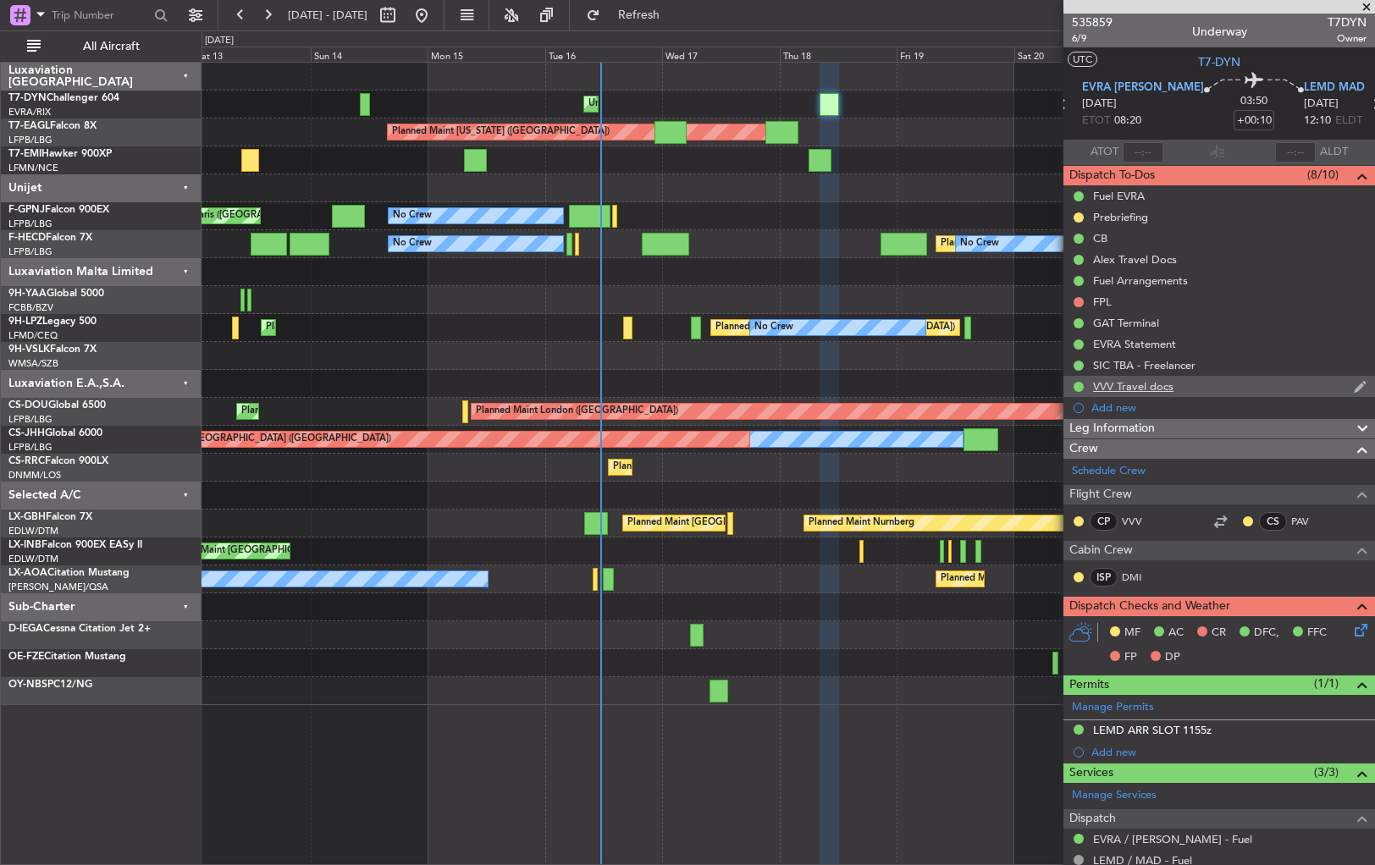
click at [1233, 388] on div "VVV Travel docs" at bounding box center [1219, 386] width 312 height 21
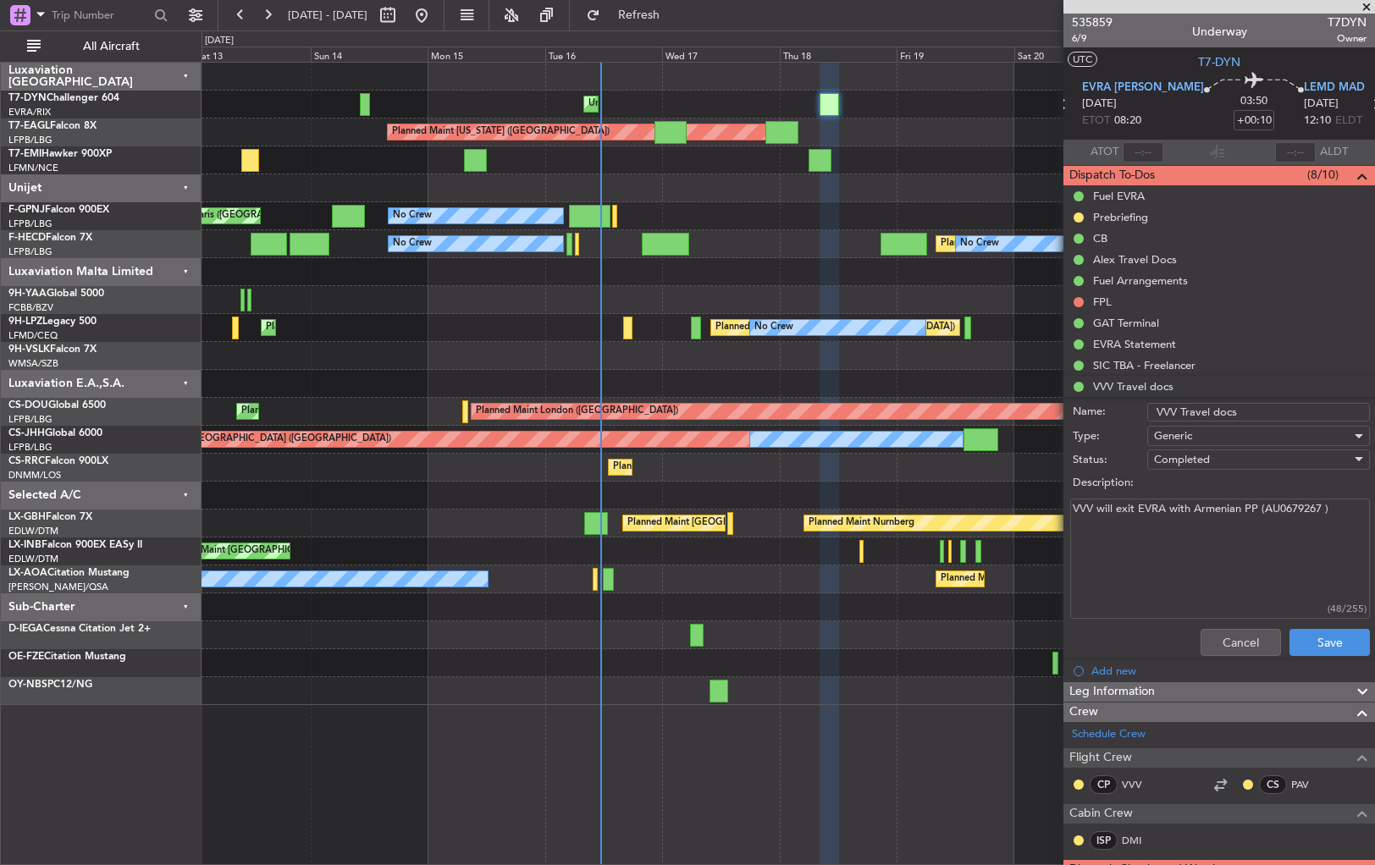
click at [1209, 386] on li "VVV Travel docs Name: VVV Travel docs Type: Generic Status: Completed Descripti…" at bounding box center [1219, 519] width 312 height 287
click at [1140, 386] on li "VVV Travel docs Name: VVV Travel docs Type: Generic Status: Completed Descripti…" at bounding box center [1219, 519] width 312 height 287
click at [1230, 643] on button "Cancel" at bounding box center [1241, 642] width 80 height 27
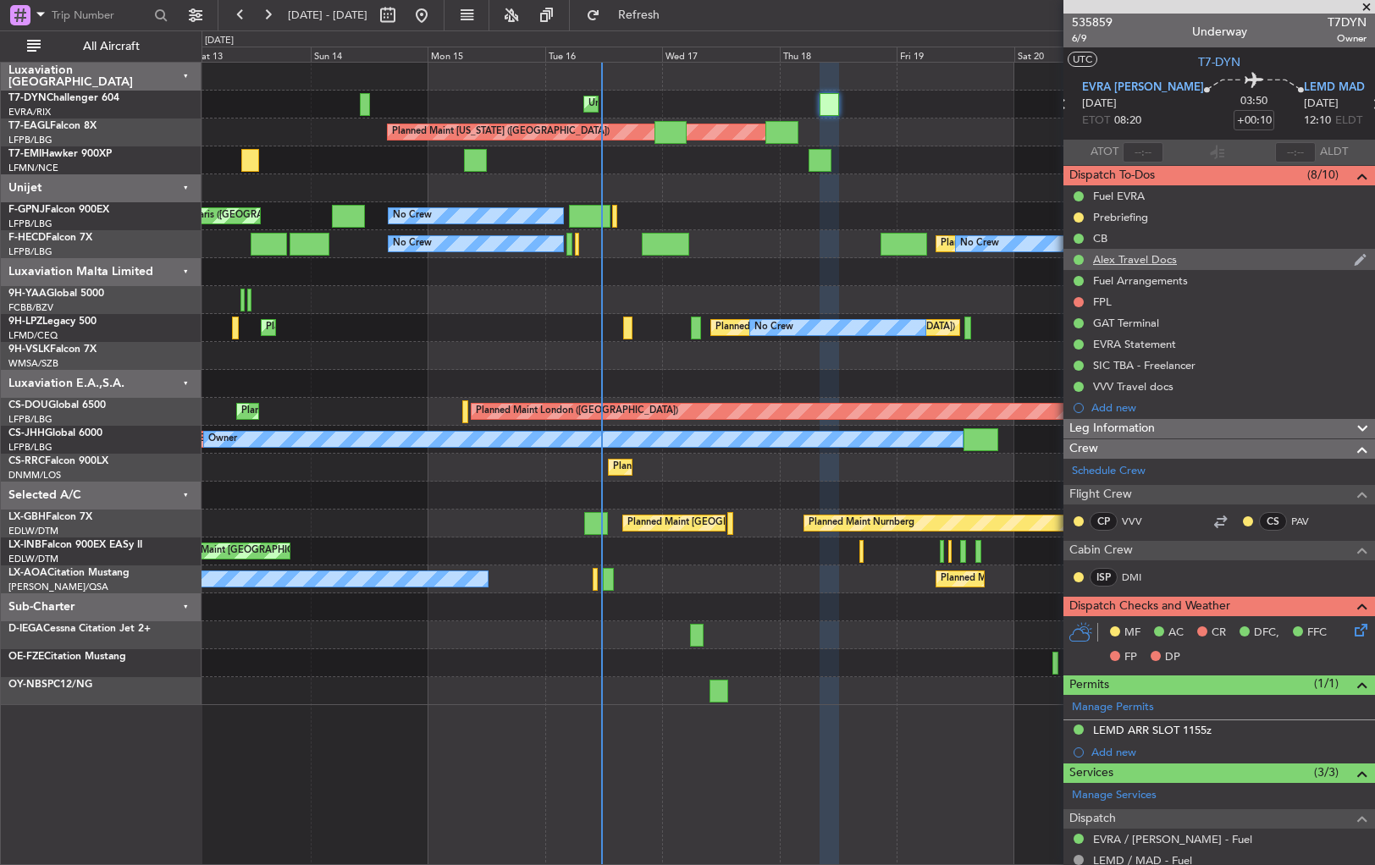
click at [1184, 255] on div "Alex Travel Docs" at bounding box center [1219, 259] width 312 height 21
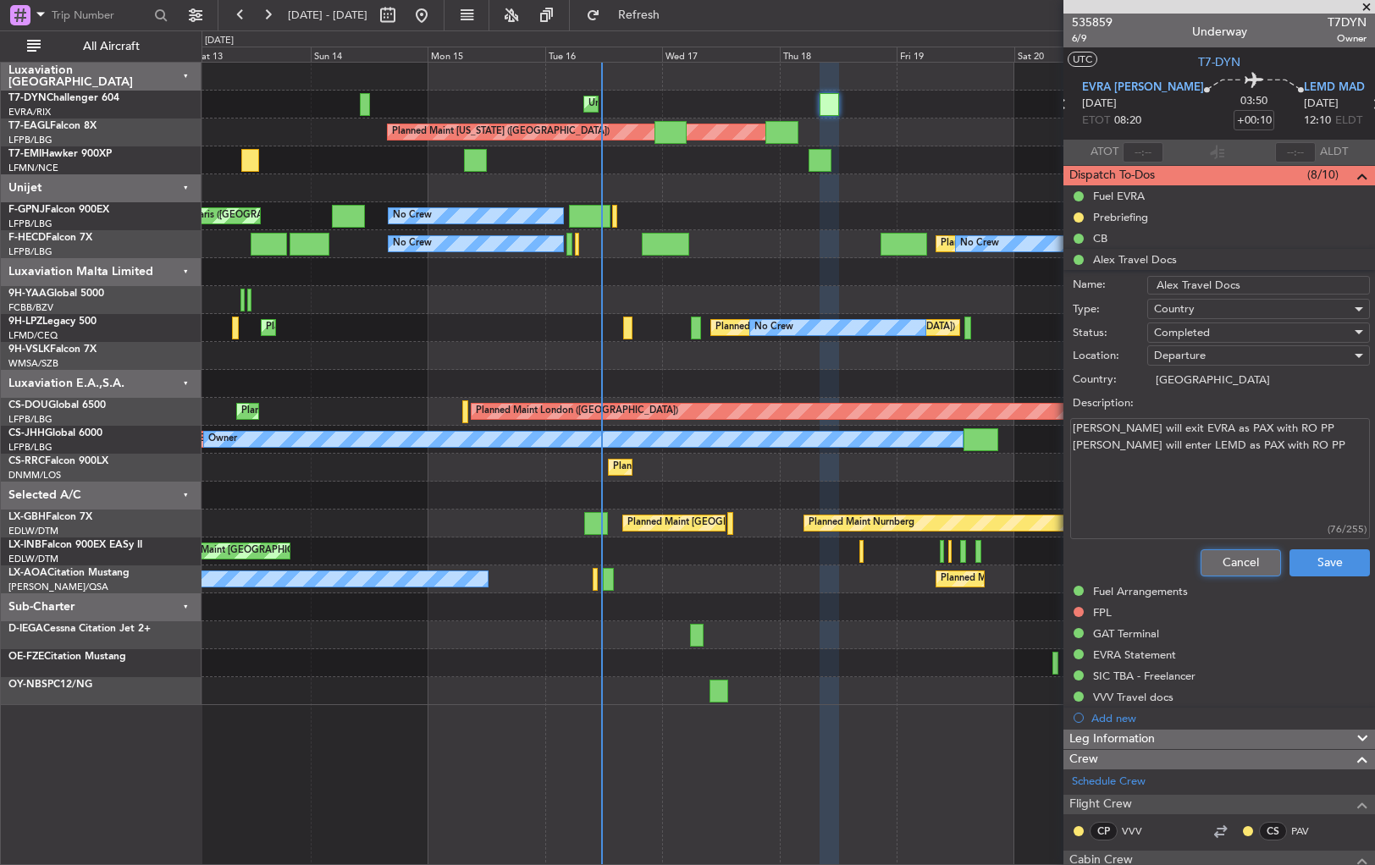
click at [1233, 555] on button "Cancel" at bounding box center [1241, 562] width 80 height 27
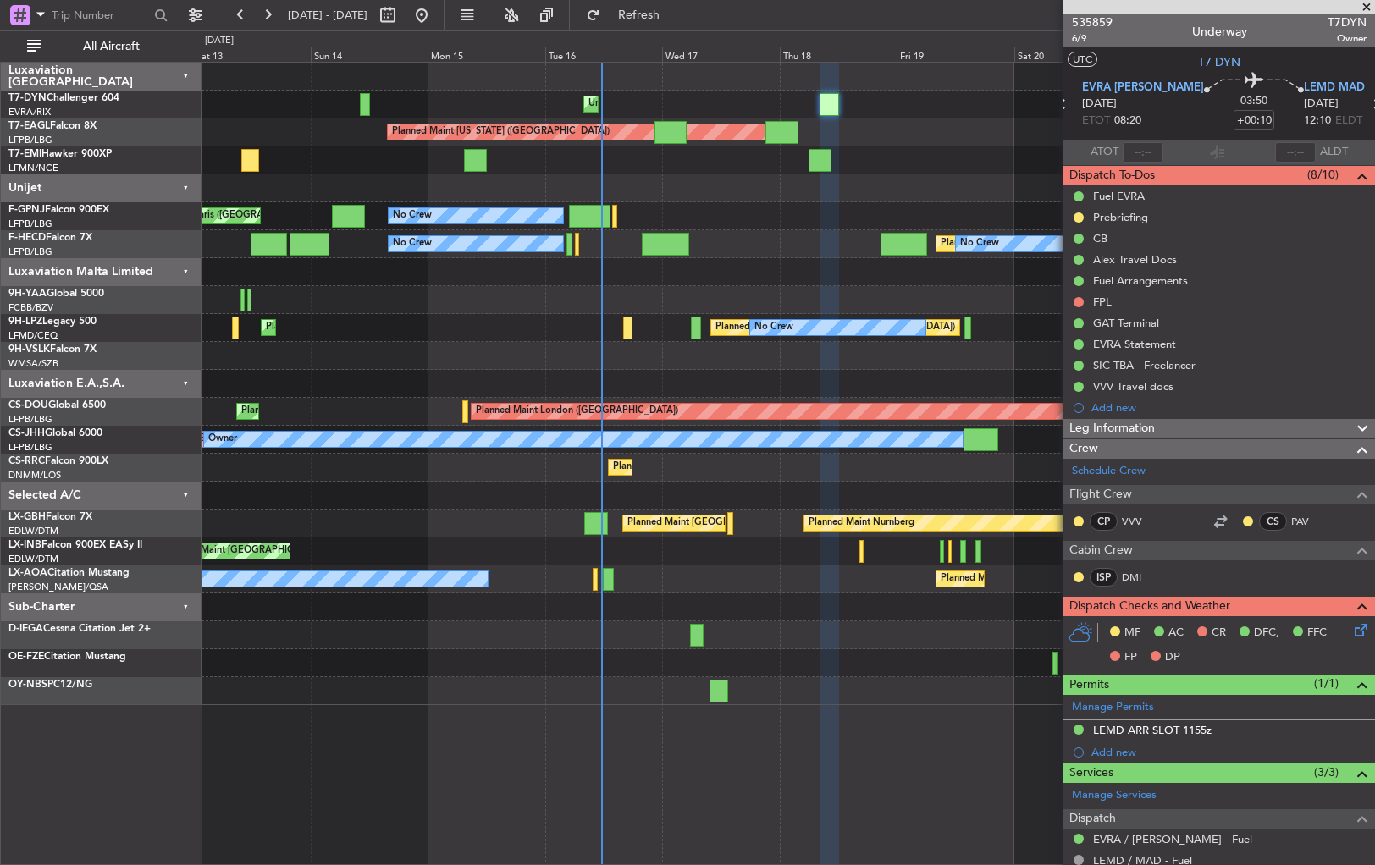
click at [1211, 257] on div "Alex Travel Docs" at bounding box center [1219, 259] width 312 height 21
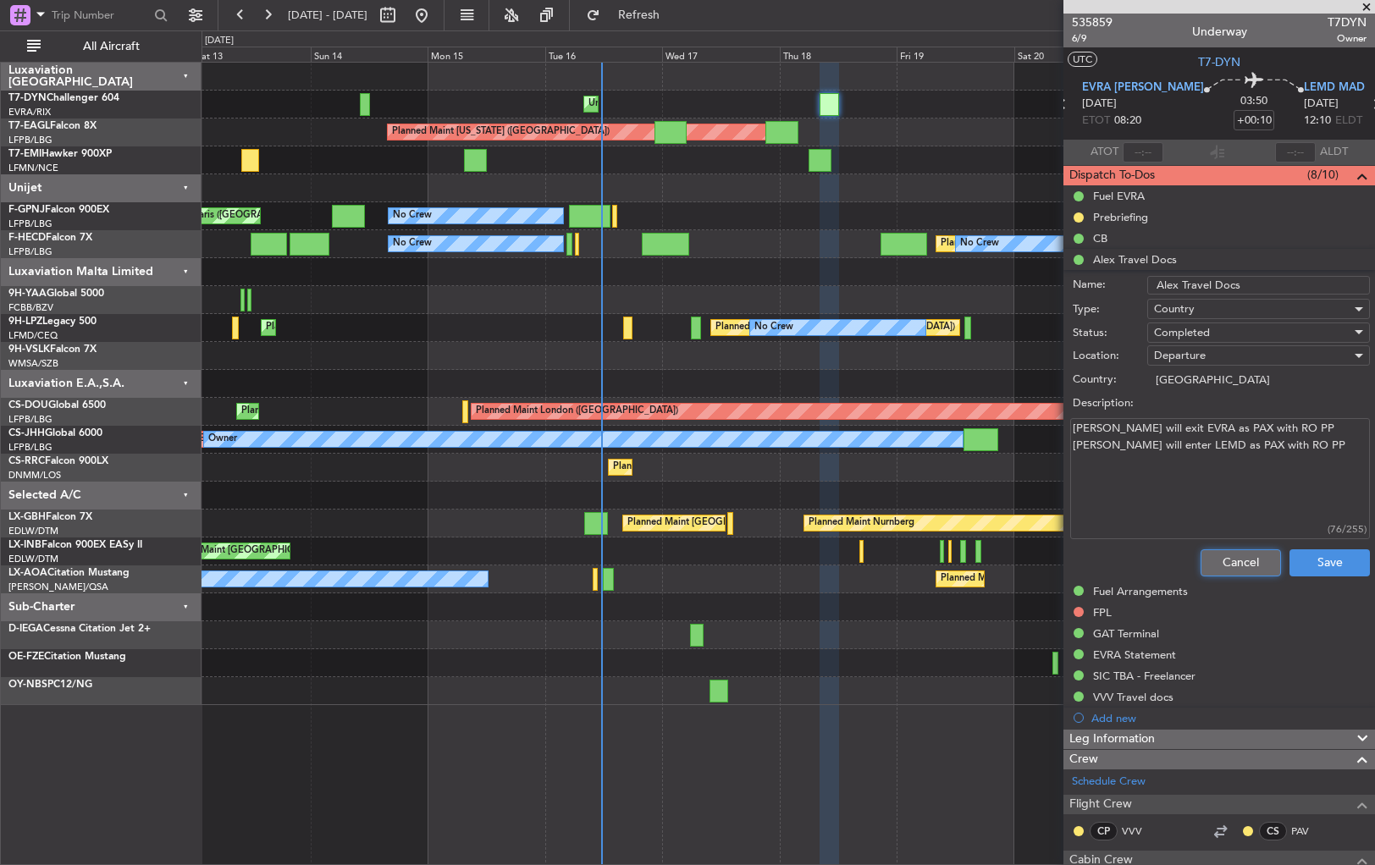
click at [1248, 559] on button "Cancel" at bounding box center [1241, 562] width 80 height 27
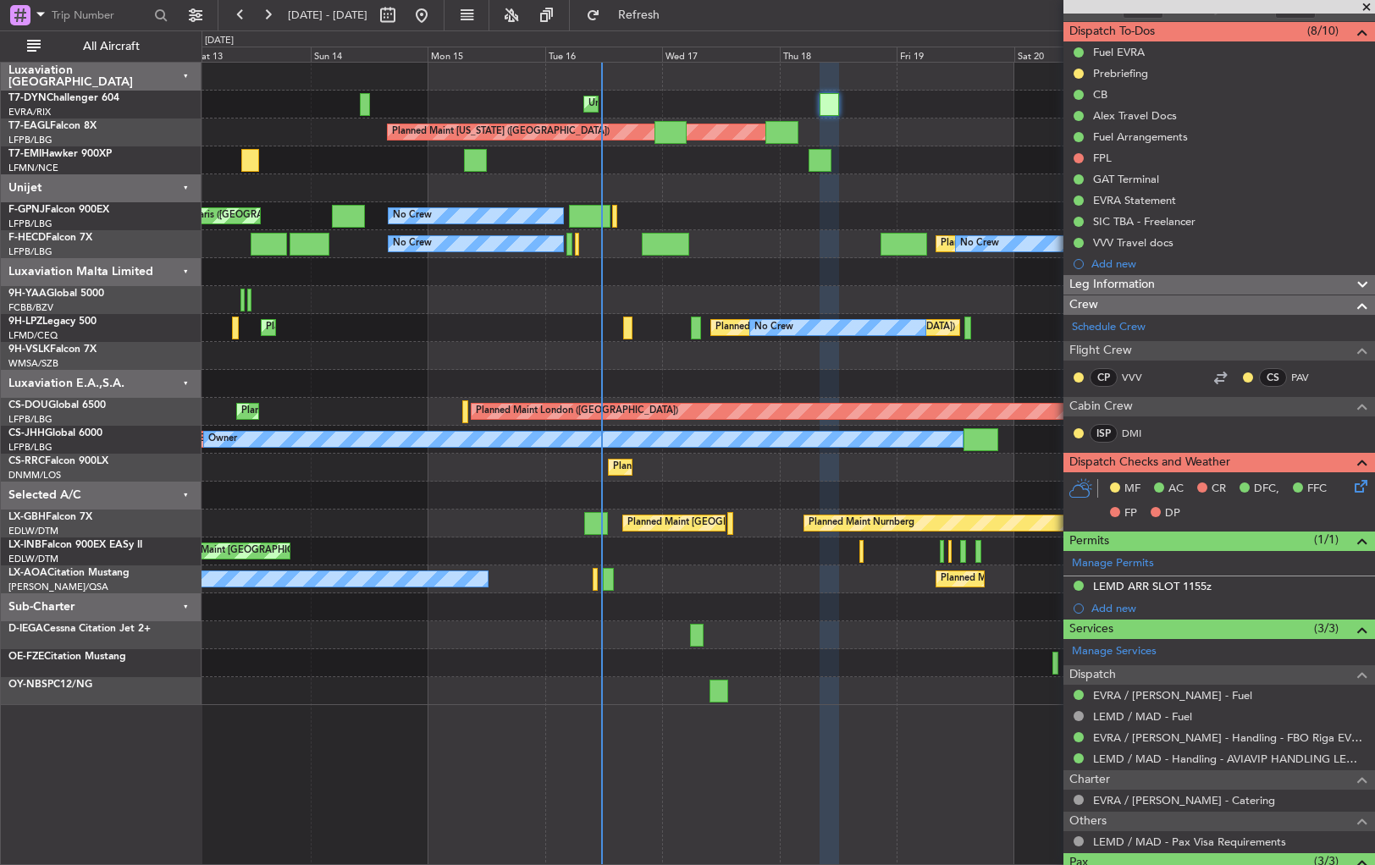
scroll to position [332, 0]
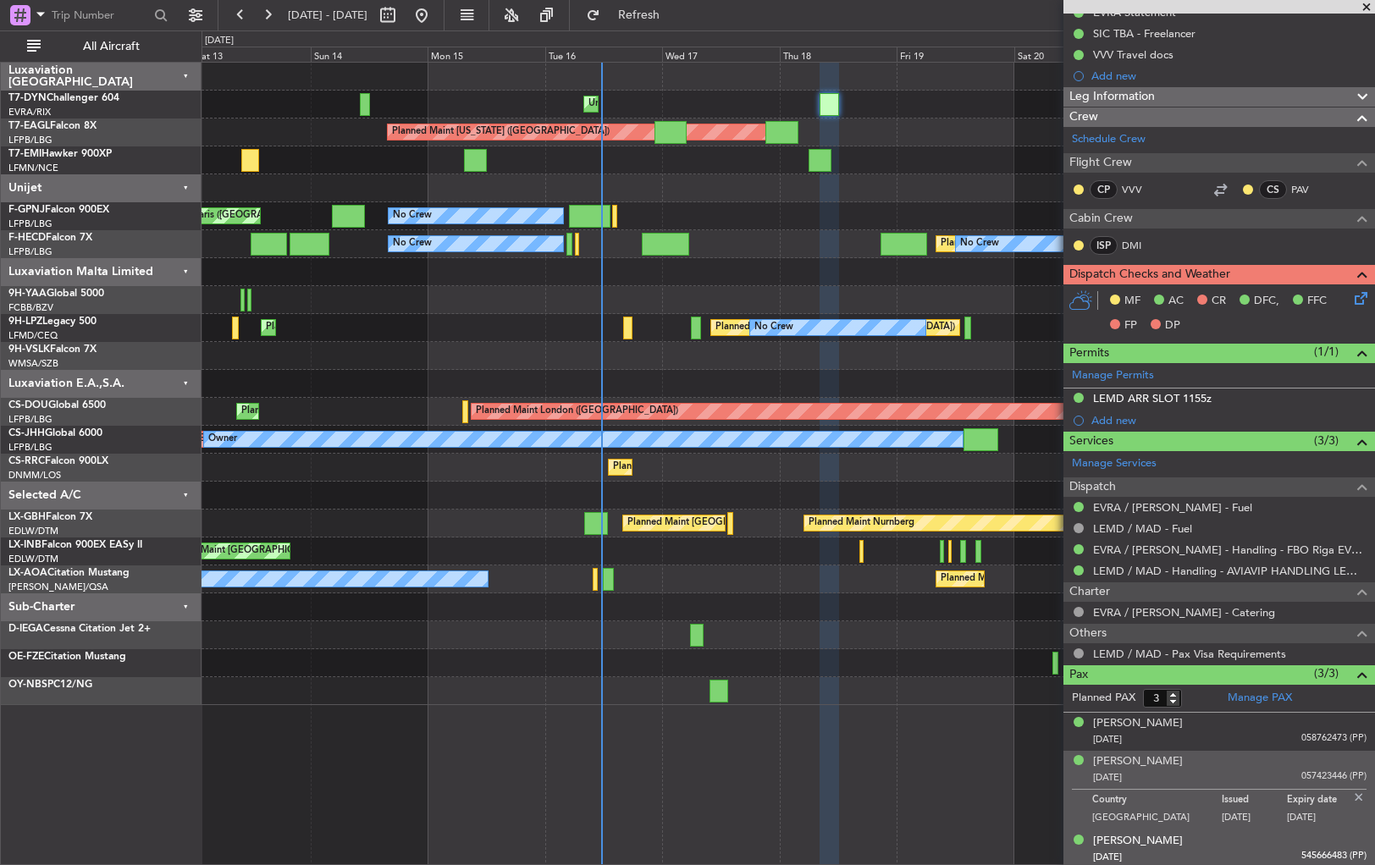
click at [1233, 840] on div "Emmanuil Grinshpun 30/04/1971 545666483 (PP)" at bounding box center [1229, 849] width 273 height 33
click at [1248, 770] on div "19/08/1978 057423446 (PP)" at bounding box center [1229, 778] width 273 height 17
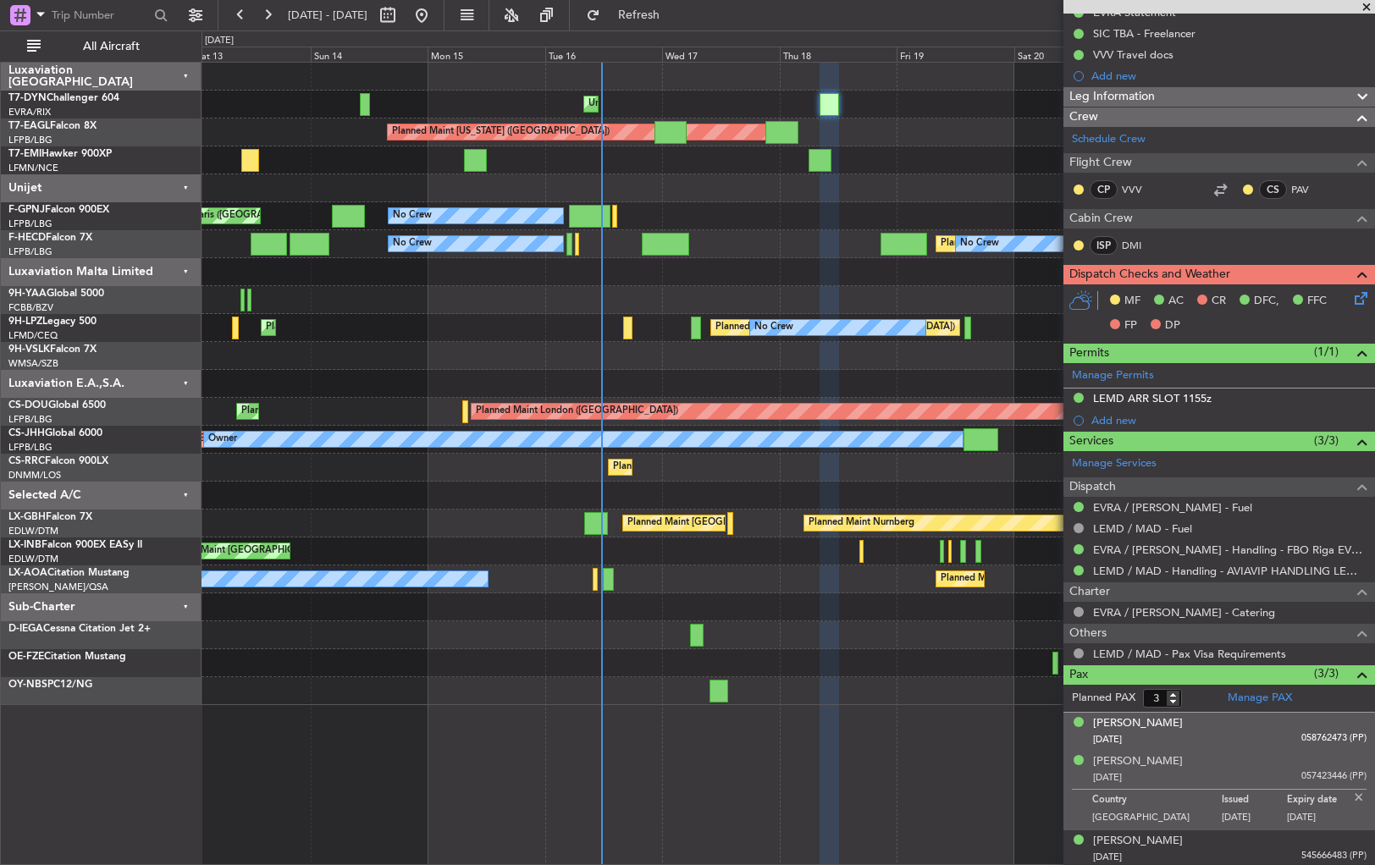
click at [1252, 719] on div "Alexandr Vainstein 24/02/1975 058762473 (PP)" at bounding box center [1229, 731] width 273 height 33
click at [1268, 811] on div "19/08/1978 057423446 (PP)" at bounding box center [1229, 819] width 273 height 17
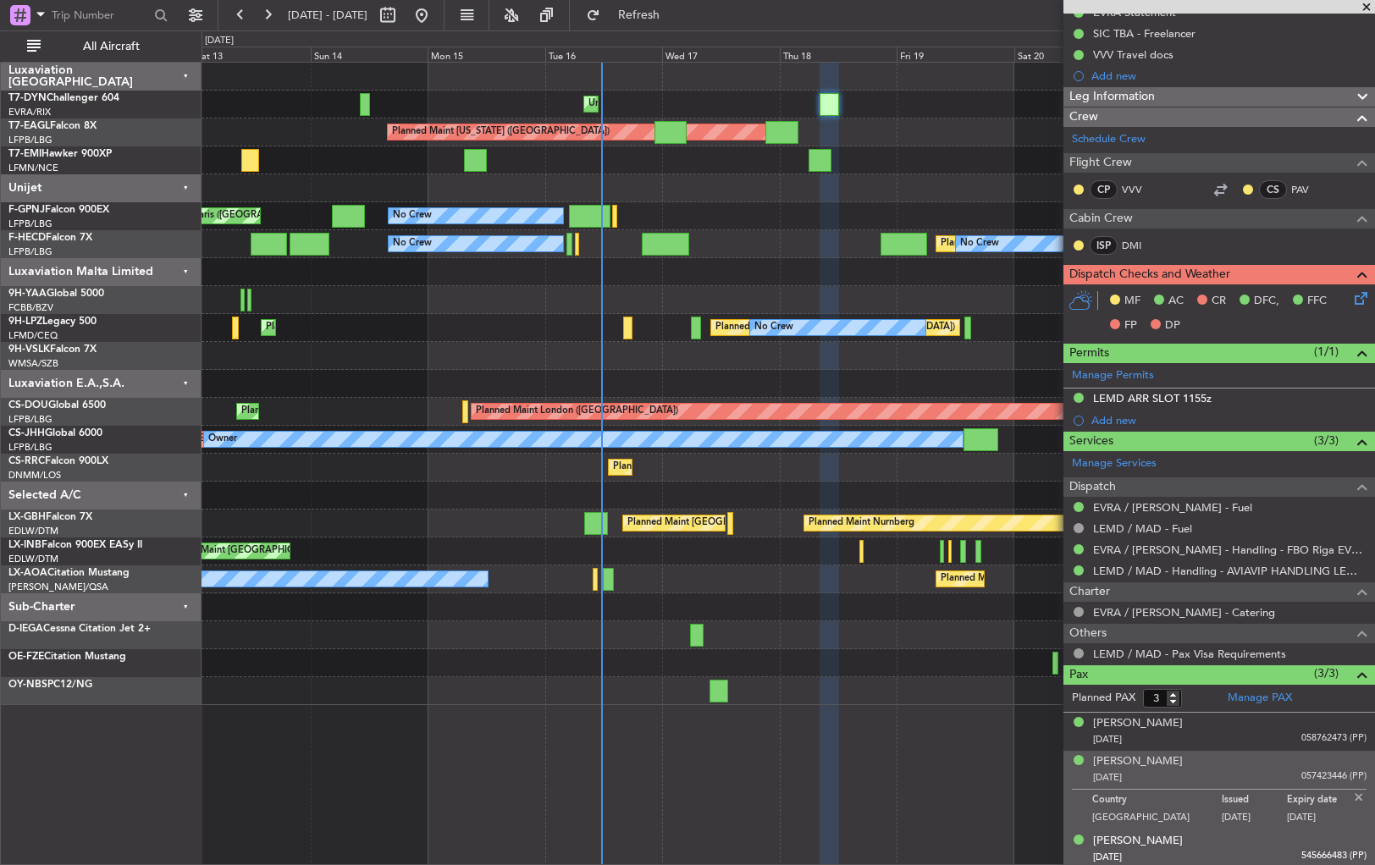
click at [1254, 854] on div "30/04/1971 545666483 (PP)" at bounding box center [1229, 857] width 273 height 17
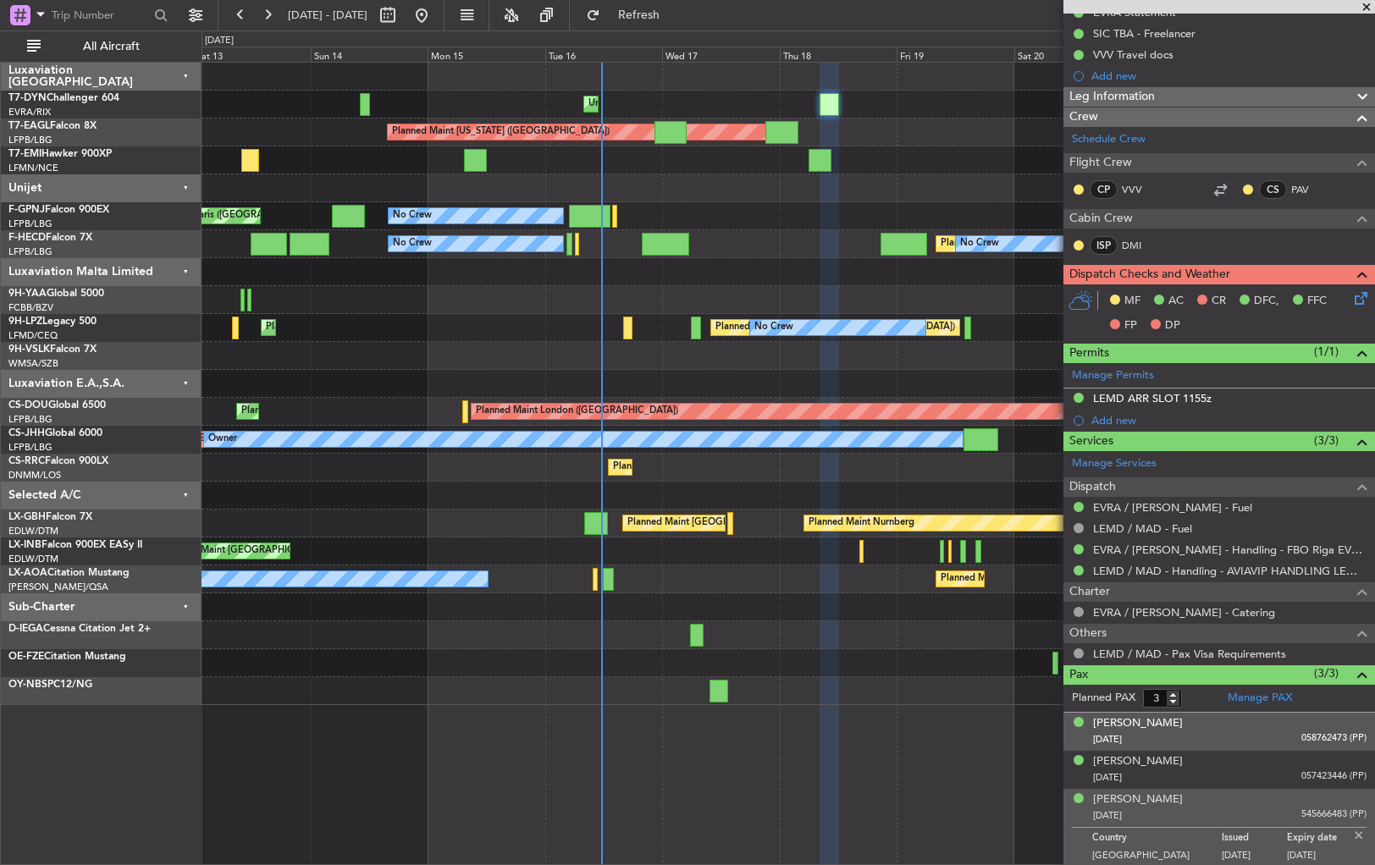
click at [1254, 732] on div "24/02/1975 058762473 (PP)" at bounding box center [1229, 740] width 273 height 17
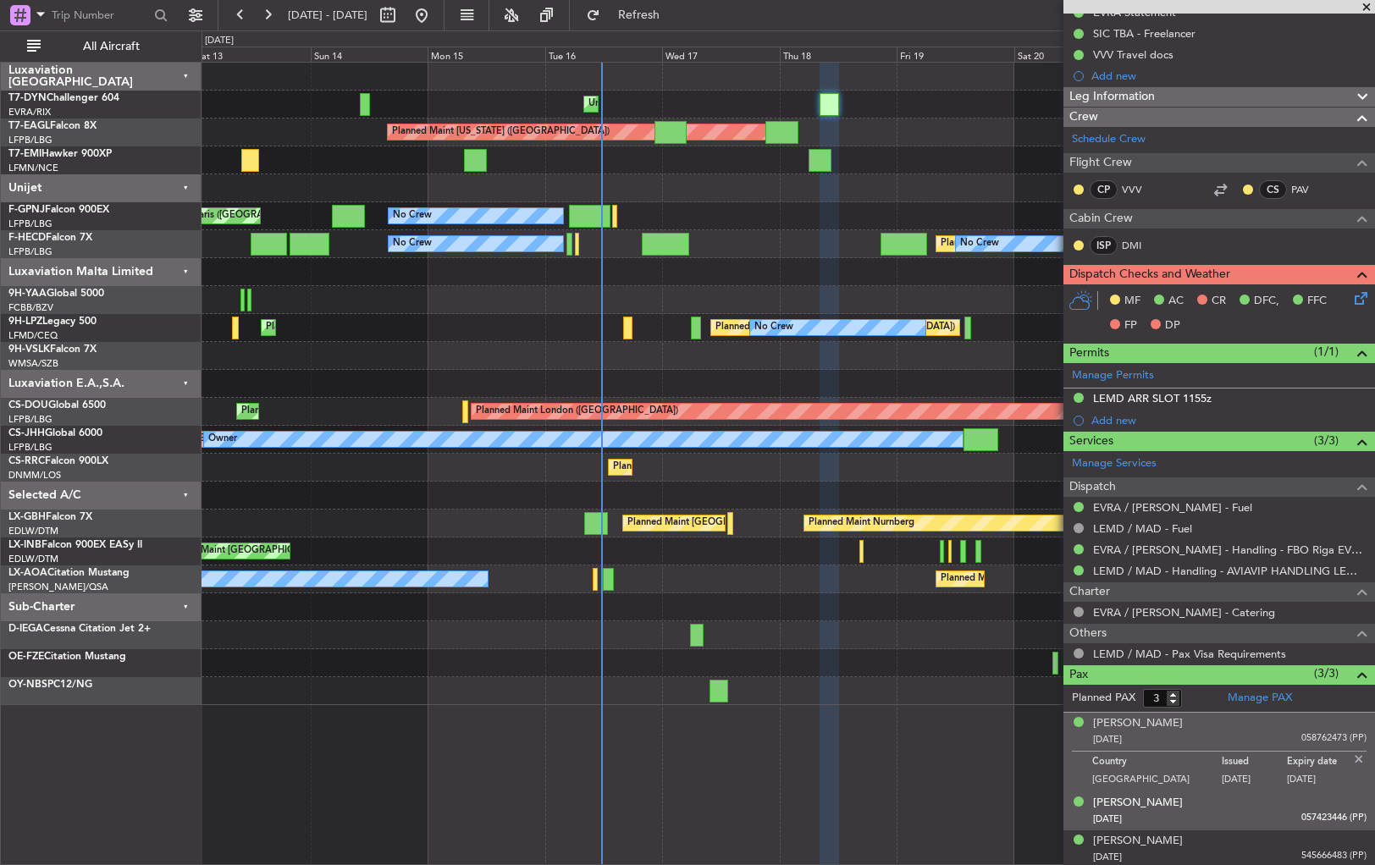
click at [1259, 811] on div "19/08/1978 057423446 (PP)" at bounding box center [1229, 819] width 273 height 17
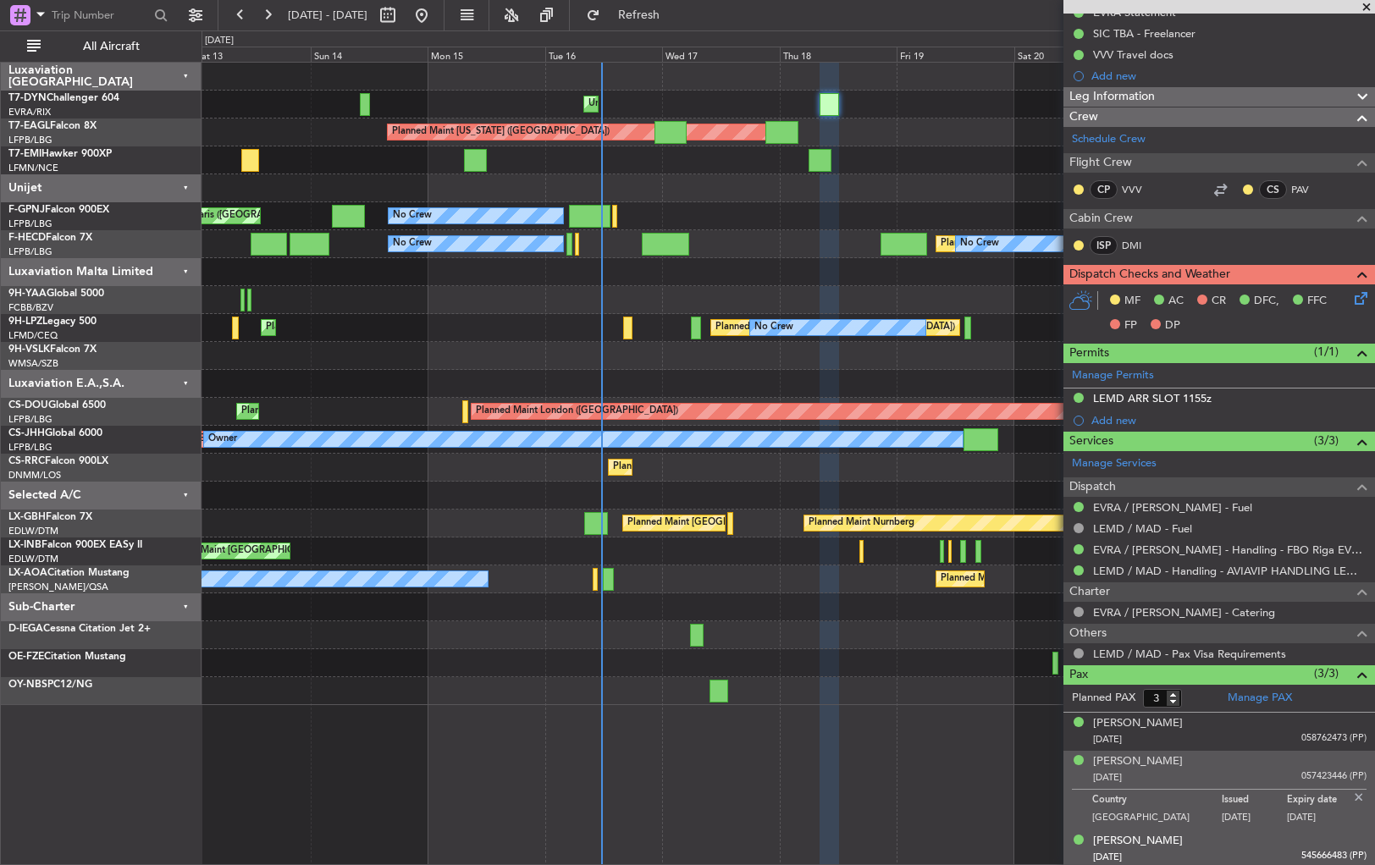
click at [1260, 850] on div "30/04/1971 545666483 (PP)" at bounding box center [1229, 857] width 273 height 17
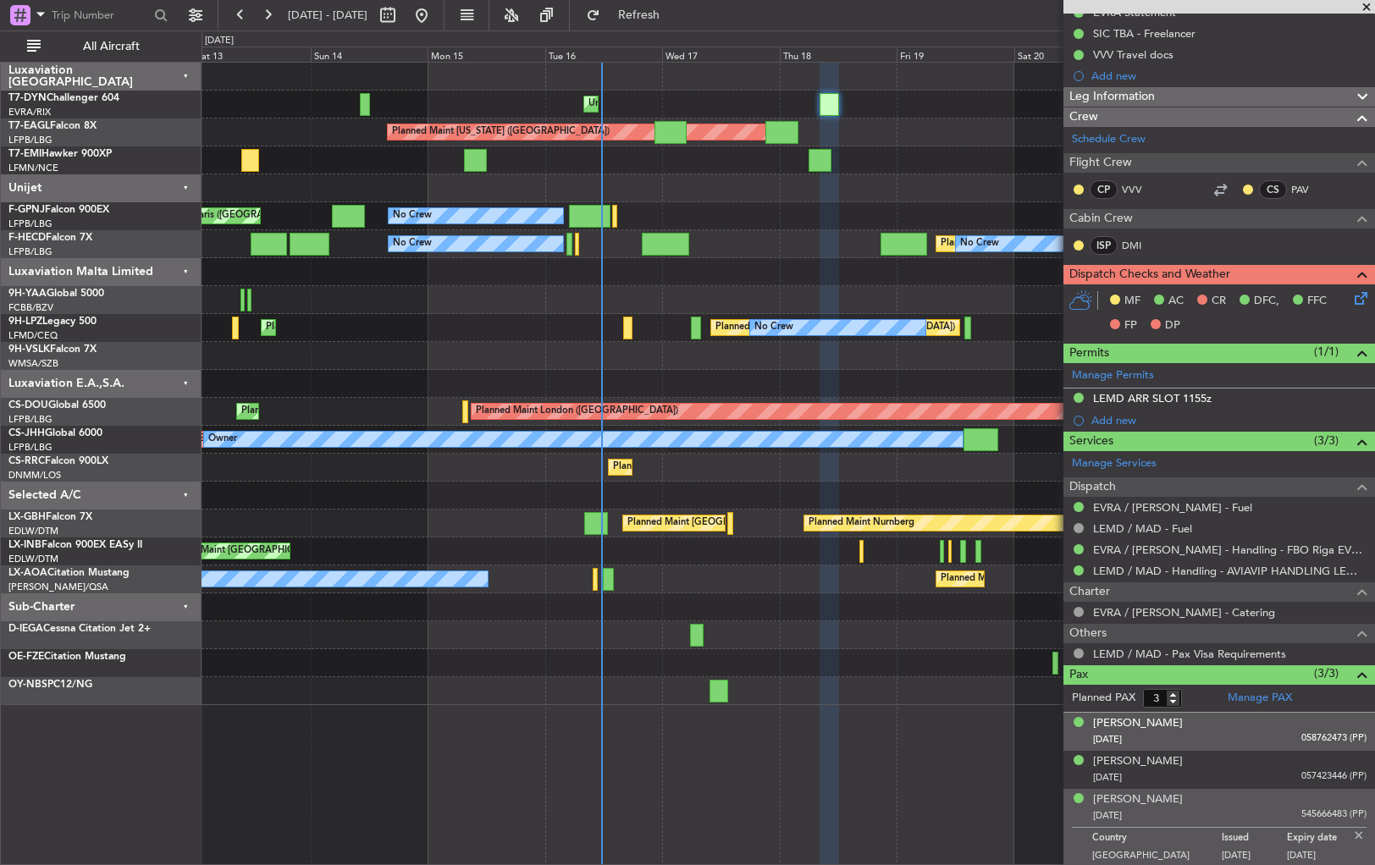
click at [1237, 735] on div "24/02/1975 058762473 (PP)" at bounding box center [1229, 740] width 273 height 17
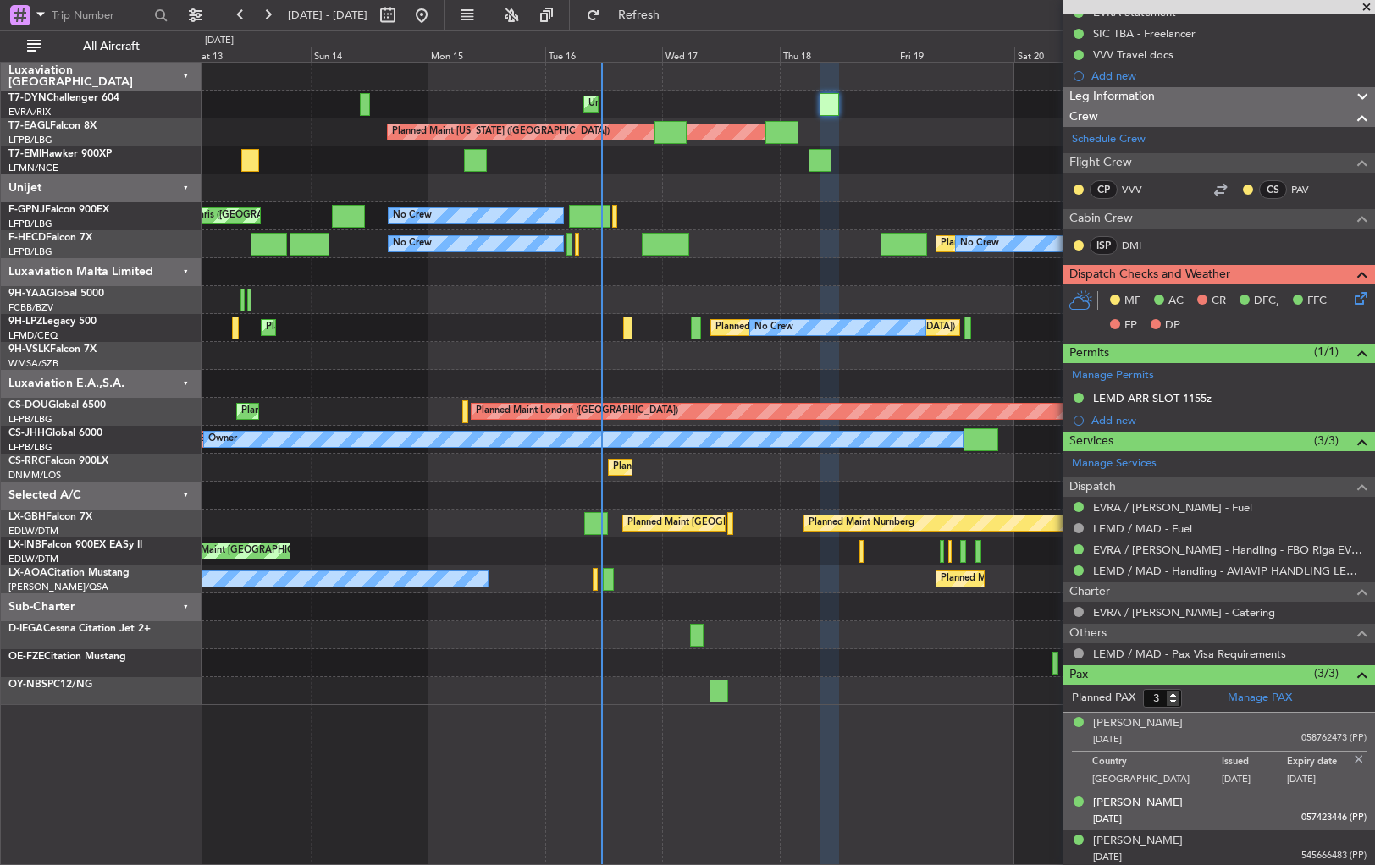
click at [1239, 805] on div "Corina Timofei 19/08/1978 057423446 (PP)" at bounding box center [1229, 811] width 273 height 33
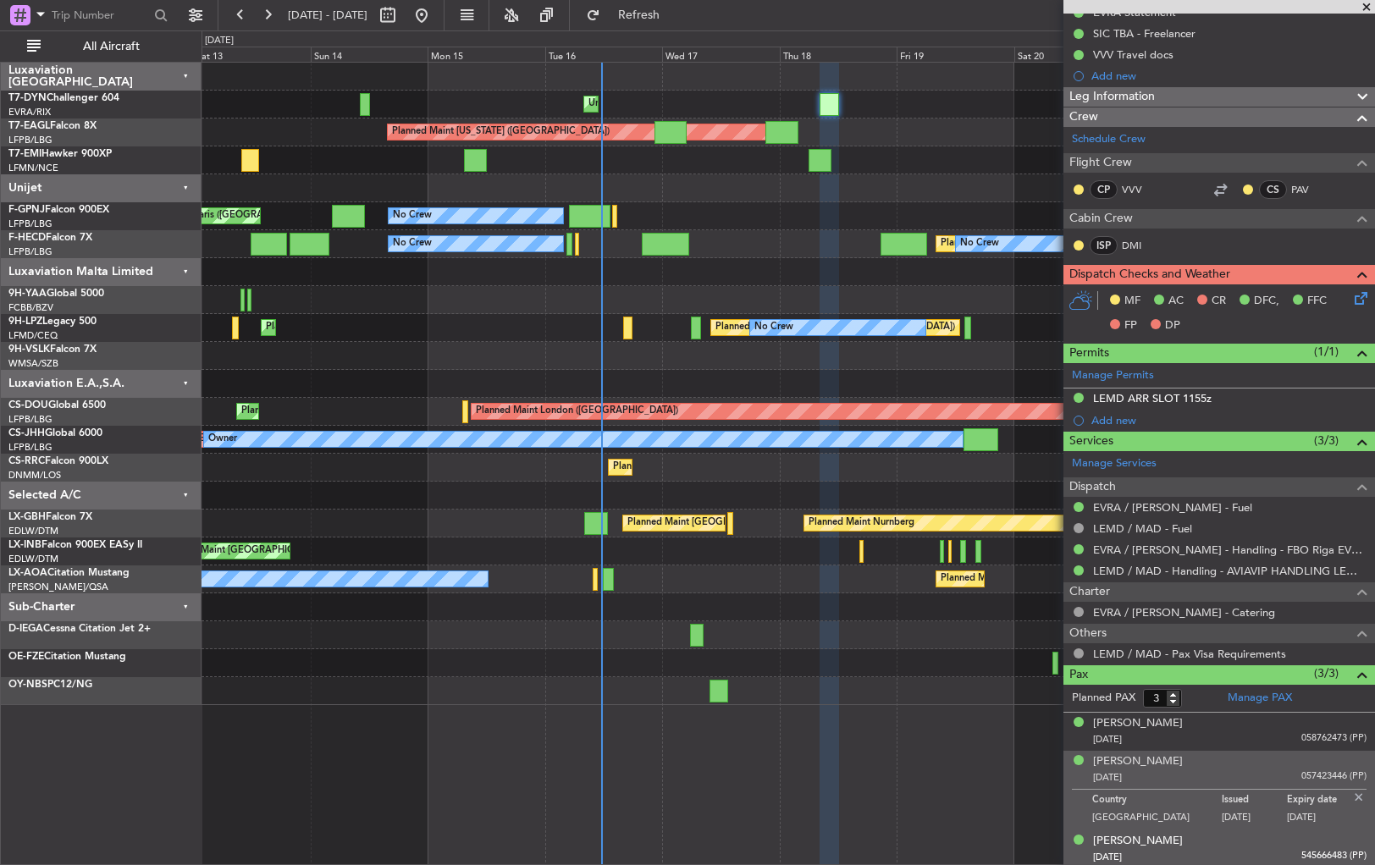
click at [1231, 842] on div "Emmanuil Grinshpun 30/04/1971 545666483 (PP)" at bounding box center [1229, 849] width 273 height 33
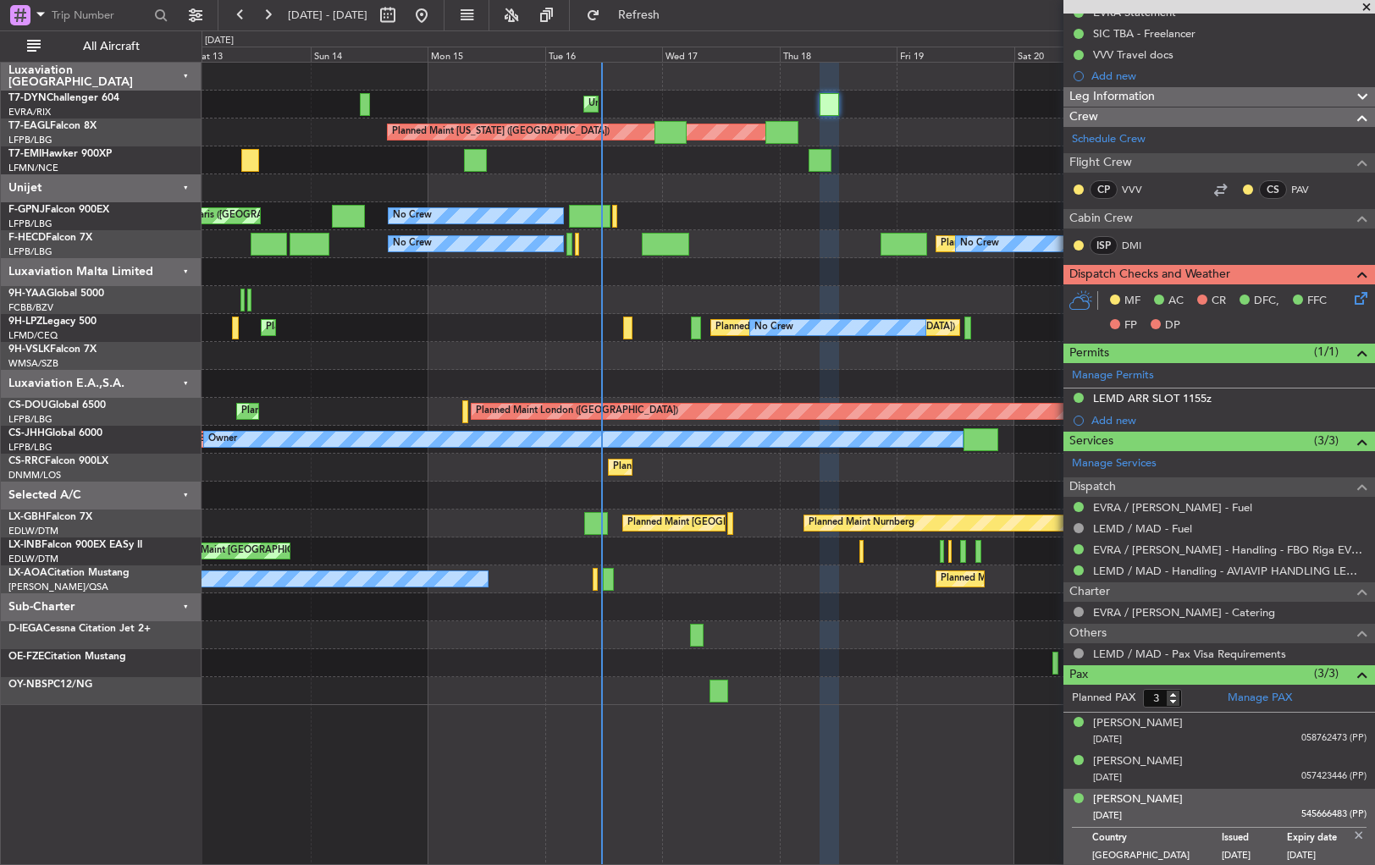
click at [1229, 800] on div "Emmanuil Grinshpun 30/04/1971 545666483 (PP)" at bounding box center [1229, 808] width 273 height 33
click at [1228, 765] on div "Corina Timofei 19/08/1978 057423446 (PP)" at bounding box center [1229, 770] width 273 height 33
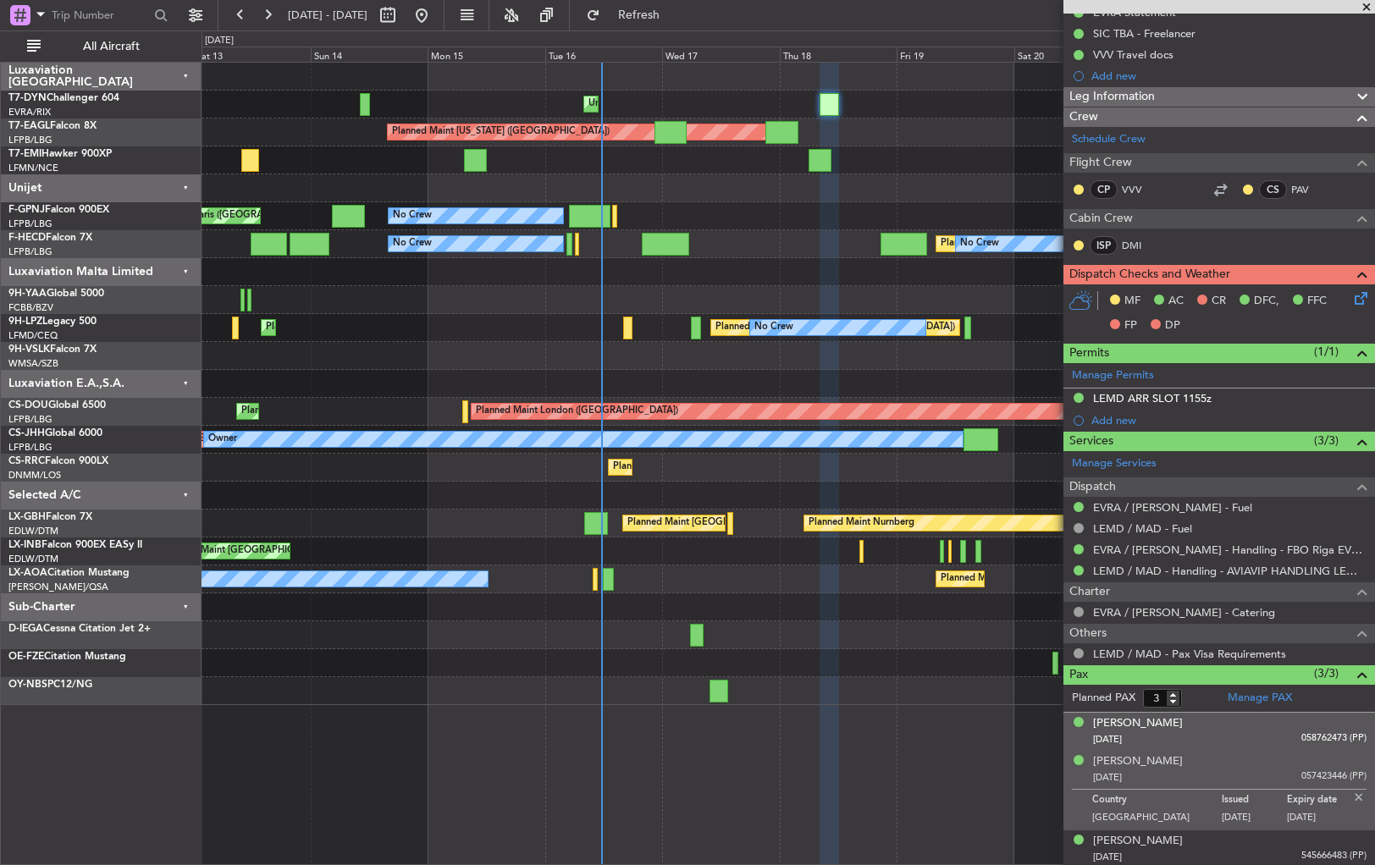
click at [1228, 732] on div "24/02/1975 058762473 (PP)" at bounding box center [1229, 740] width 273 height 17
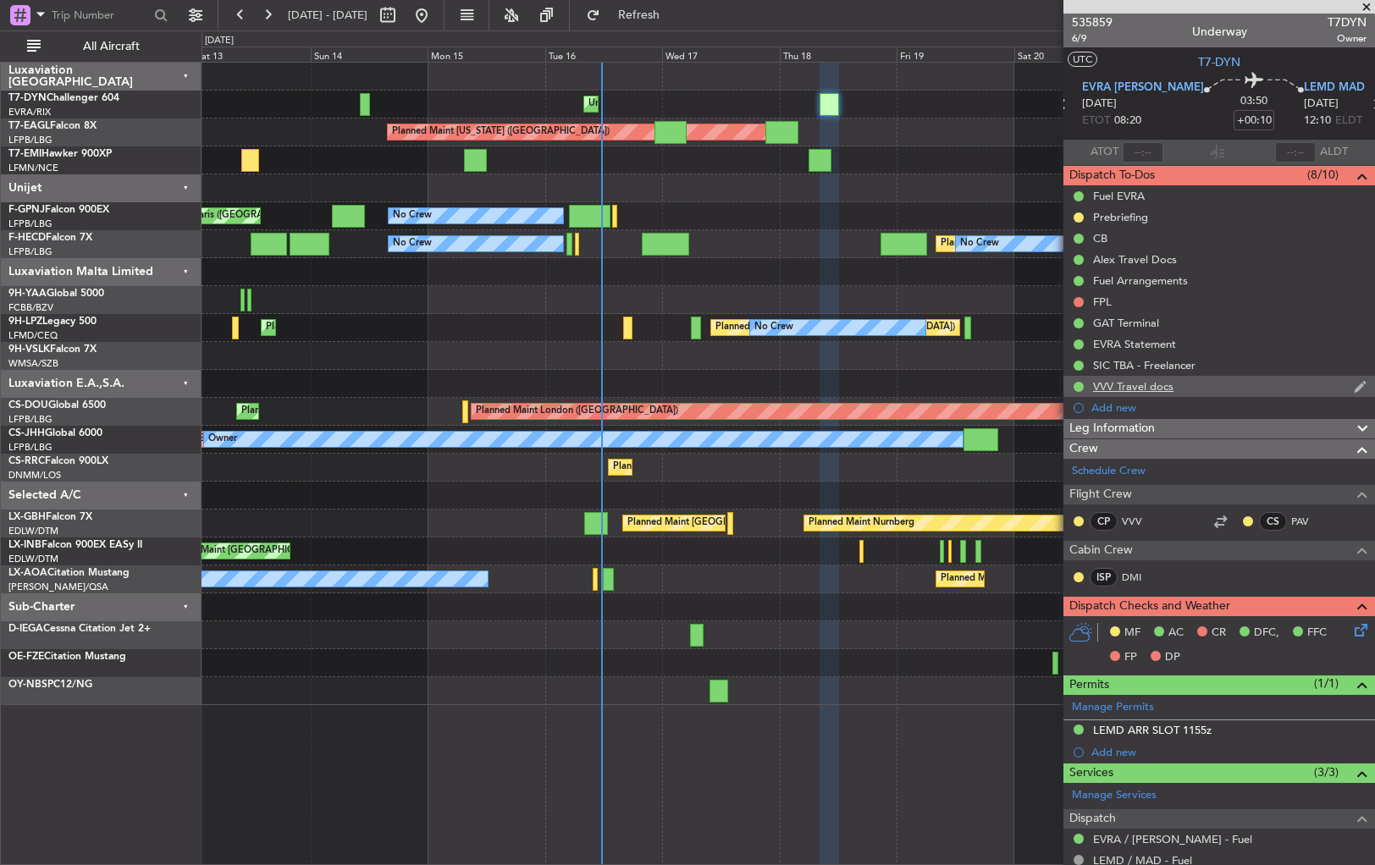
click at [1293, 382] on div "VVV Travel docs" at bounding box center [1219, 386] width 312 height 21
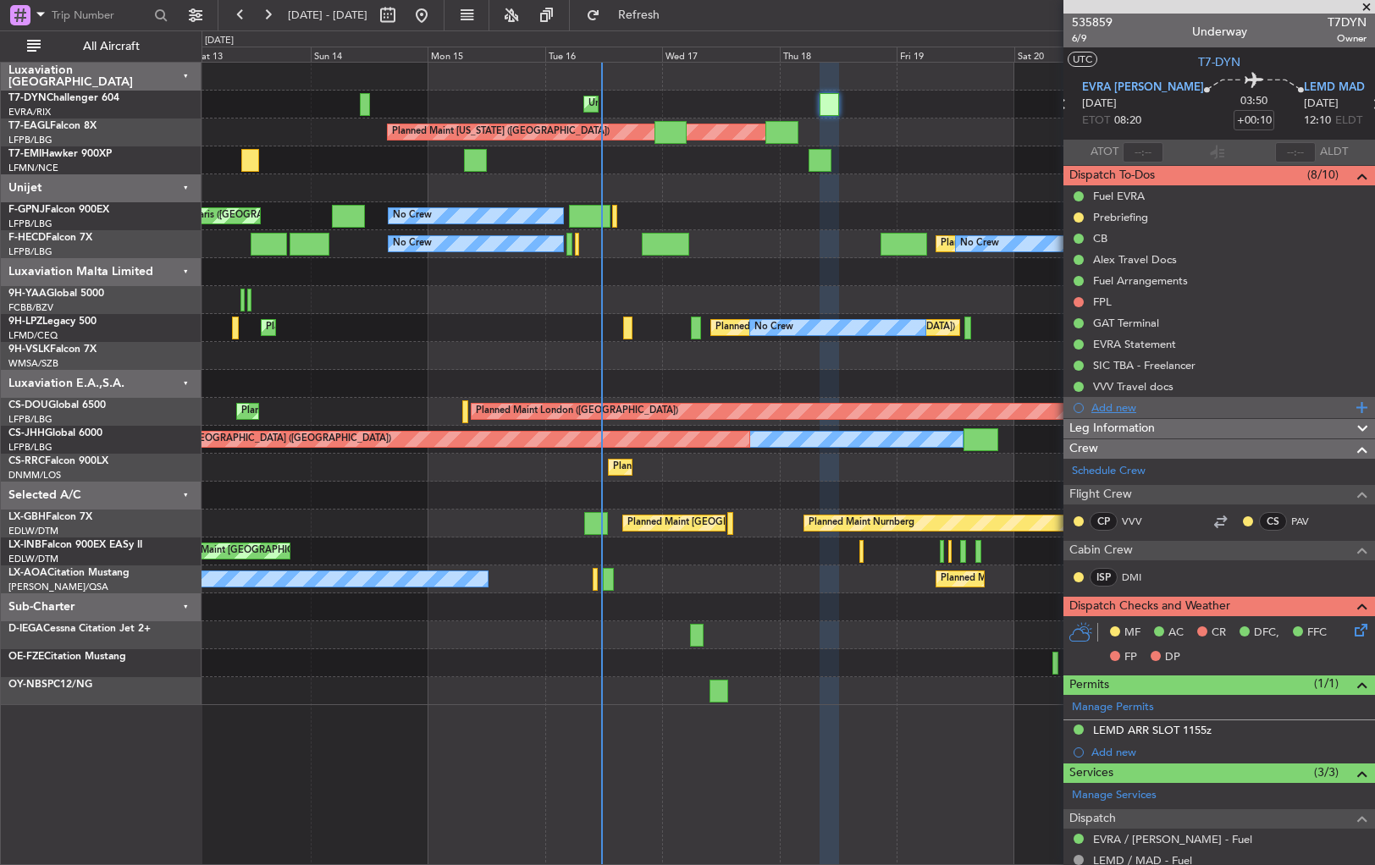
click at [1252, 400] on div "Add new" at bounding box center [1221, 407] width 260 height 14
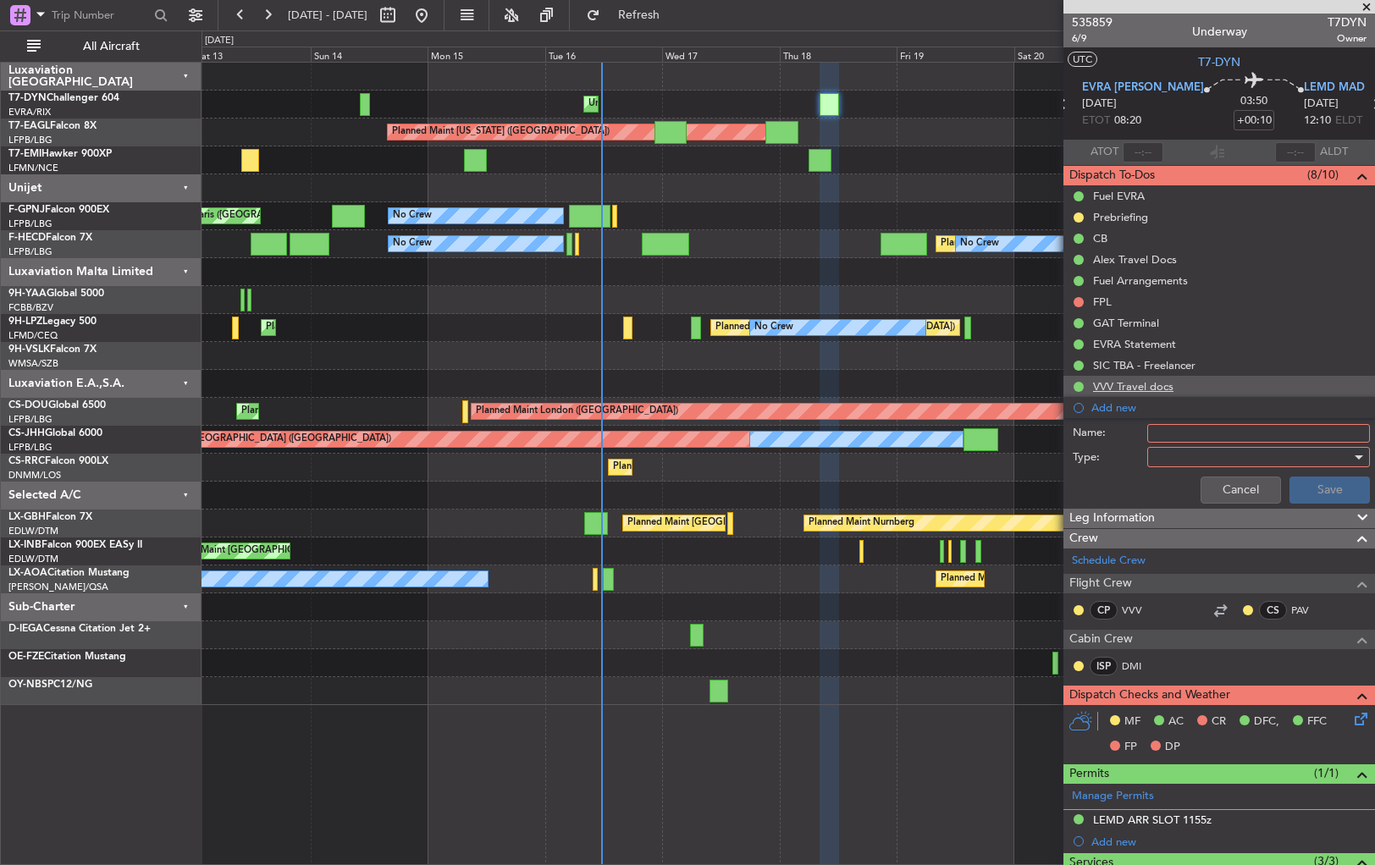
click at [1248, 389] on div "VVV Travel docs" at bounding box center [1219, 386] width 312 height 21
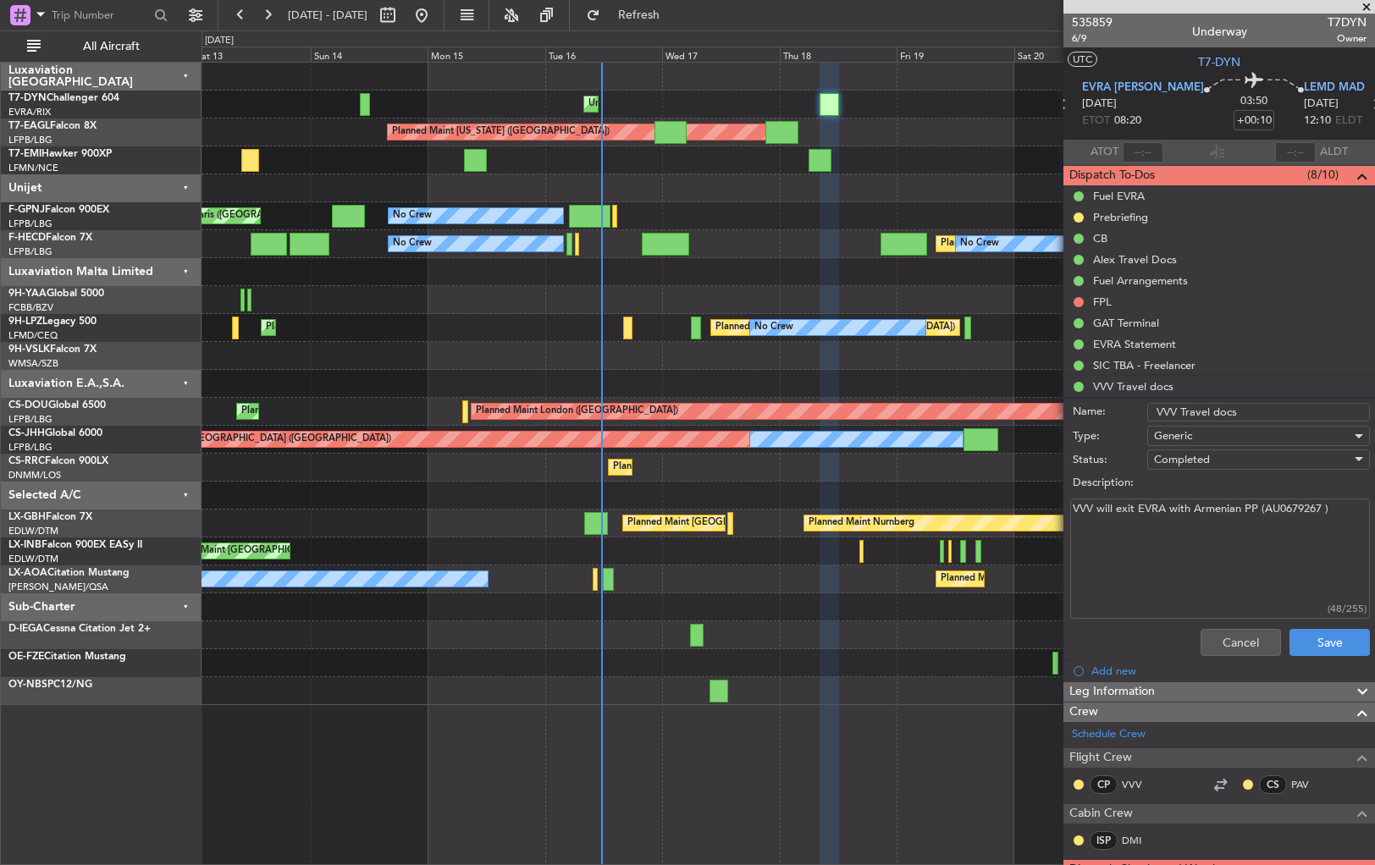
click at [1080, 531] on textarea "VVV will exit EVRA with Armenian PP (AU0679267 )" at bounding box center [1220, 559] width 300 height 121
click at [1339, 508] on textarea "VVV will exit EVRA with Armenian PP (AU0679267 )" at bounding box center [1220, 559] width 300 height 121
type textarea "VVV will exit EVRA with Armenian PP (AU0679267 ) VVV will enter LEMD with RUS PP"
click at [1324, 637] on button "Save" at bounding box center [1329, 642] width 80 height 27
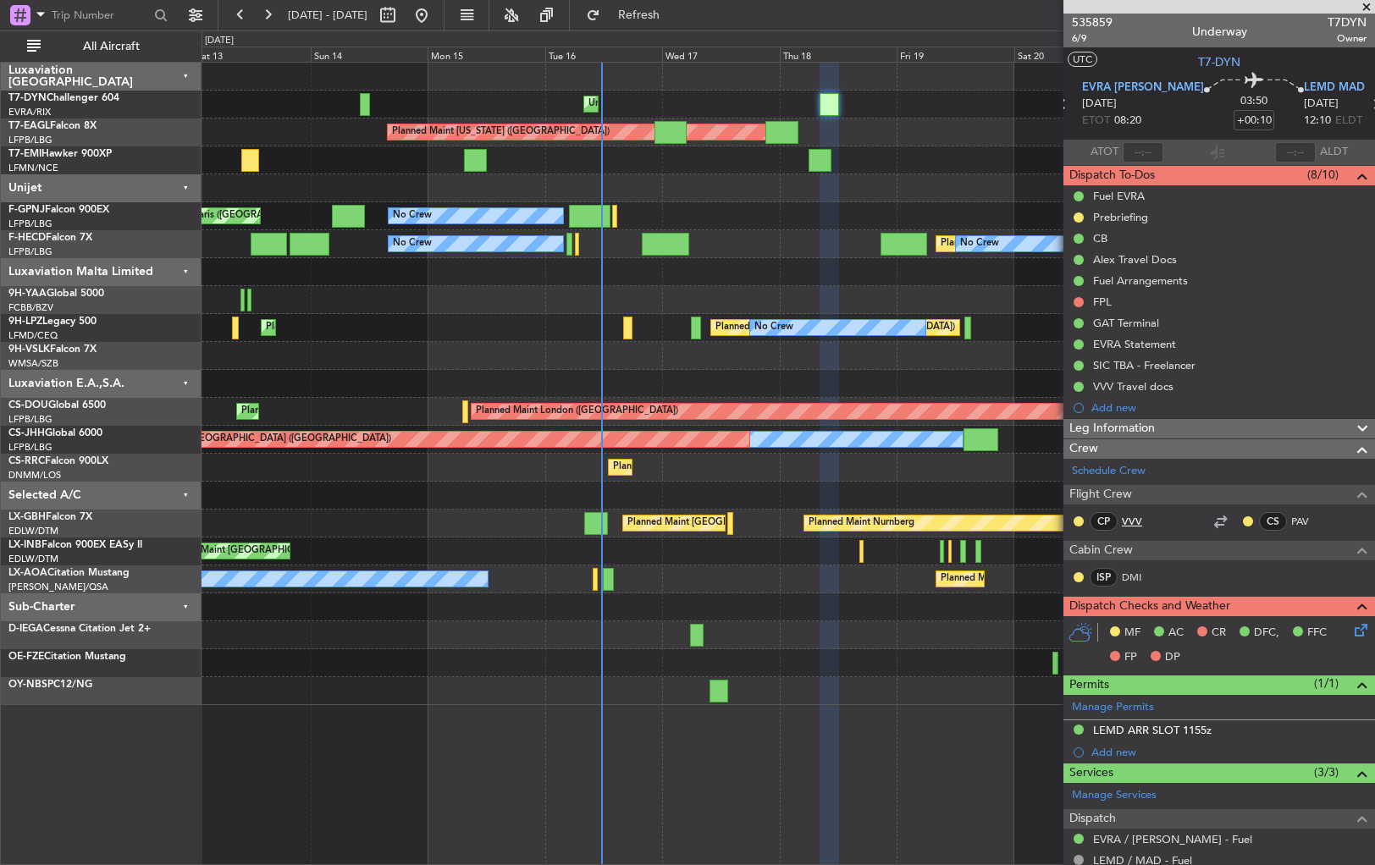
click at [1147, 515] on link "VVV" at bounding box center [1141, 521] width 38 height 15
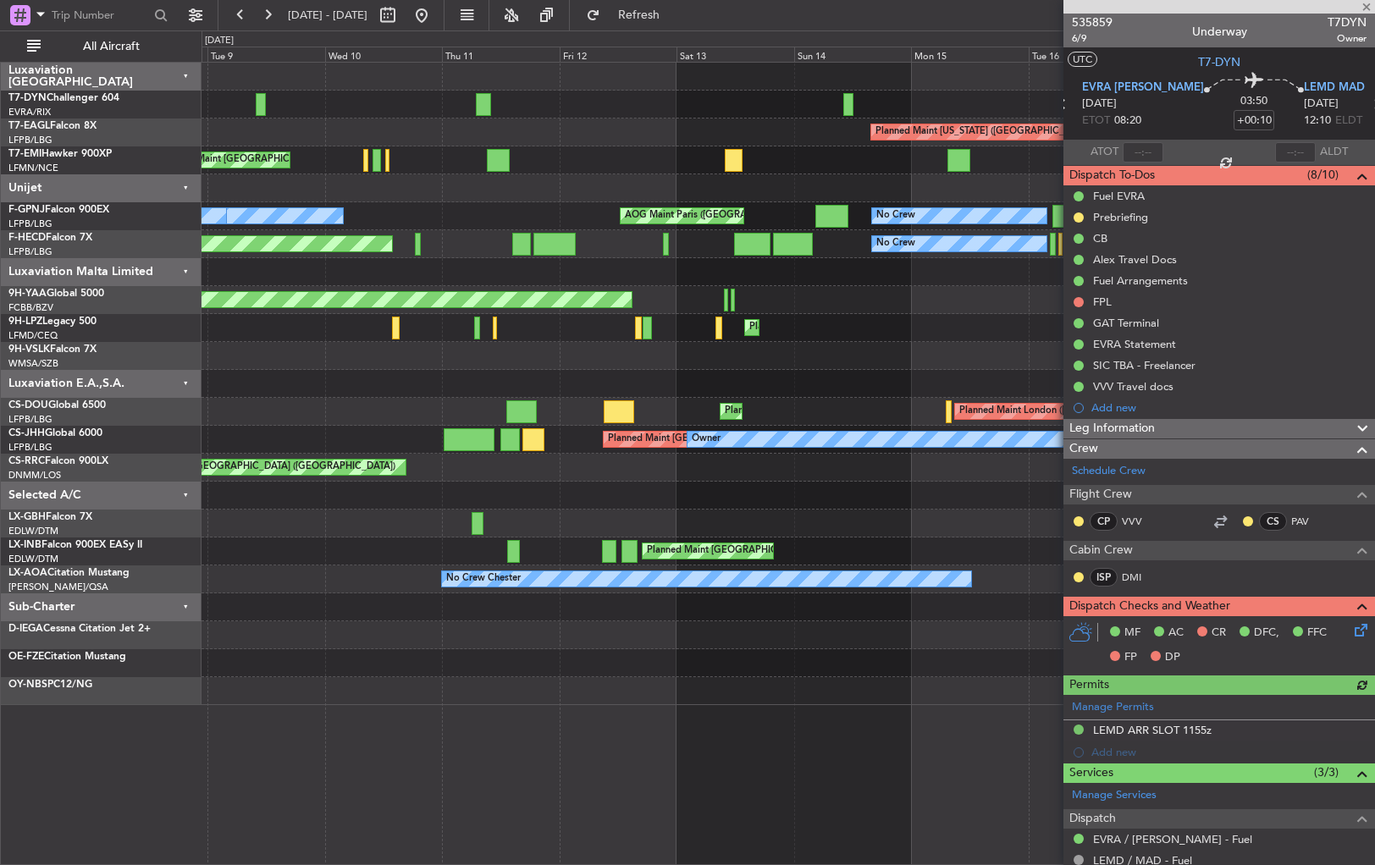
click at [964, 182] on div at bounding box center [788, 188] width 1173 height 28
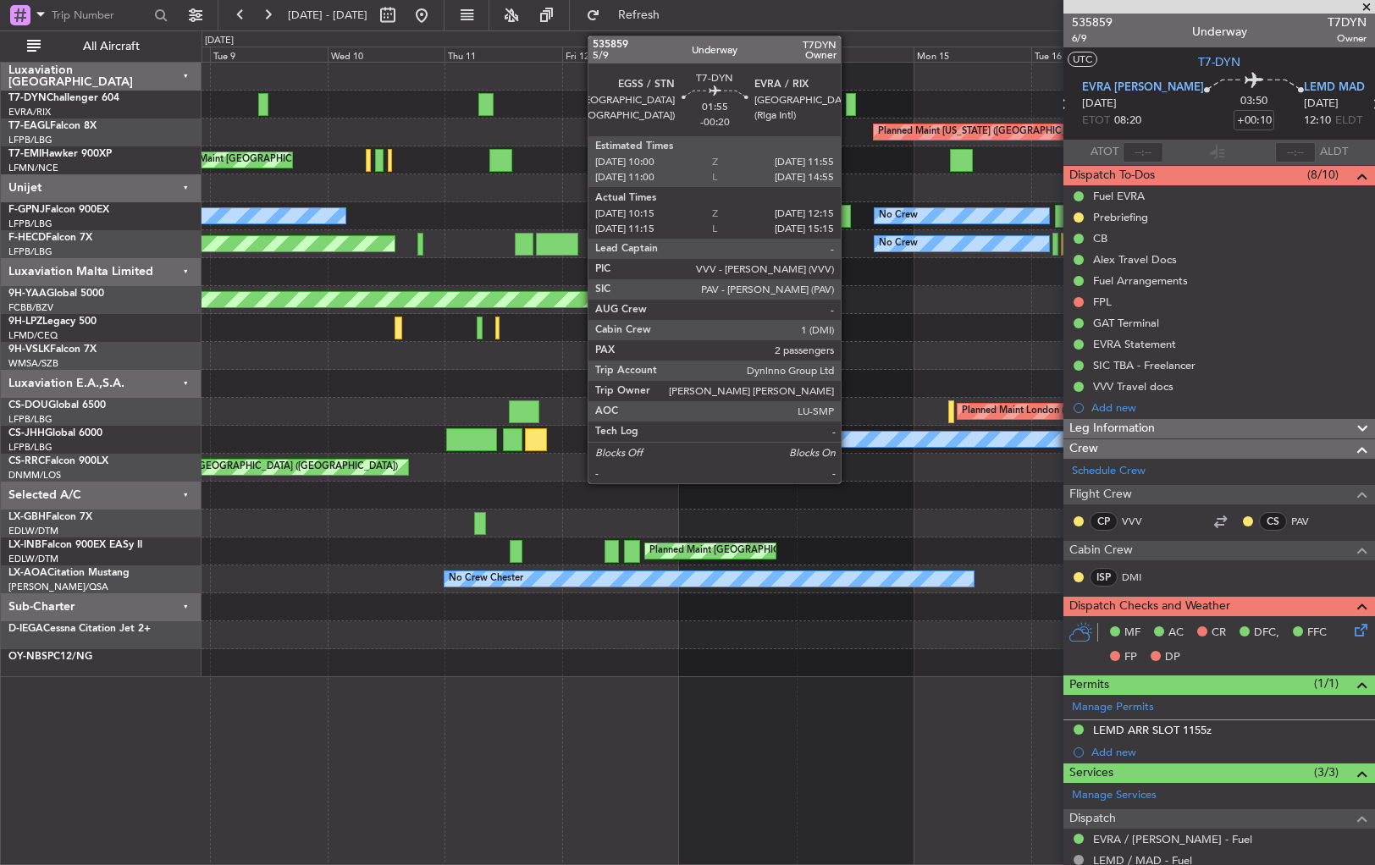
click at [848, 98] on div at bounding box center [851, 104] width 10 height 23
type input "-00:20"
type input "10:15"
type input "12:15"
type input "2"
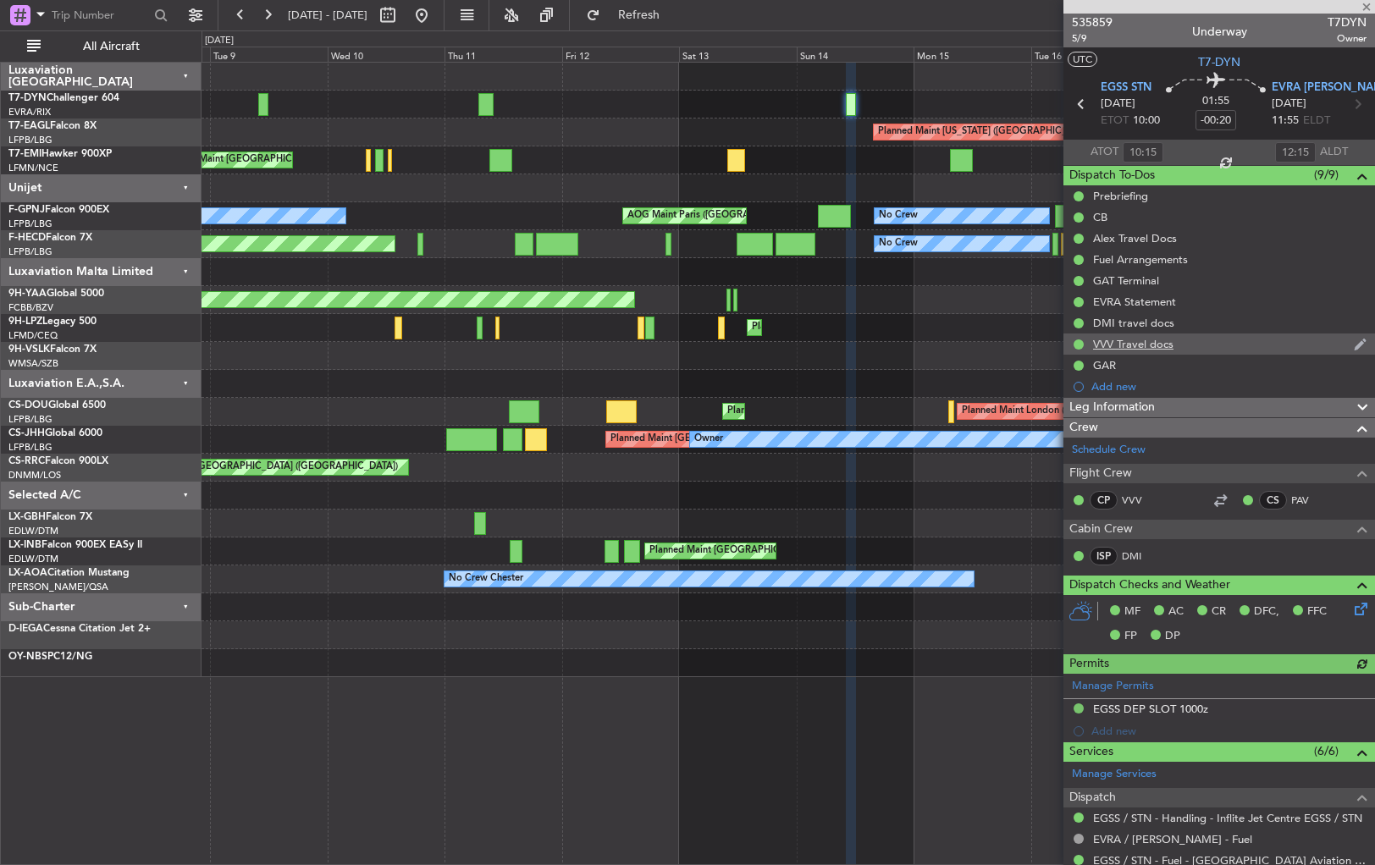
click at [1226, 345] on div "VVV Travel docs" at bounding box center [1219, 344] width 312 height 21
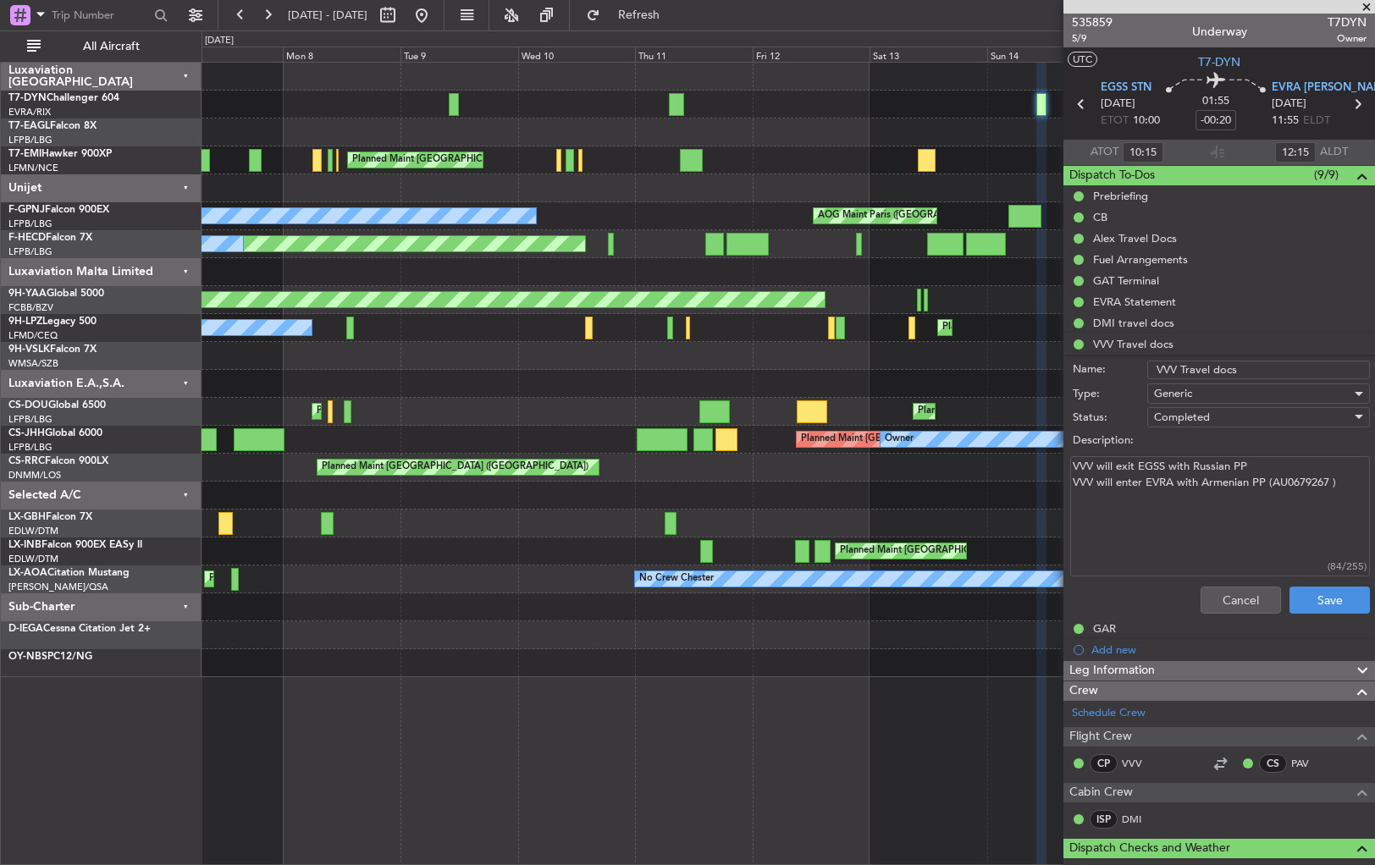
click at [821, 136] on div "Planned Maint [US_STATE] ([GEOGRAPHIC_DATA])" at bounding box center [788, 133] width 1173 height 28
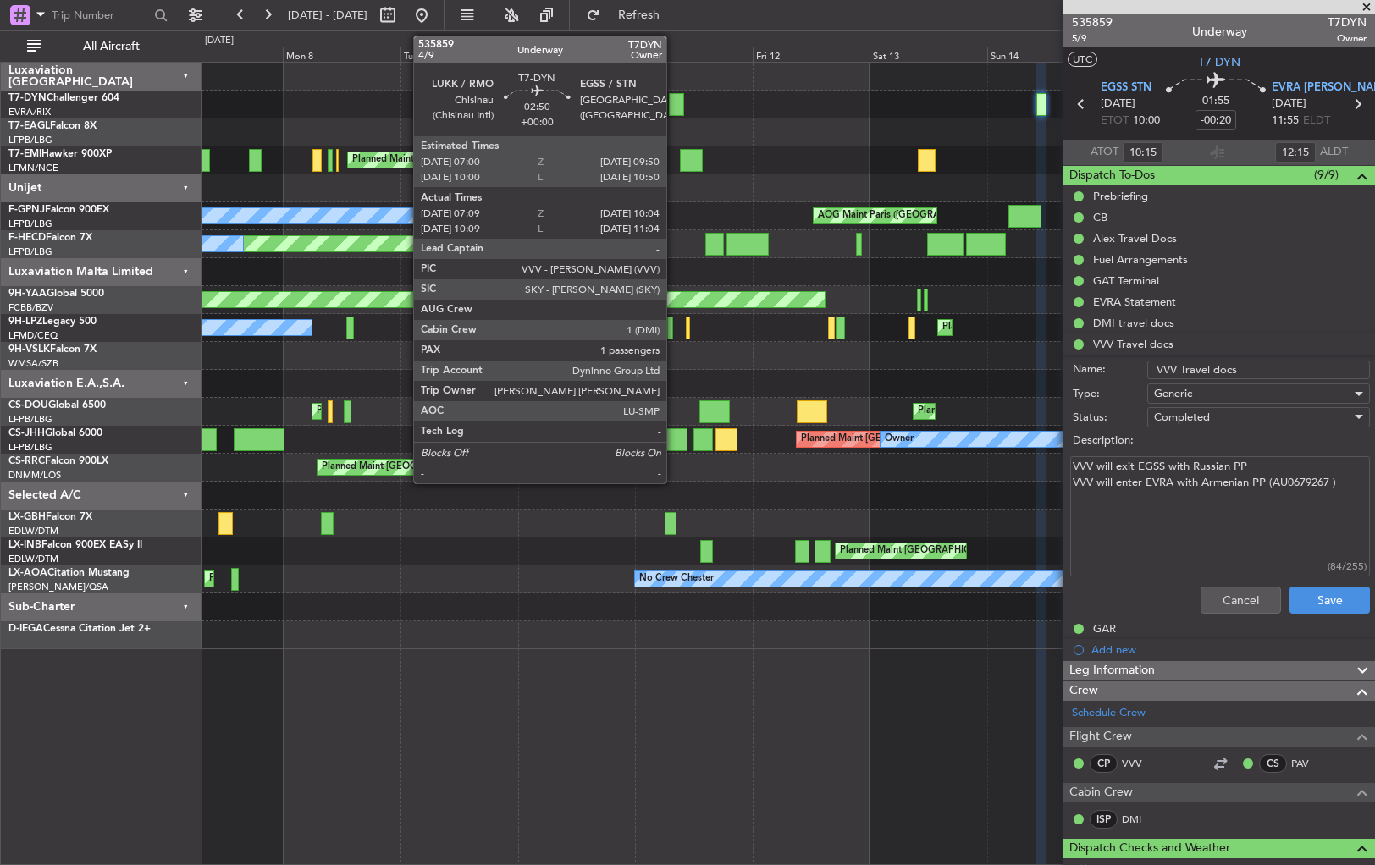
click at [674, 101] on div at bounding box center [676, 104] width 14 height 23
type input "07:09"
type input "10:04"
type input "1"
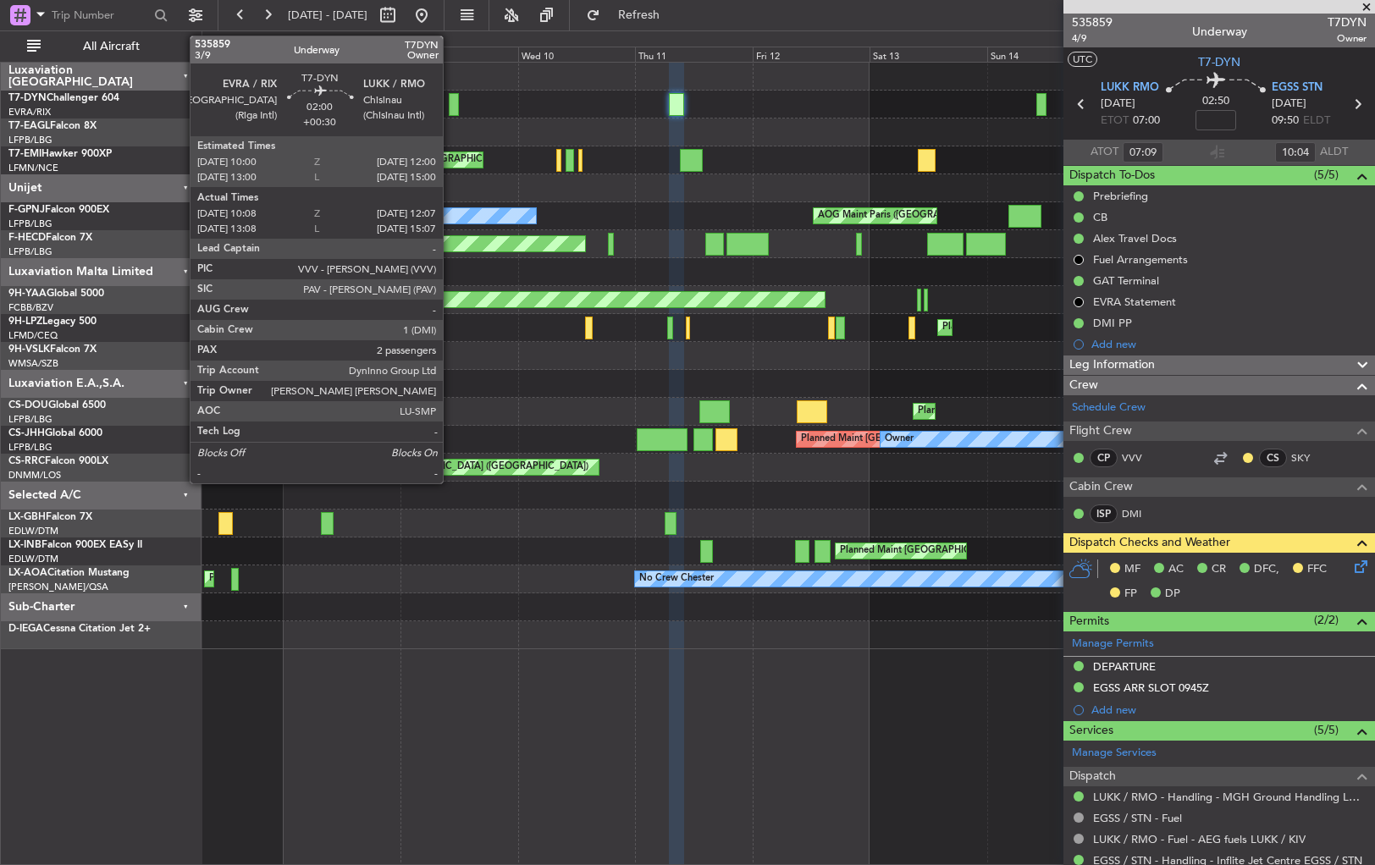
click at [450, 104] on div at bounding box center [454, 104] width 10 height 23
type input "+00:30"
type input "10:08"
type input "12:07"
type input "2"
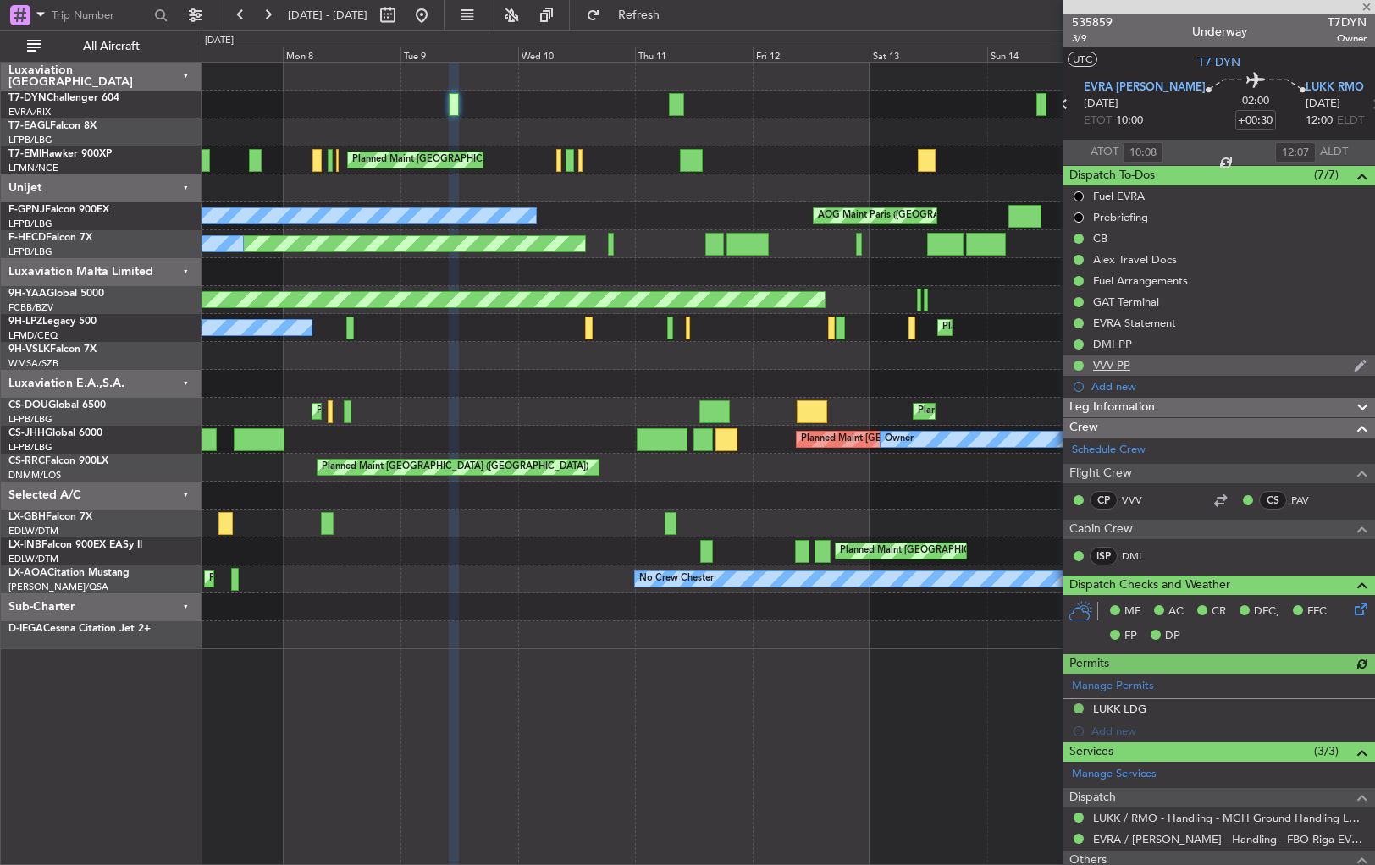
click at [1184, 356] on div "VVV PP" at bounding box center [1219, 365] width 312 height 21
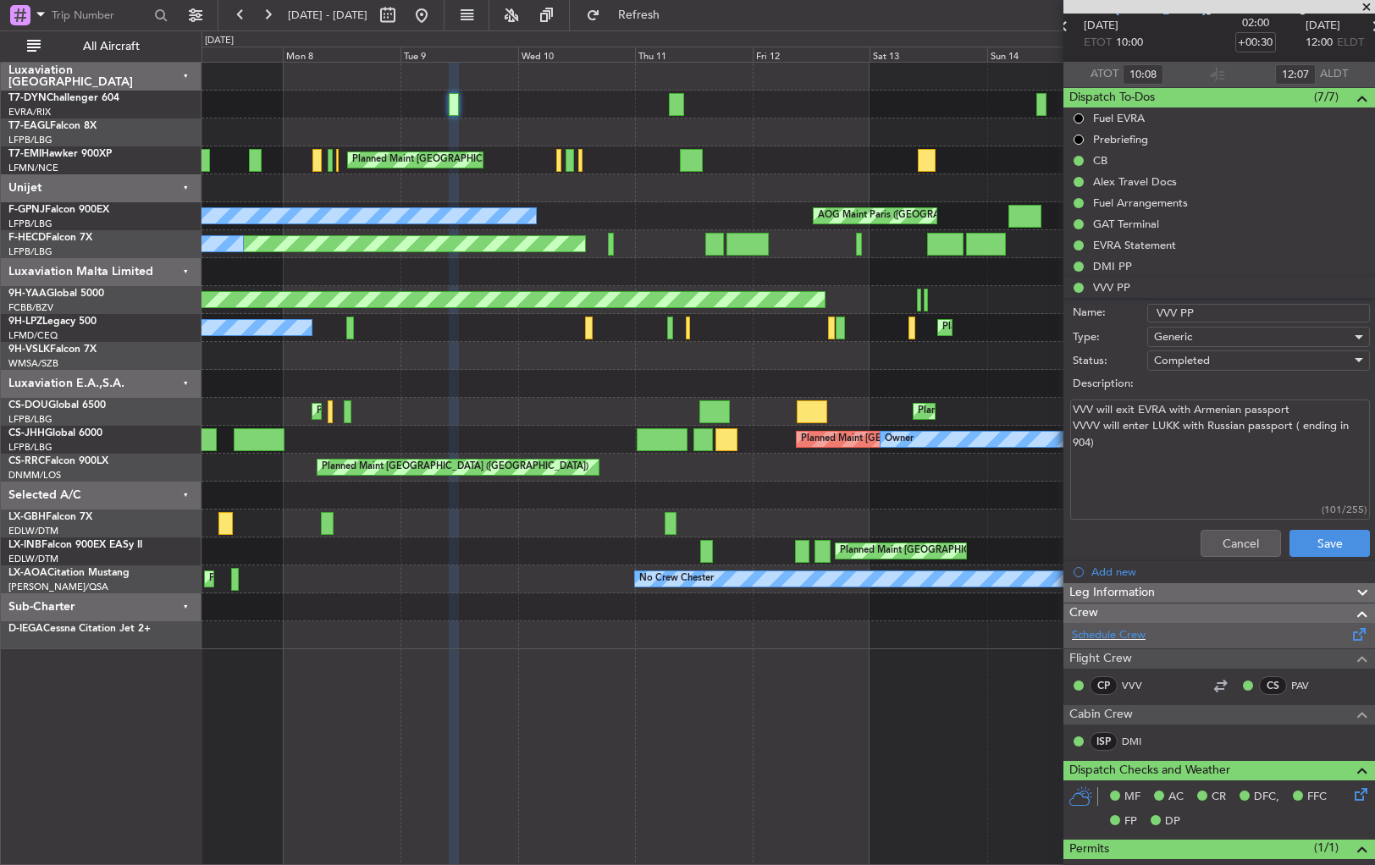
scroll to position [271, 0]
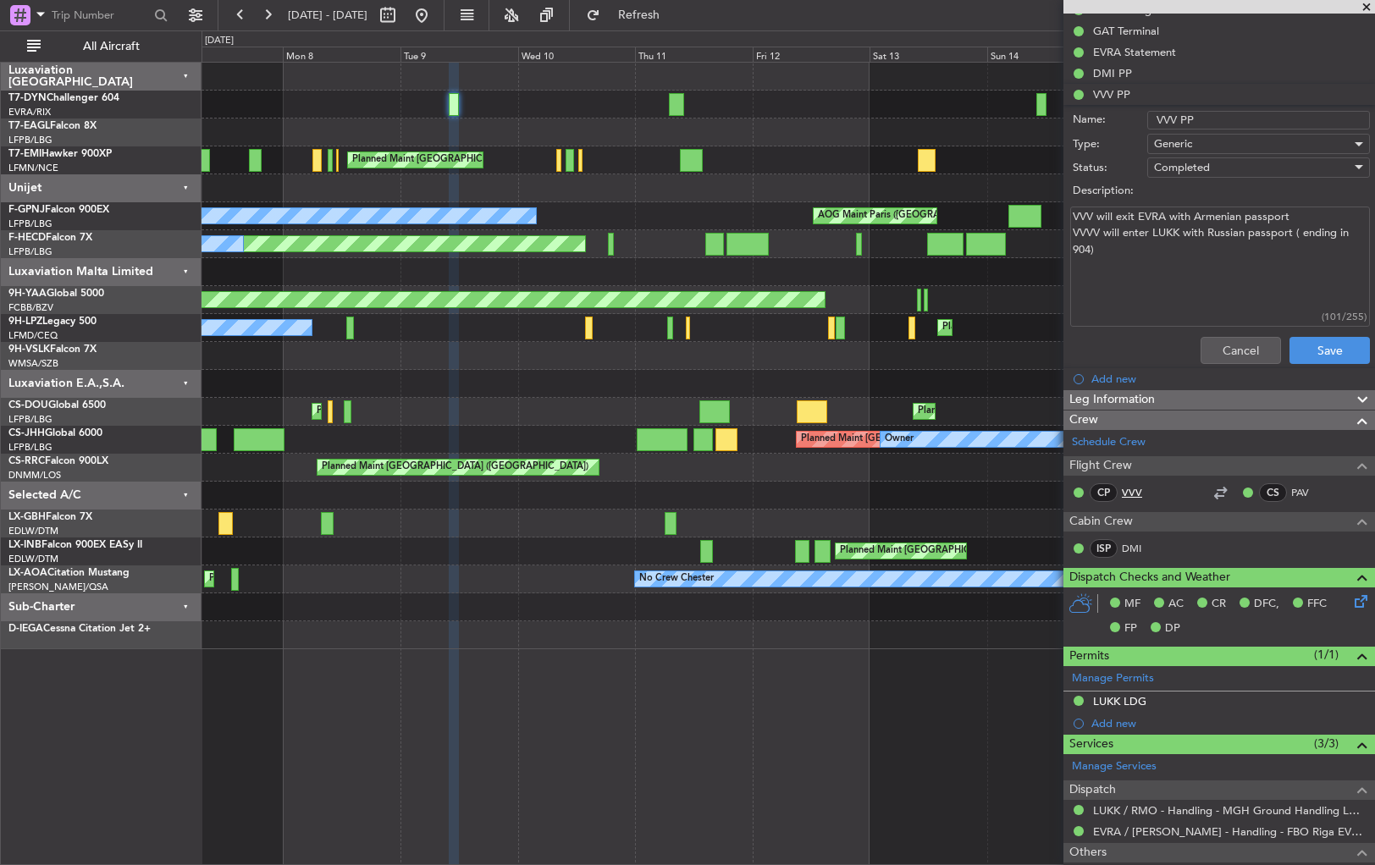
click at [1128, 491] on link "VVV" at bounding box center [1141, 492] width 38 height 15
click at [673, 14] on span "Refresh" at bounding box center [639, 15] width 71 height 12
click at [299, 342] on div at bounding box center [788, 356] width 1173 height 28
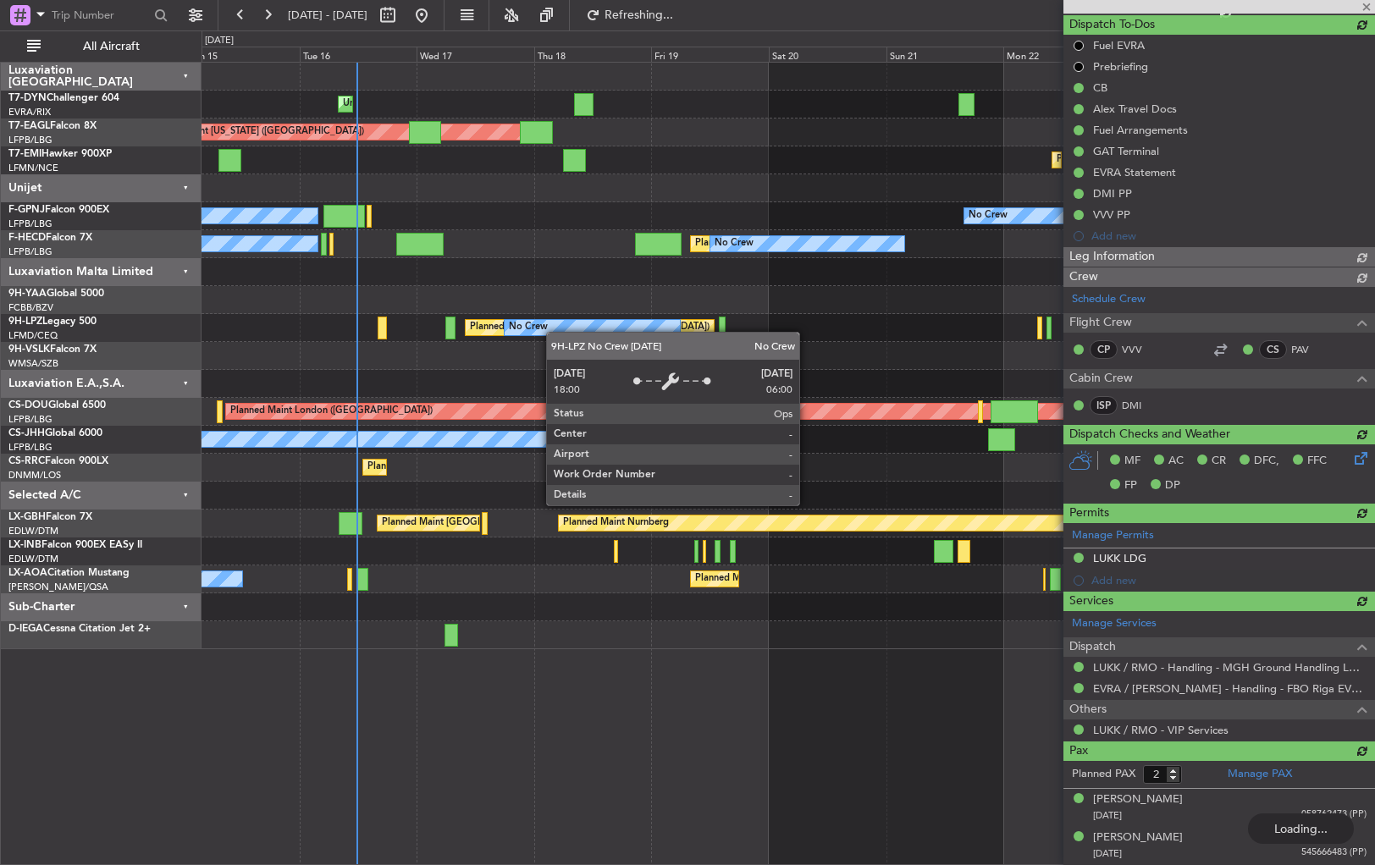
click at [553, 332] on div "No Crew" at bounding box center [592, 327] width 174 height 15
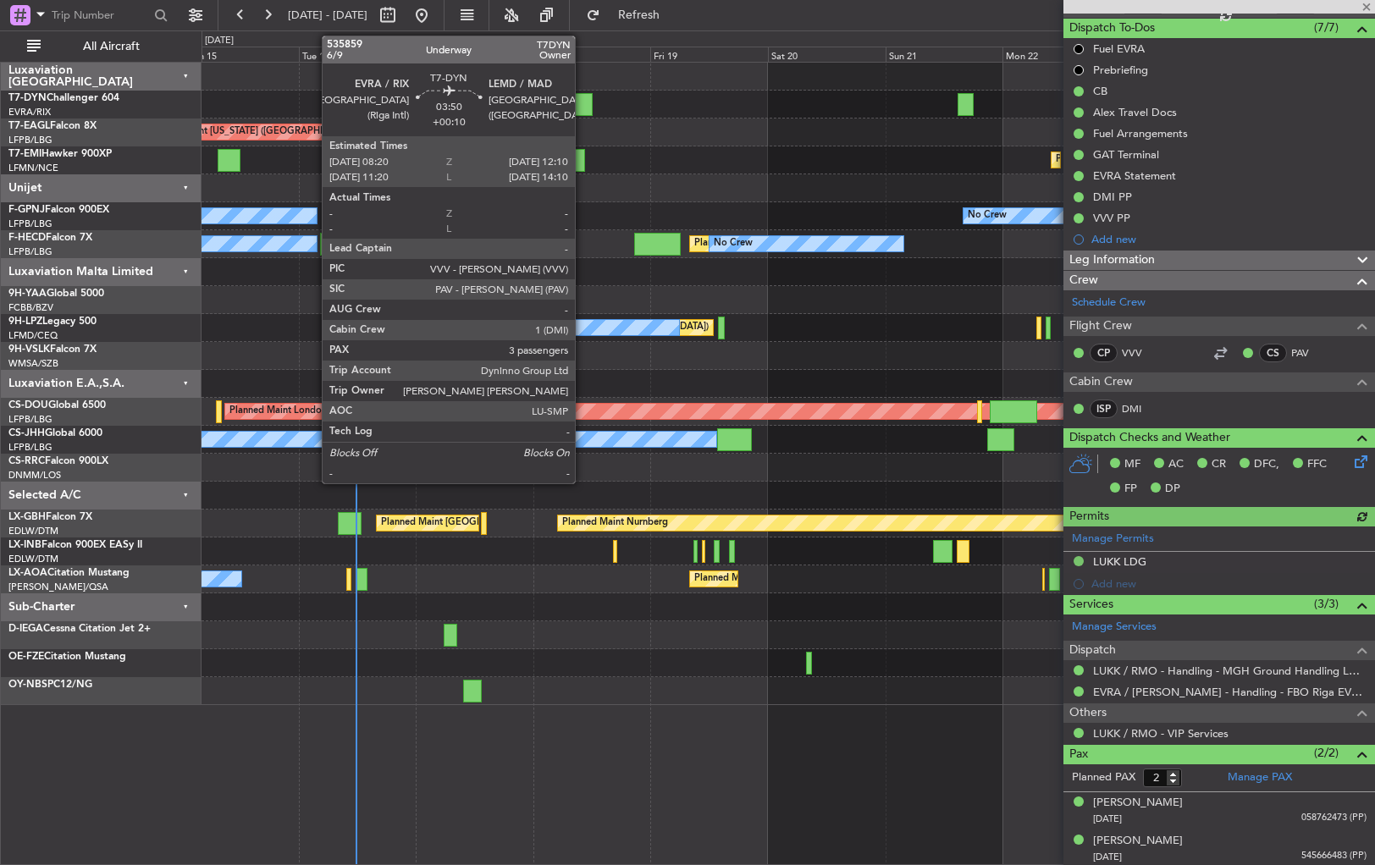
click at [583, 99] on div at bounding box center [582, 104] width 19 height 23
type input "+00:10"
type input "3"
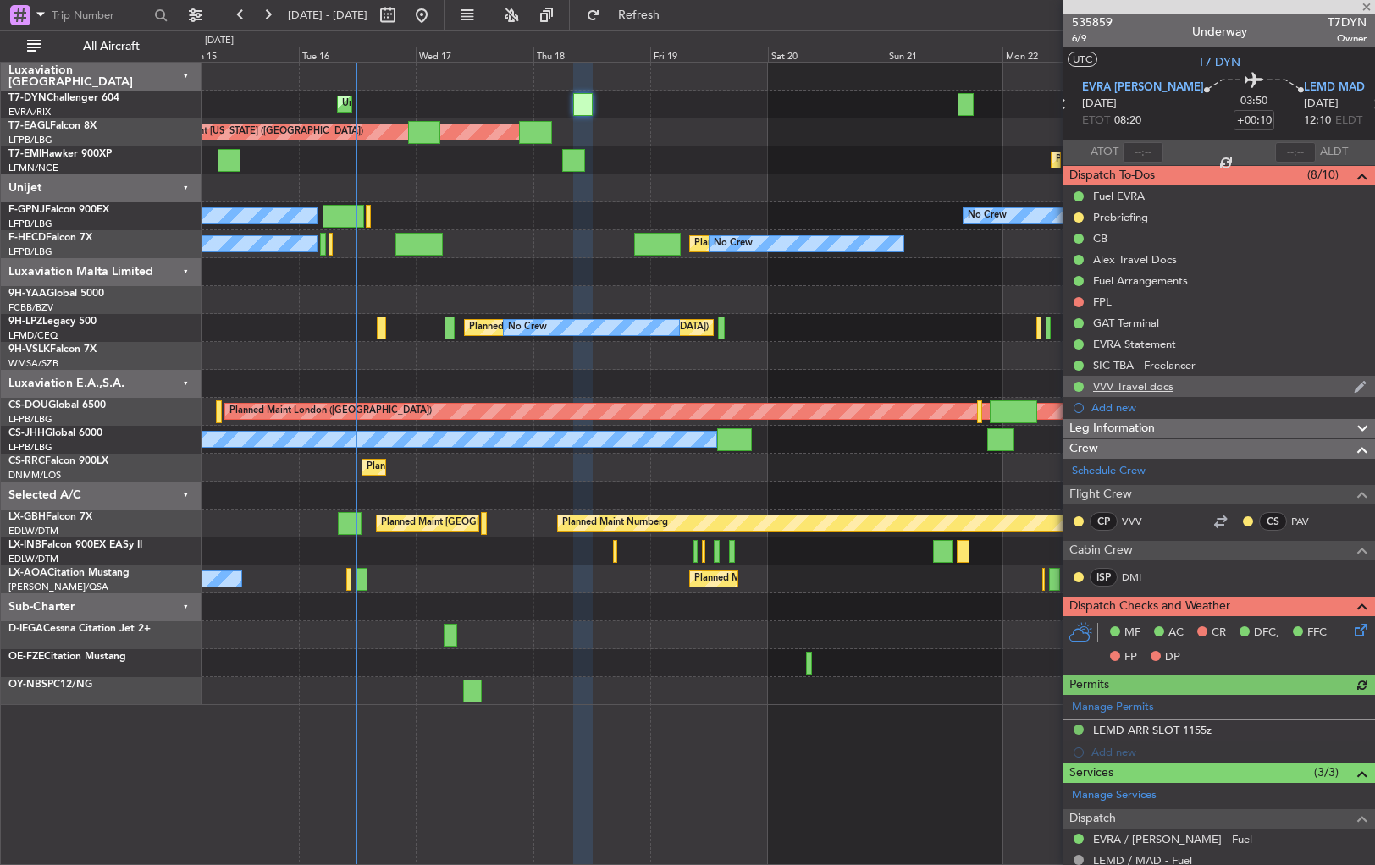
click at [1245, 389] on div "VVV Travel docs" at bounding box center [1219, 386] width 312 height 21
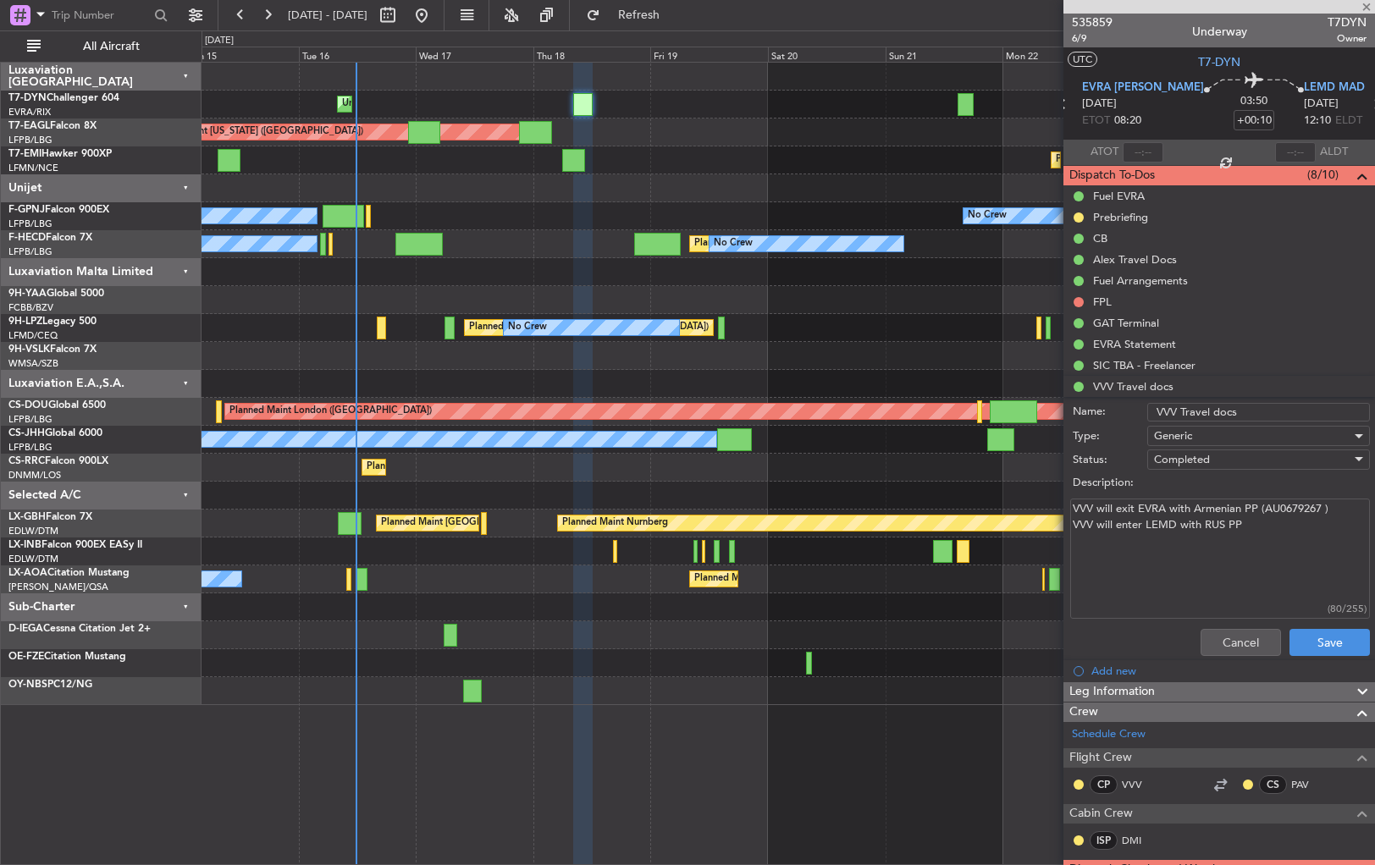
click at [1263, 525] on textarea "VVV will exit EVRA with Armenian PP (AU0679267 ) VVV will enter LEMD with RUS PP" at bounding box center [1220, 559] width 300 height 121
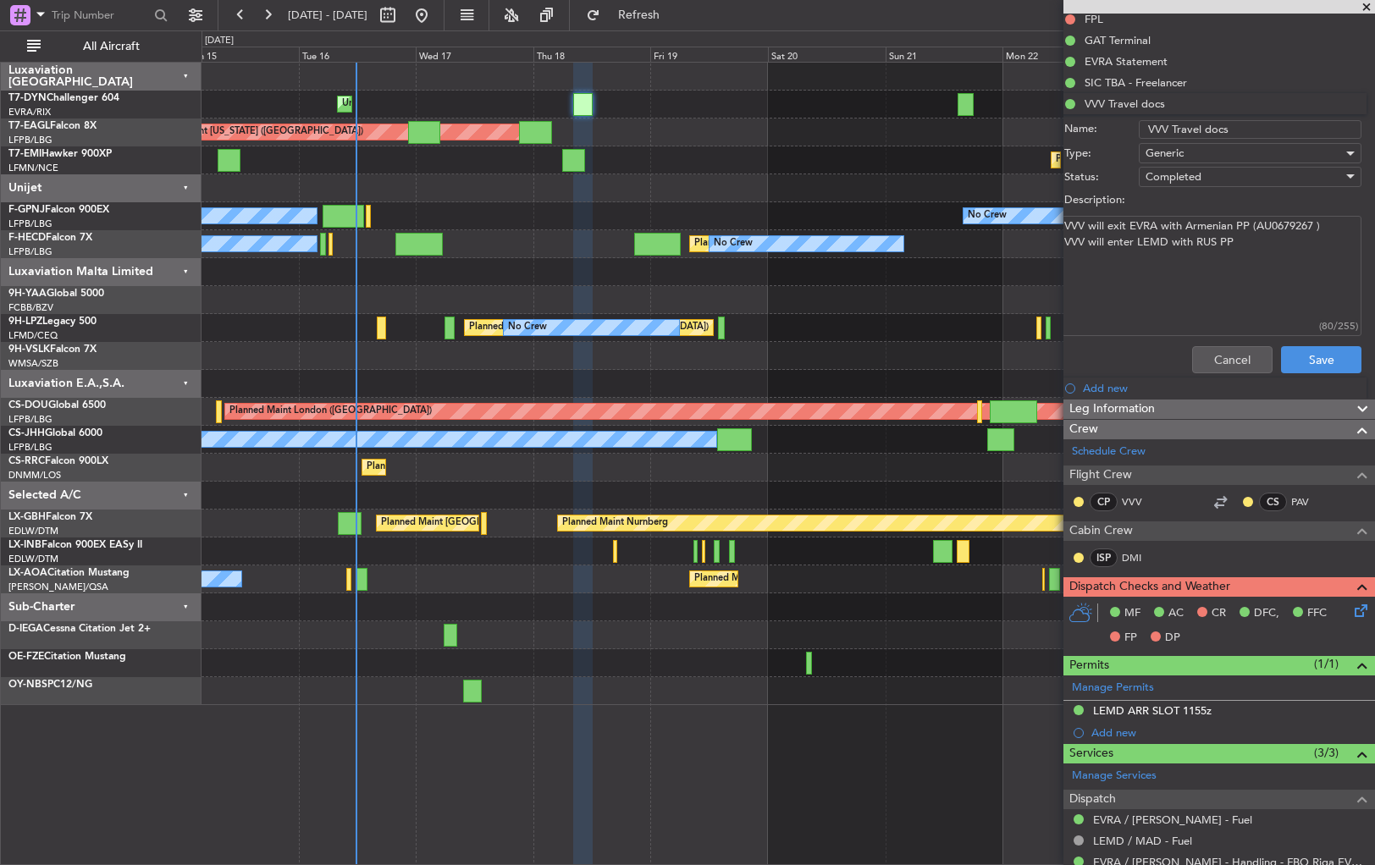
scroll to position [215, 0]
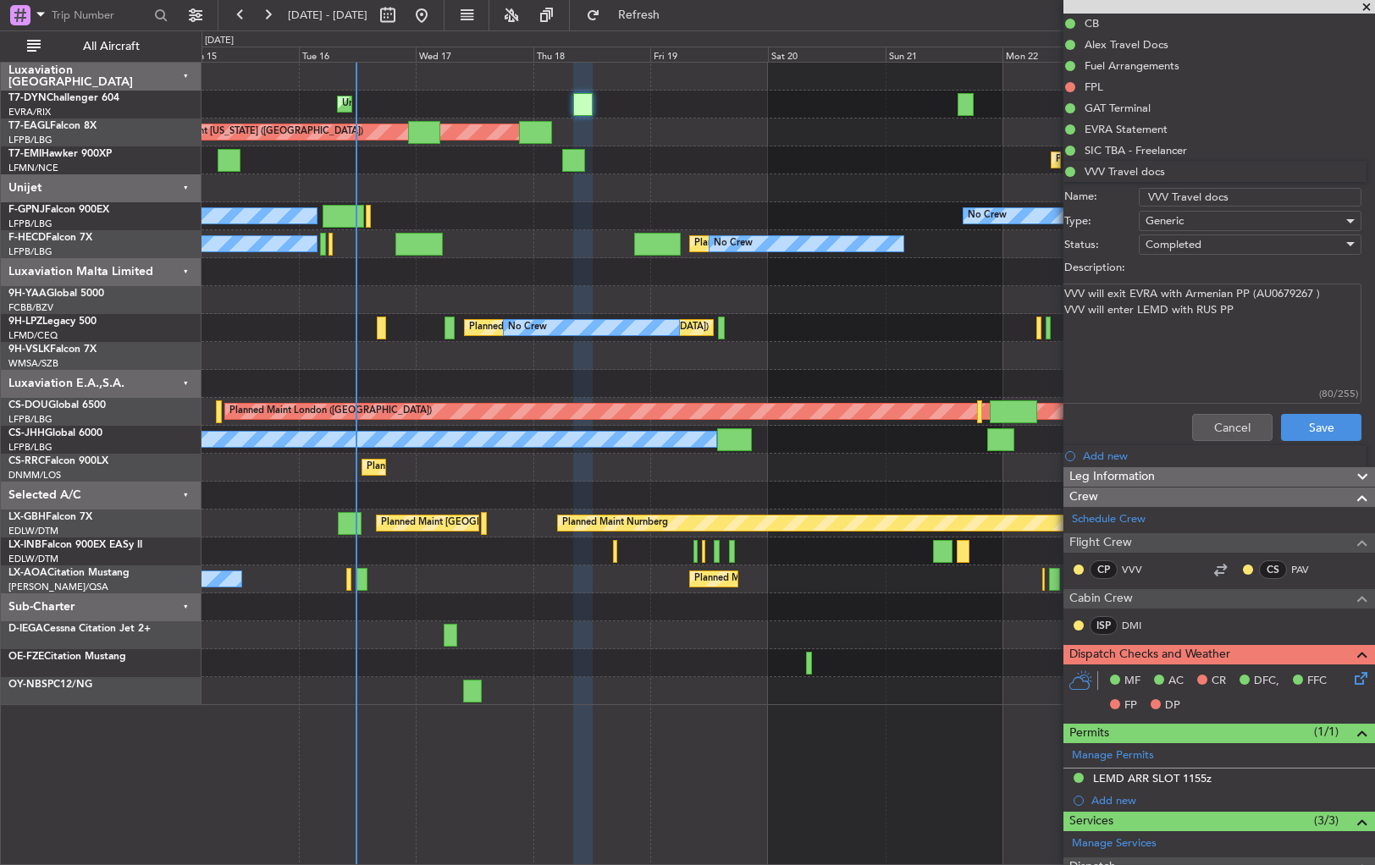
click at [1251, 309] on textarea "VVV will exit EVRA with Armenian PP (AU0679267 ) VVV will enter LEMD with RUS PP" at bounding box center [1212, 344] width 300 height 121
type textarea "VVV will exit EVRA with Armenian PP (AU0679267 ) VVV will enter LEMD with RUS P…"
click at [1295, 433] on button "Save" at bounding box center [1321, 427] width 80 height 27
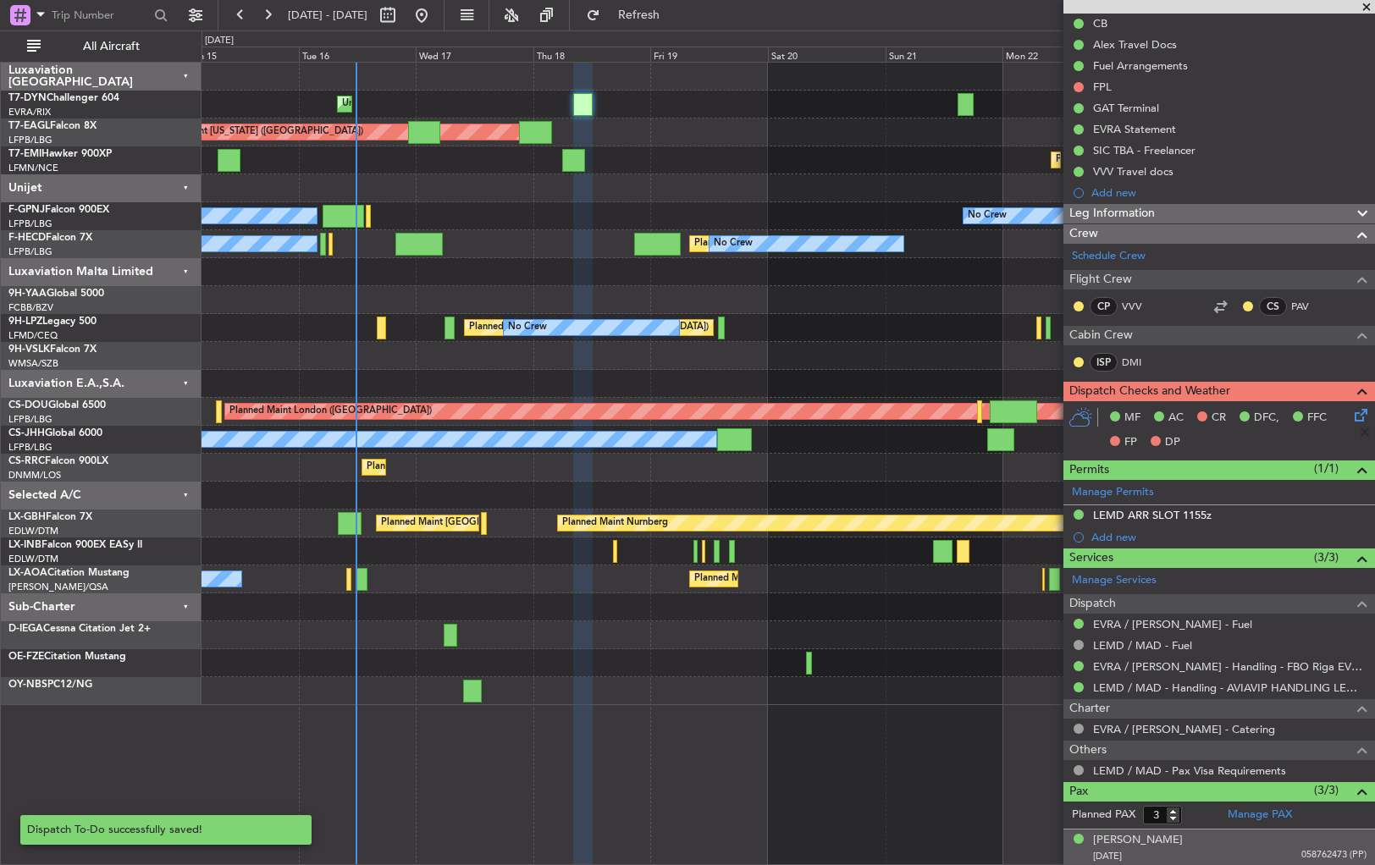
scroll to position [0, 0]
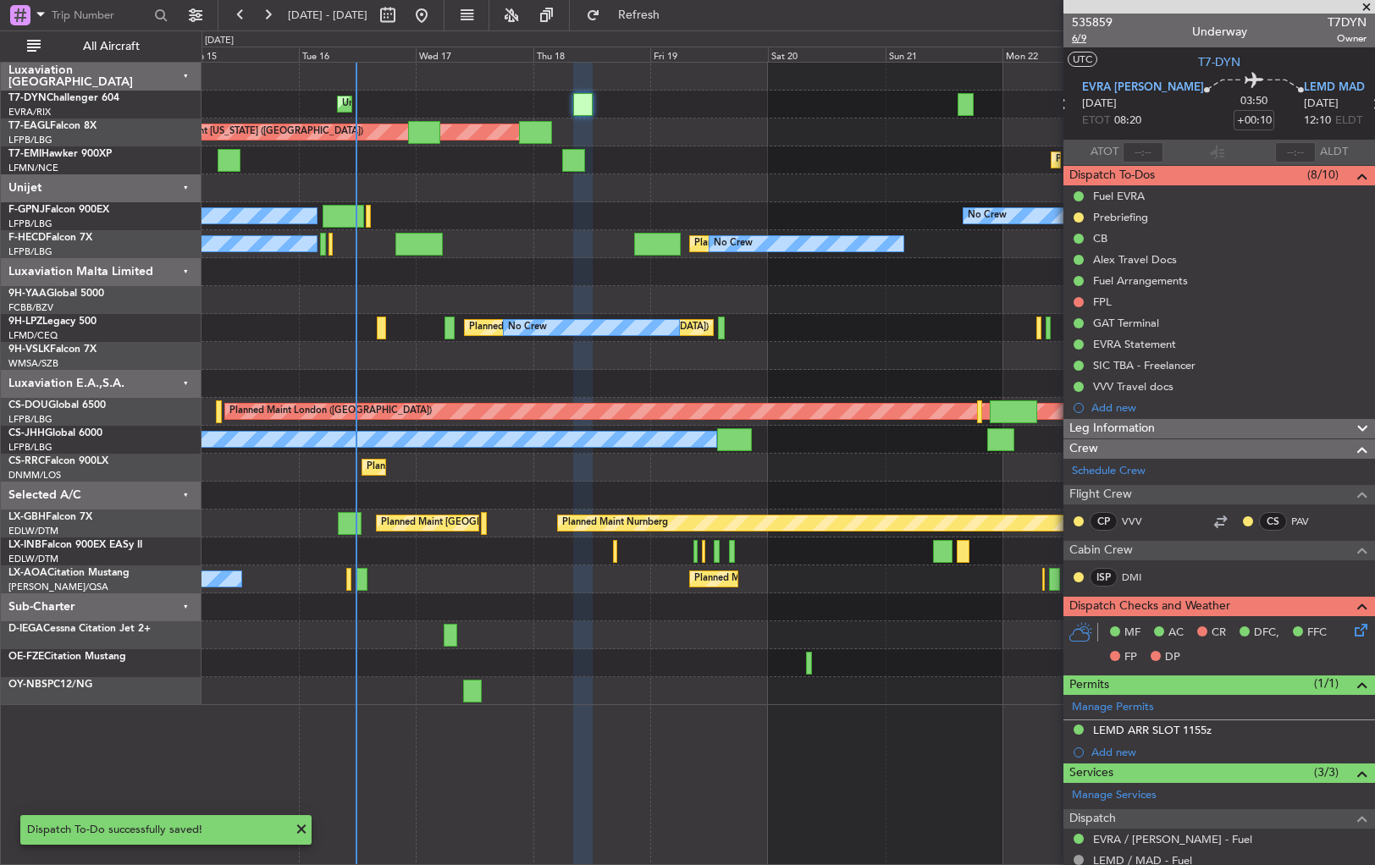
click at [1080, 38] on span "6/9" at bounding box center [1092, 38] width 41 height 14
click at [1130, 522] on link "VVV" at bounding box center [1141, 521] width 38 height 15
click at [666, 16] on span "Refresh" at bounding box center [639, 15] width 71 height 12
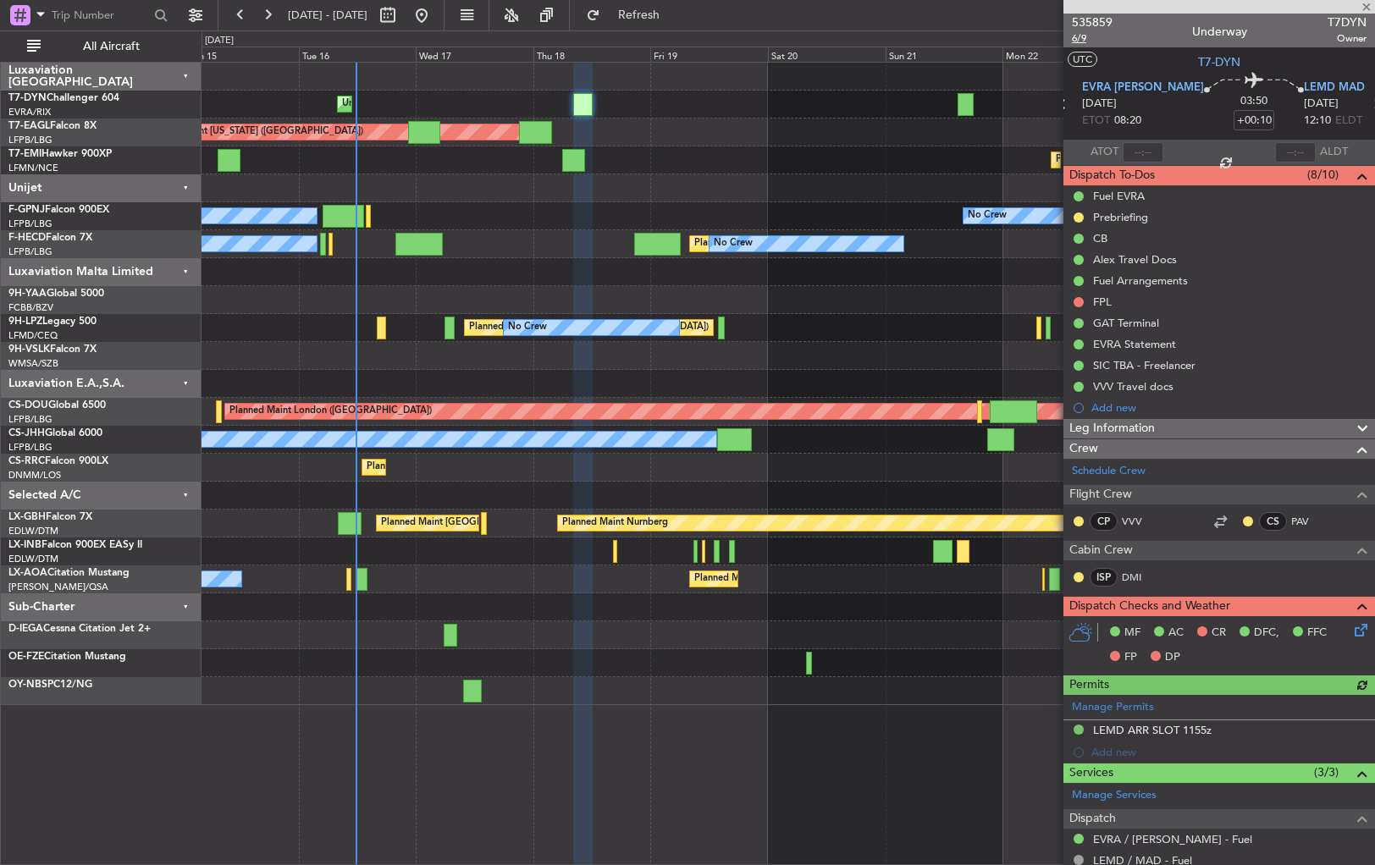
click at [1074, 37] on span "6/9" at bounding box center [1092, 38] width 41 height 14
click at [675, 19] on span "Refresh" at bounding box center [639, 15] width 71 height 12
click at [1133, 517] on link "VVV" at bounding box center [1141, 521] width 38 height 15
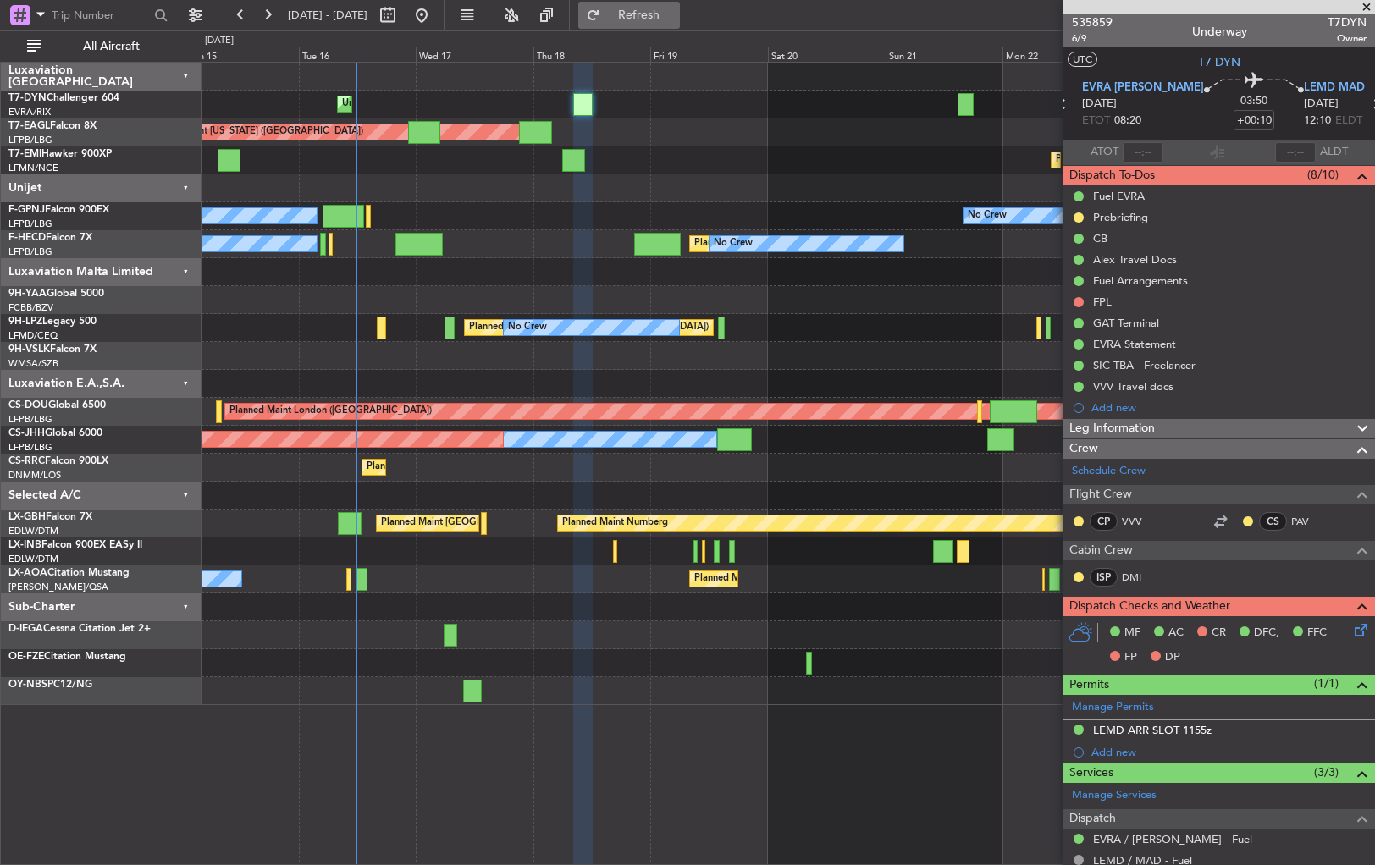
click at [659, 10] on span "Refresh" at bounding box center [639, 15] width 71 height 12
drag, startPoint x: 682, startPoint y: 17, endPoint x: 677, endPoint y: 31, distance: 15.3
click at [675, 17] on span "Refresh" at bounding box center [639, 15] width 71 height 12
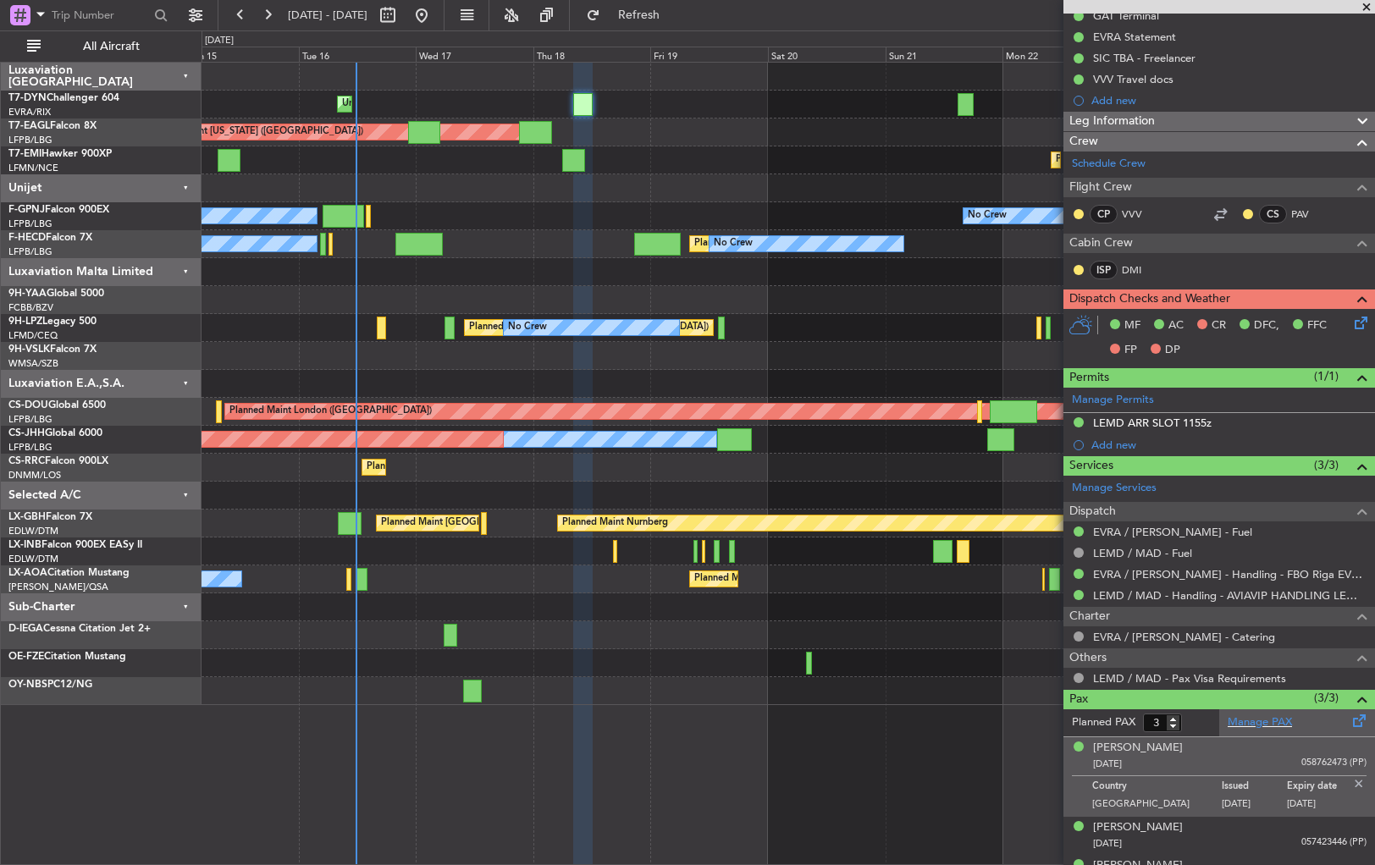
scroll to position [332, 0]
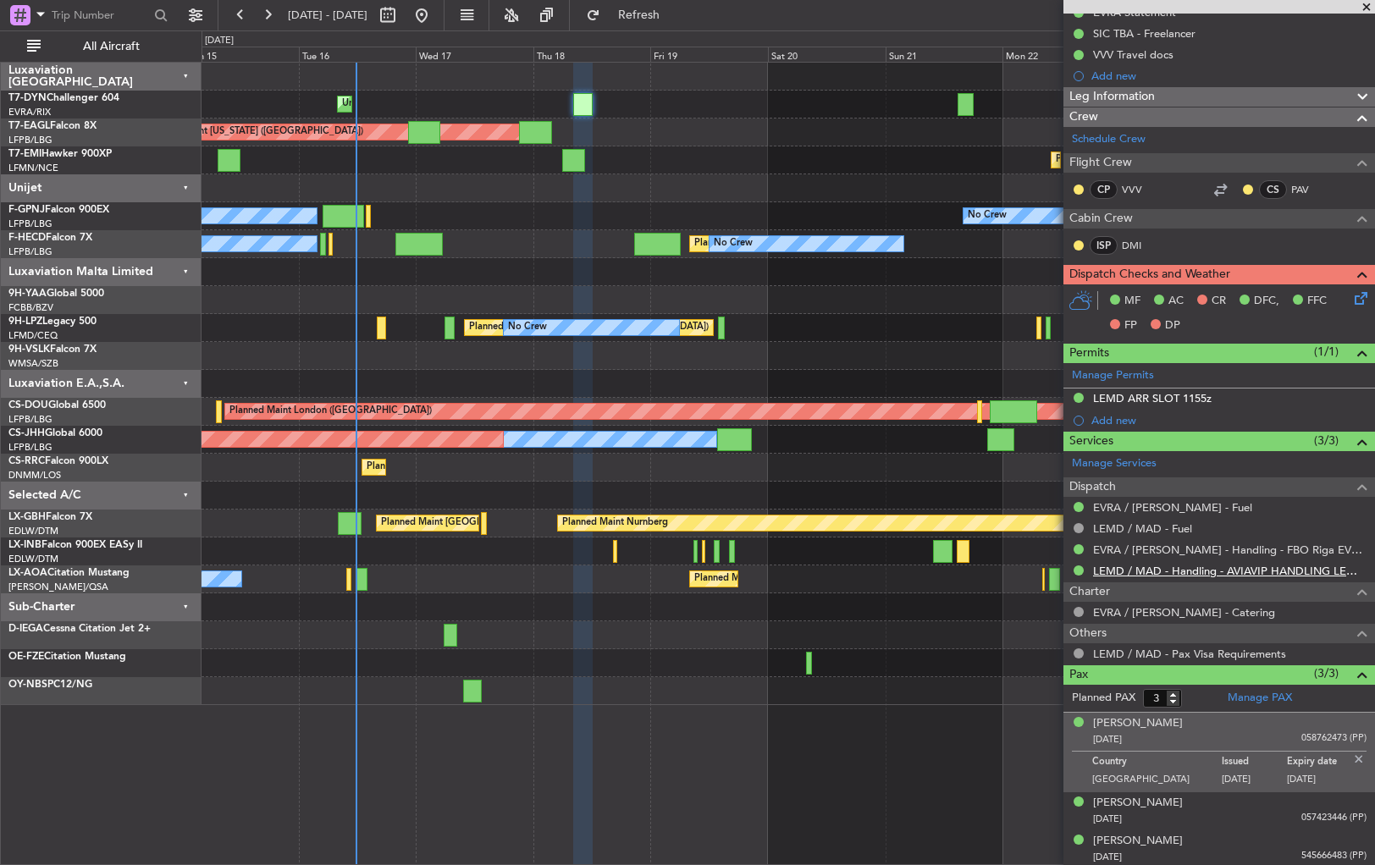
click at [1131, 568] on link "LEMD / MAD - Handling - AVIAVIP HANDLING LEMD /MAD" at bounding box center [1229, 571] width 273 height 14
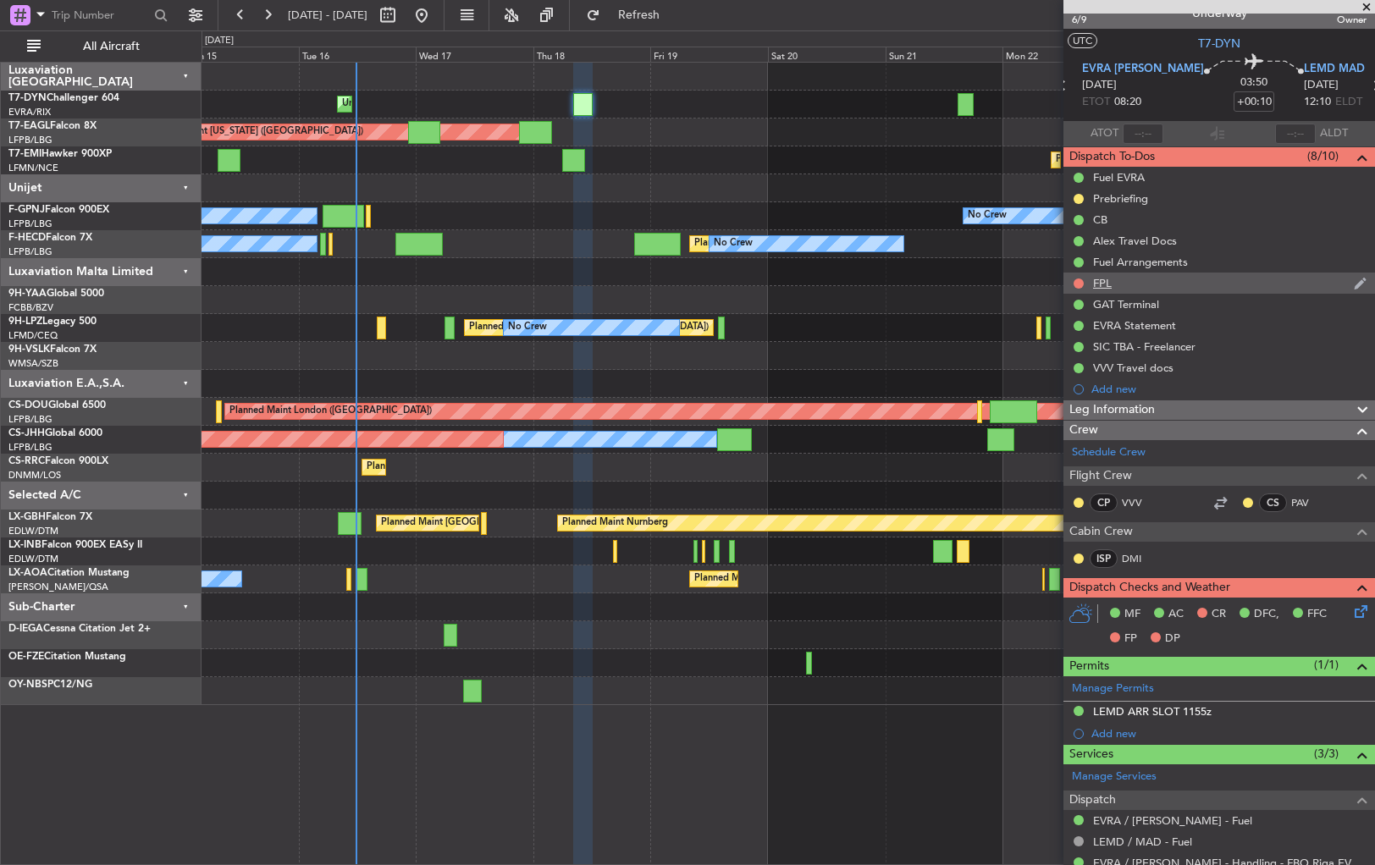
scroll to position [0, 0]
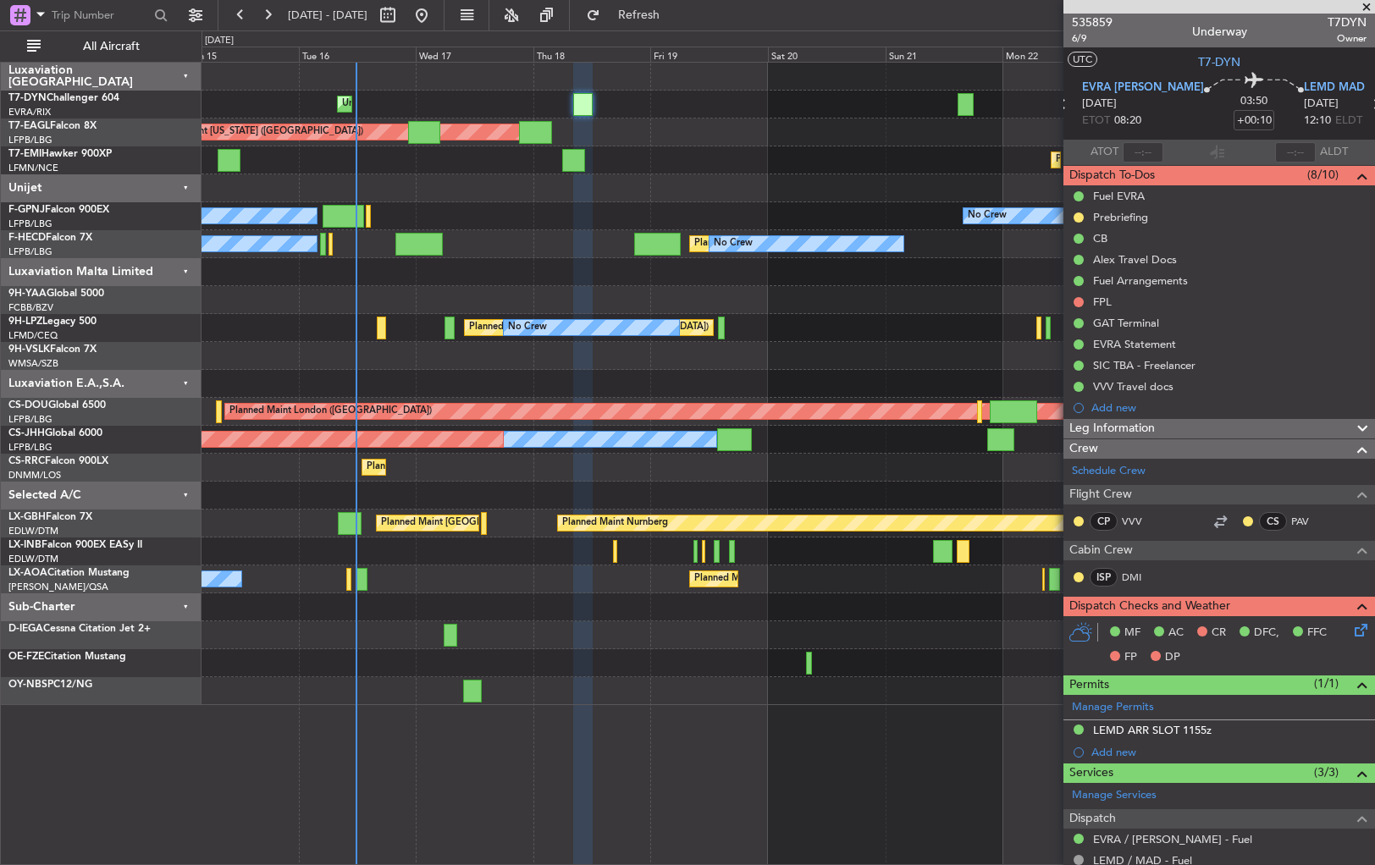
click at [651, 152] on div "Planned Maint [GEOGRAPHIC_DATA]" at bounding box center [788, 160] width 1173 height 28
click at [680, 3] on button "Refresh" at bounding box center [629, 15] width 102 height 27
click at [675, 9] on span "Refresh" at bounding box center [639, 15] width 71 height 12
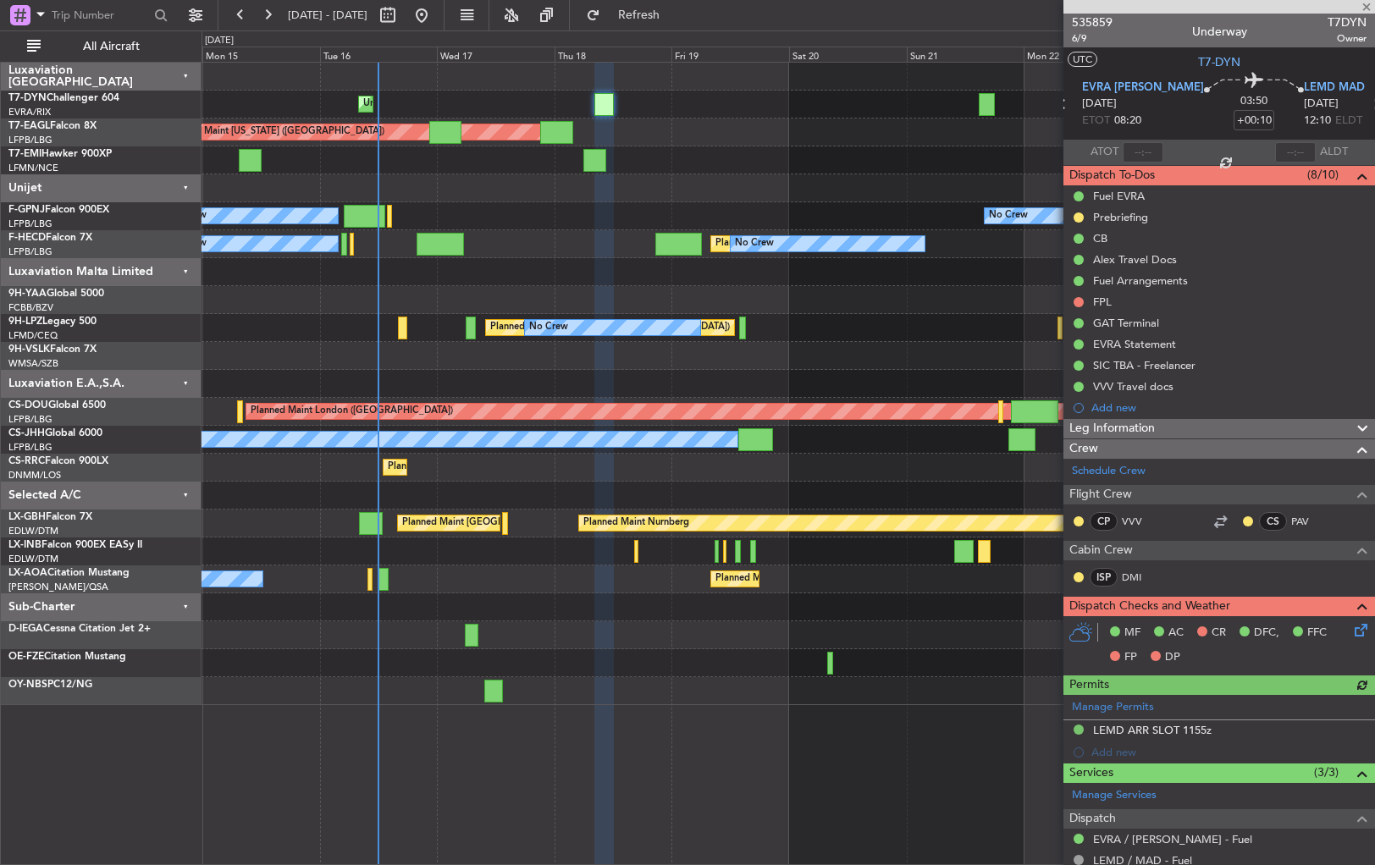
click at [664, 186] on div at bounding box center [788, 188] width 1173 height 28
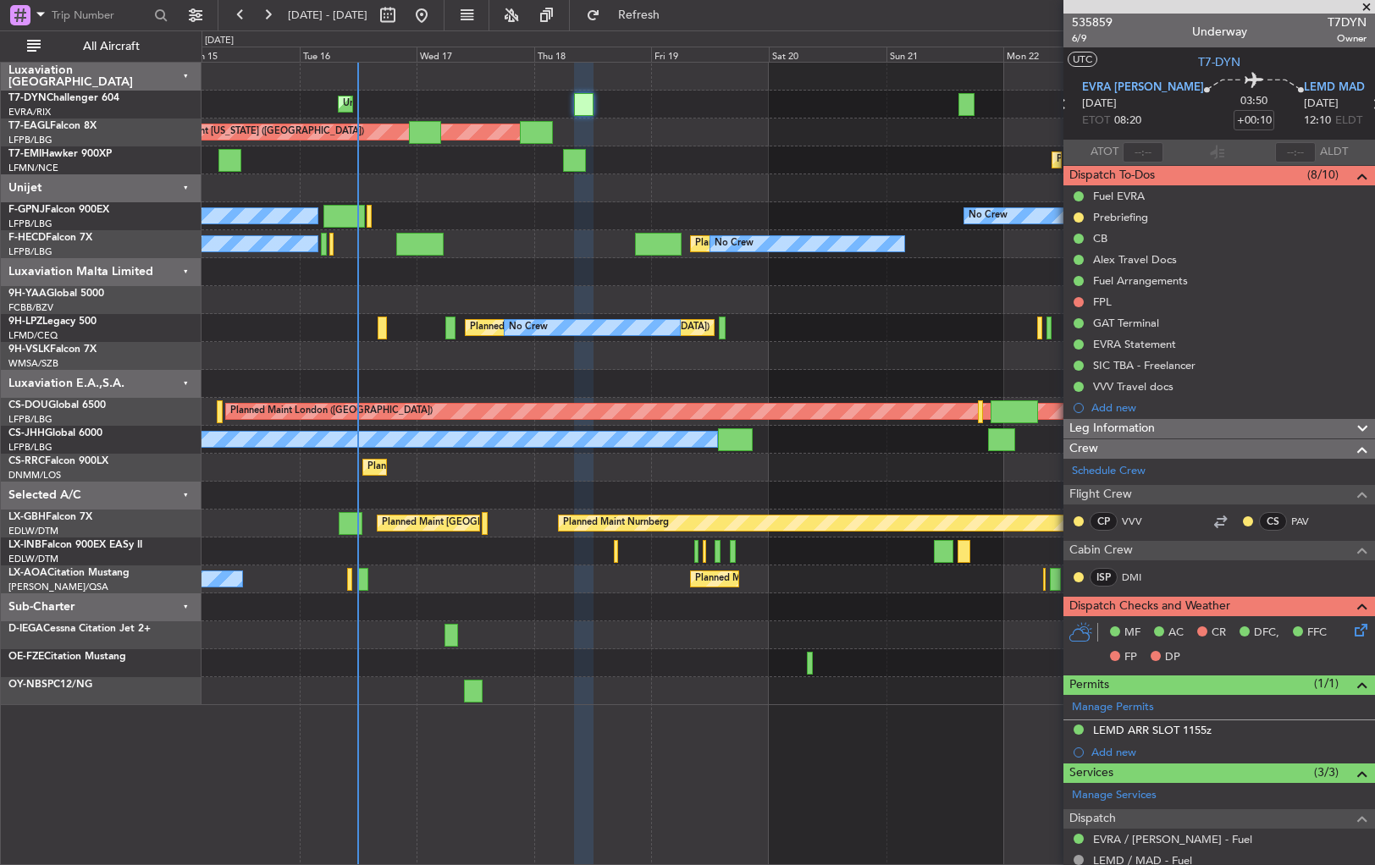
click at [630, 192] on div at bounding box center [788, 188] width 1173 height 28
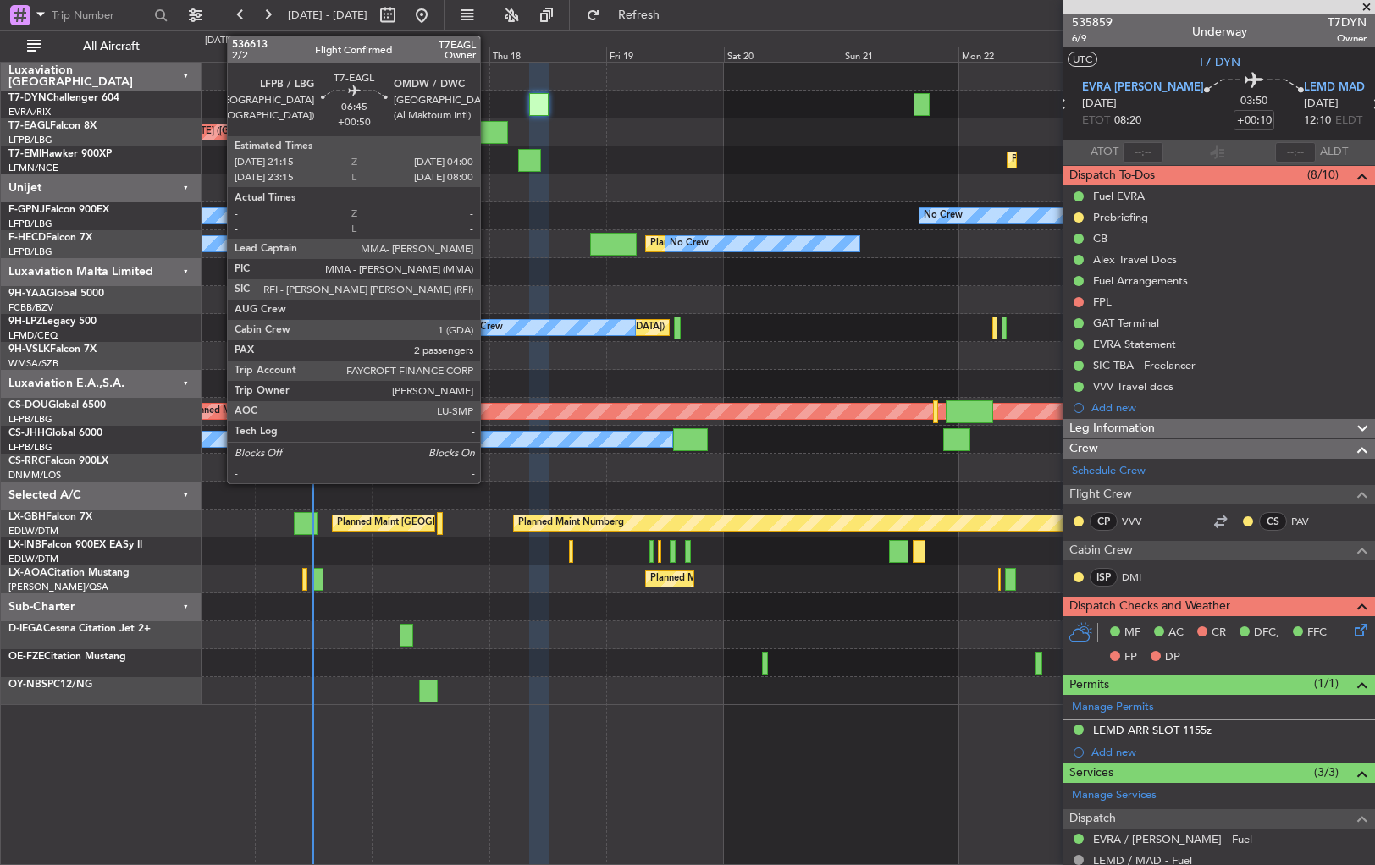
click at [491, 126] on div at bounding box center [491, 132] width 33 height 23
type input "+00:50"
type input "2"
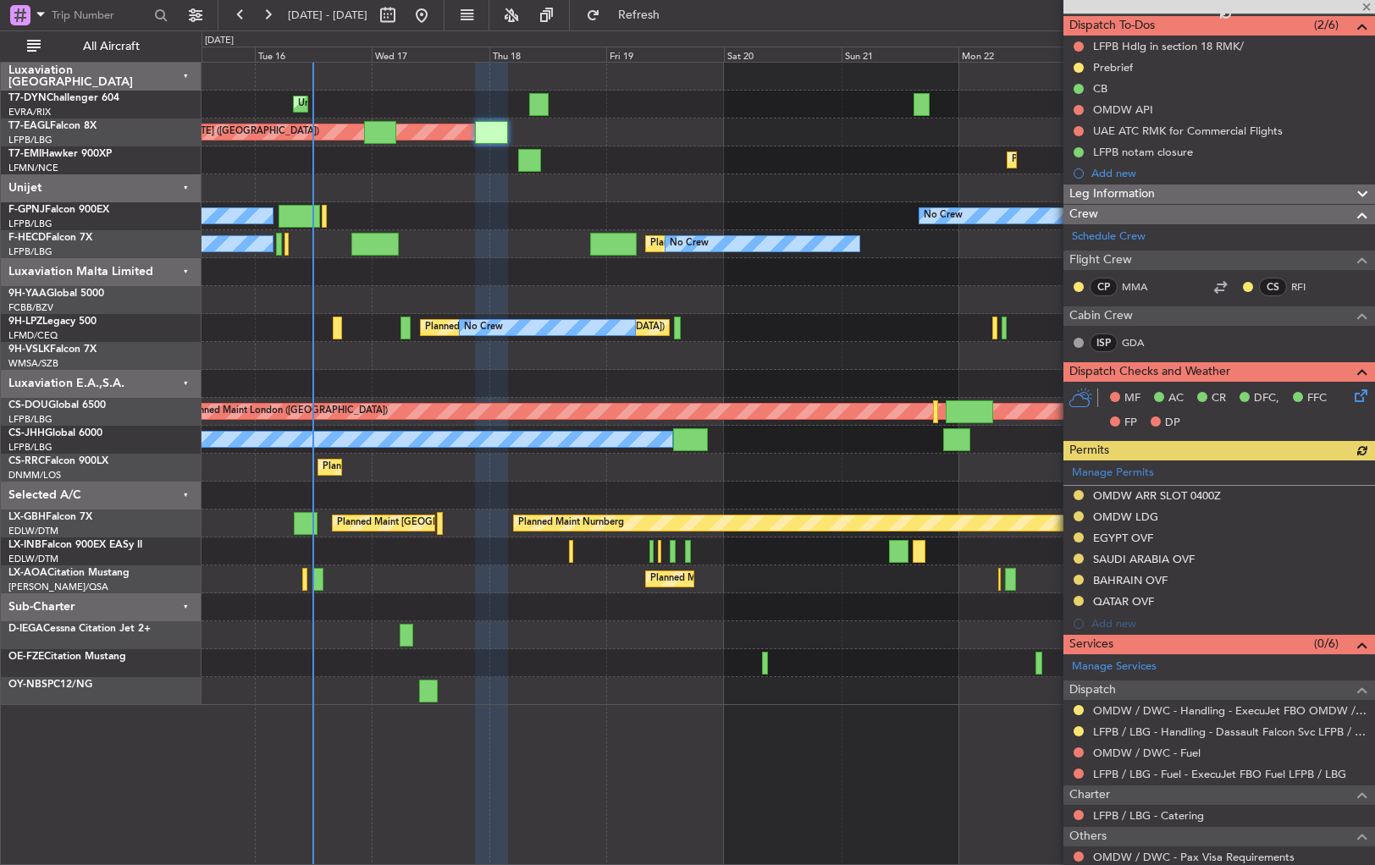
scroll to position [273, 0]
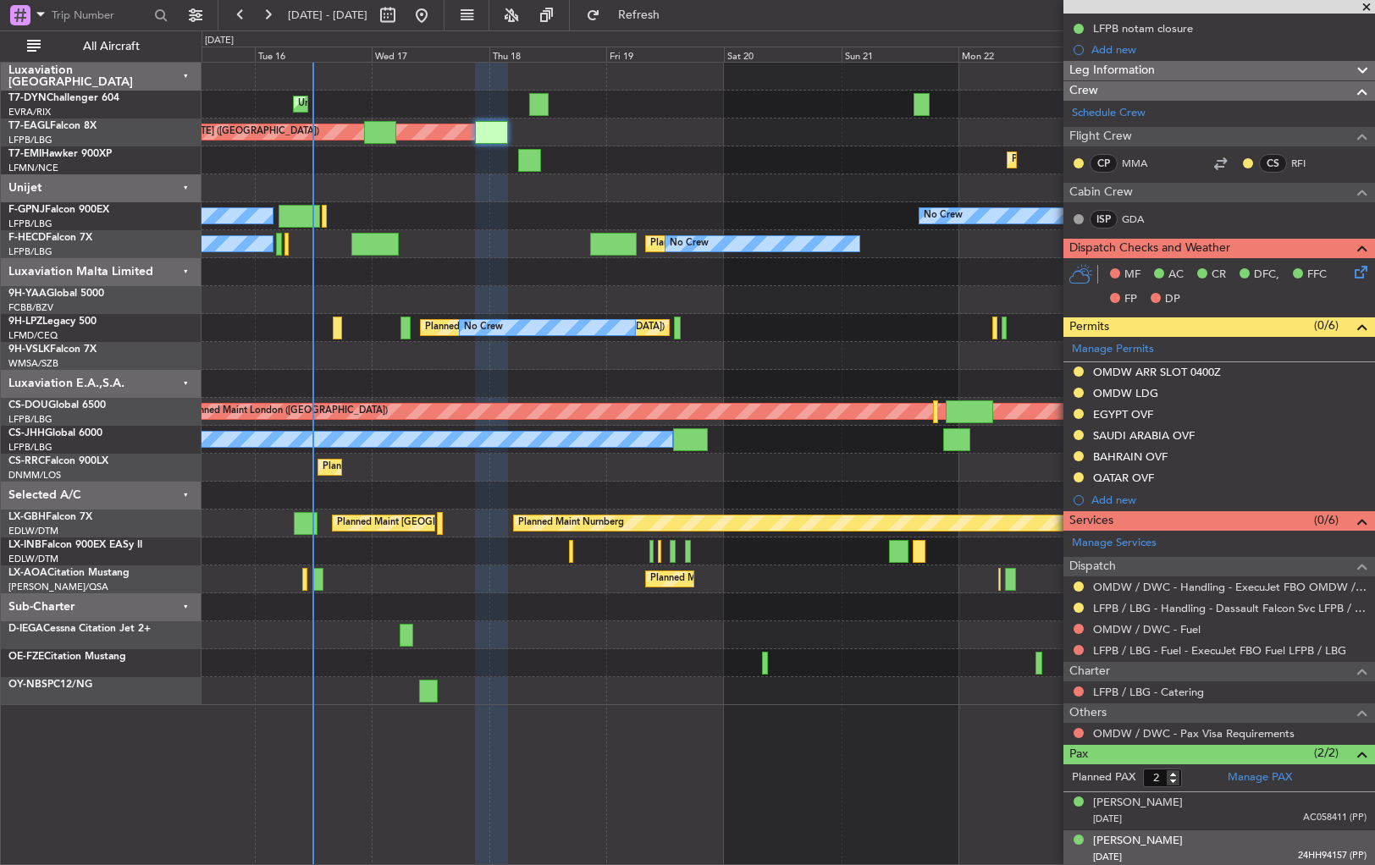
click at [1251, 833] on div "[PERSON_NAME] [DATE] 24HH94157 (PP)" at bounding box center [1229, 849] width 273 height 33
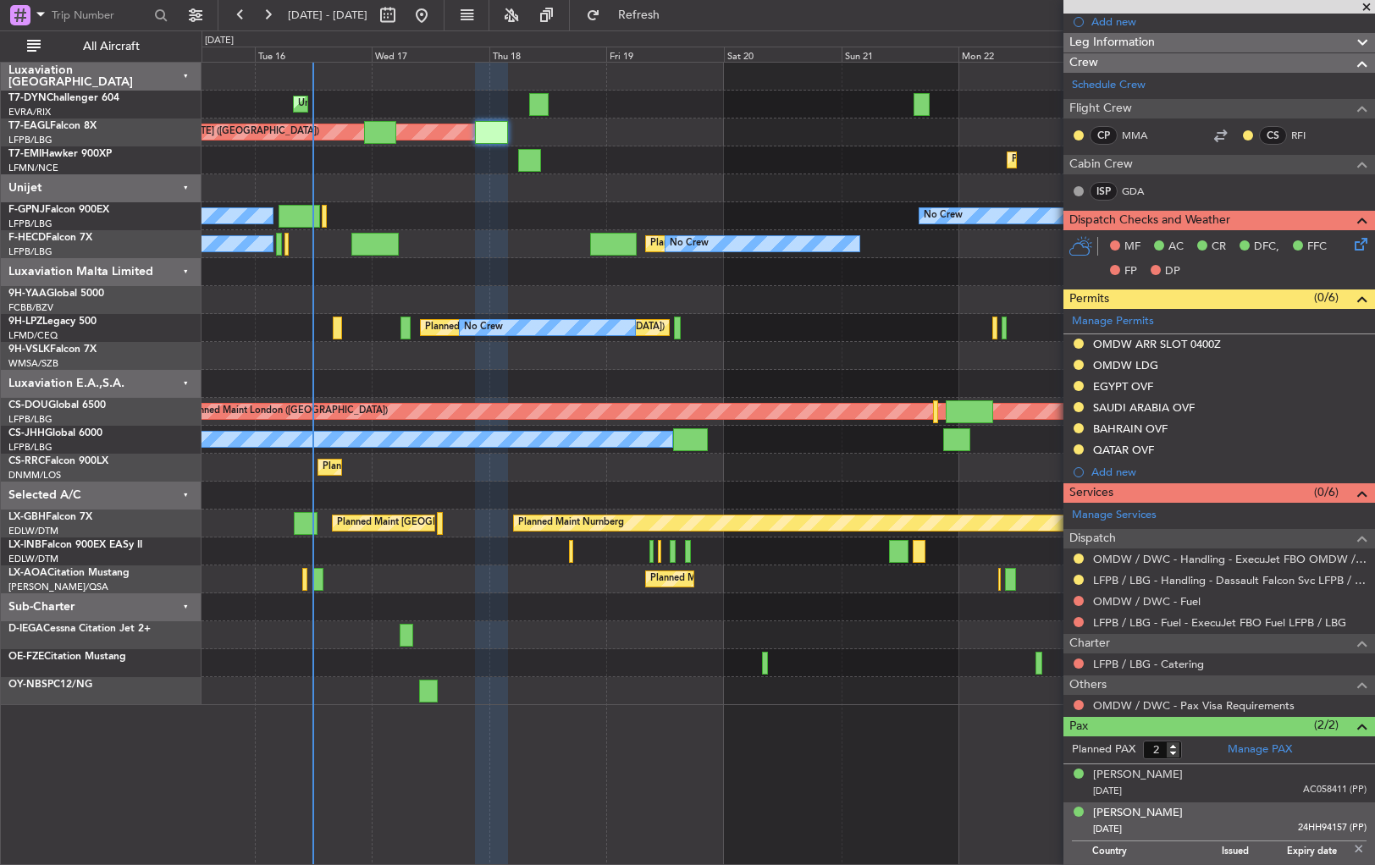
scroll to position [315, 0]
